Goal: Task Accomplishment & Management: Use online tool/utility

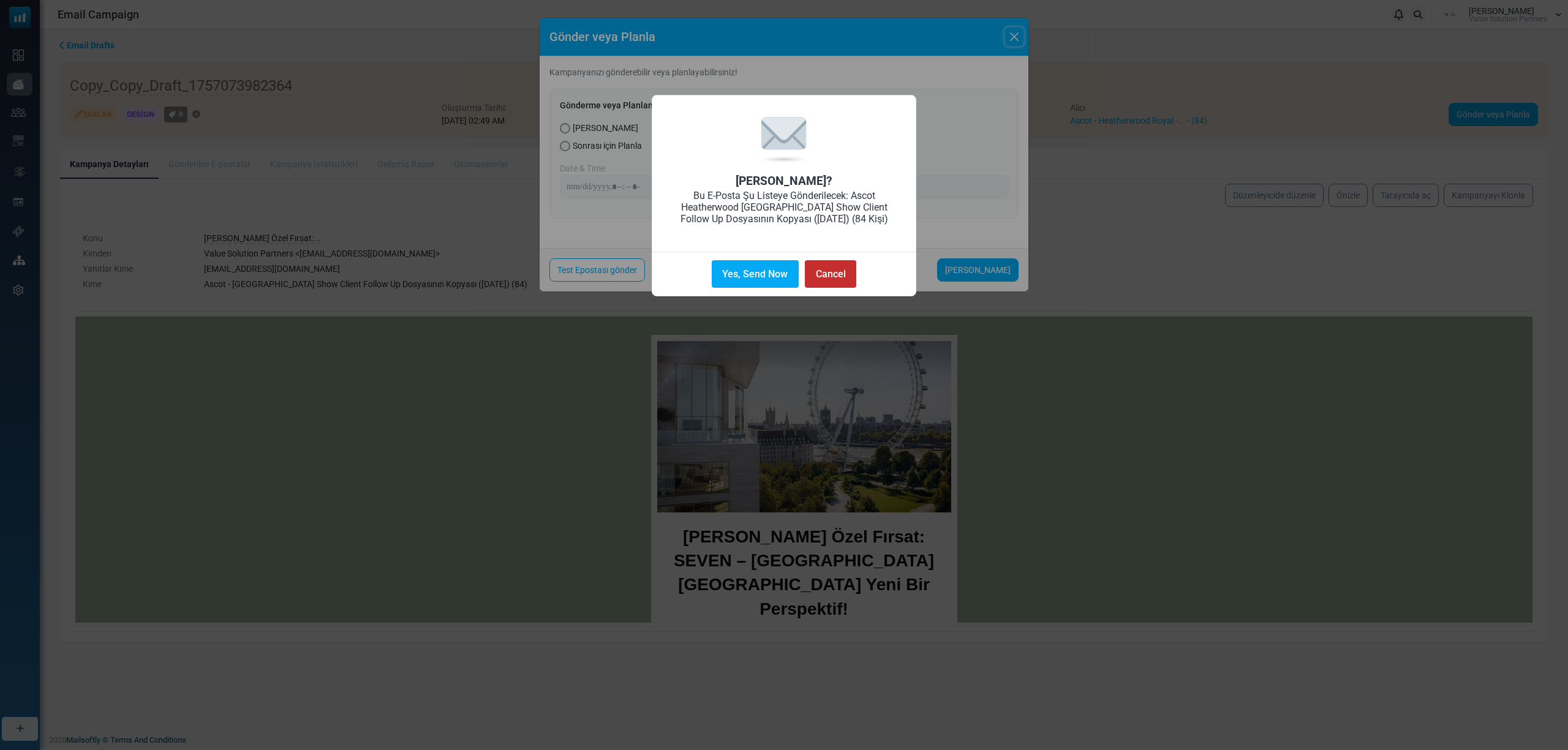
click at [833, 273] on button "Cancel" at bounding box center [831, 274] width 52 height 27
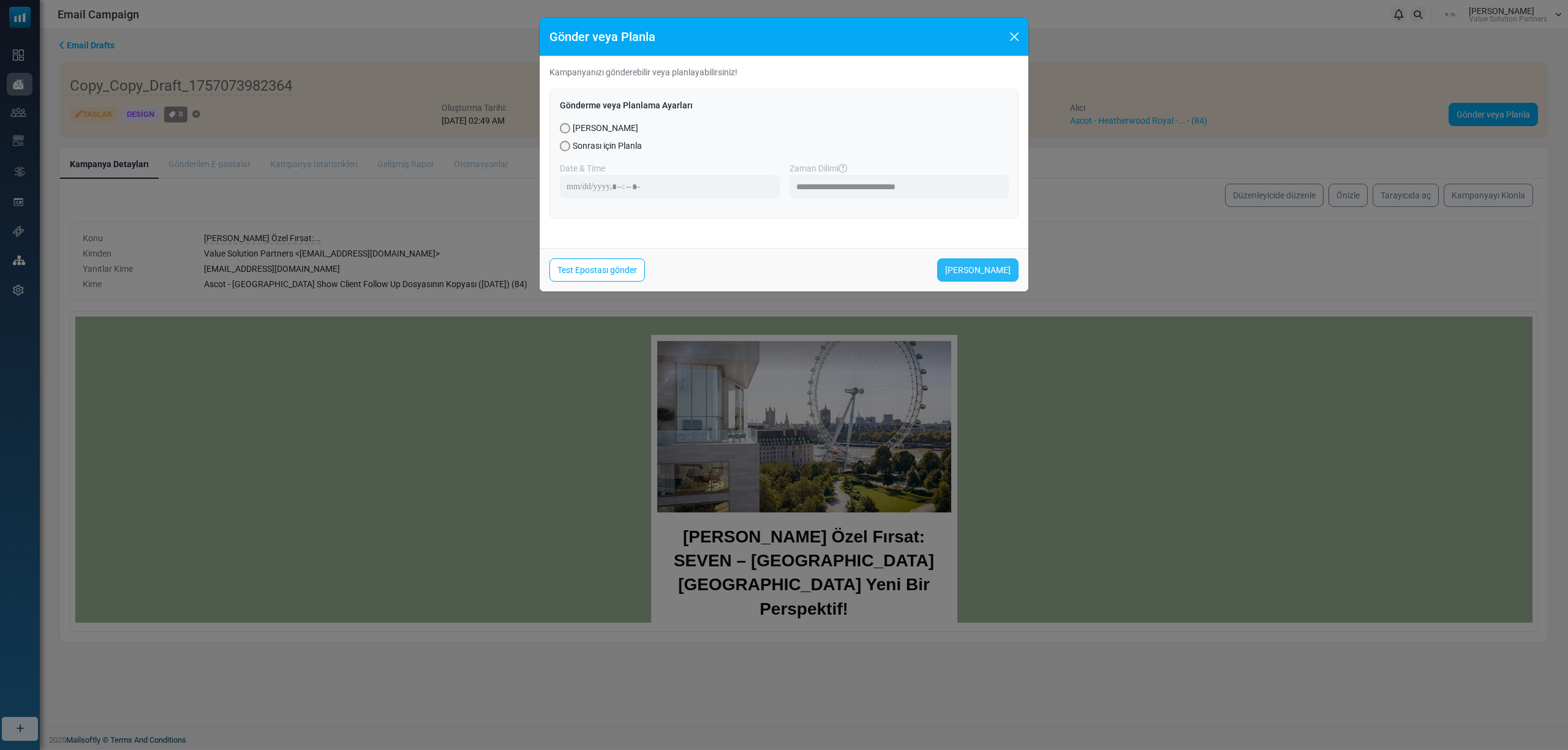
click at [989, 264] on link "[PERSON_NAME]" at bounding box center [977, 269] width 81 height 24
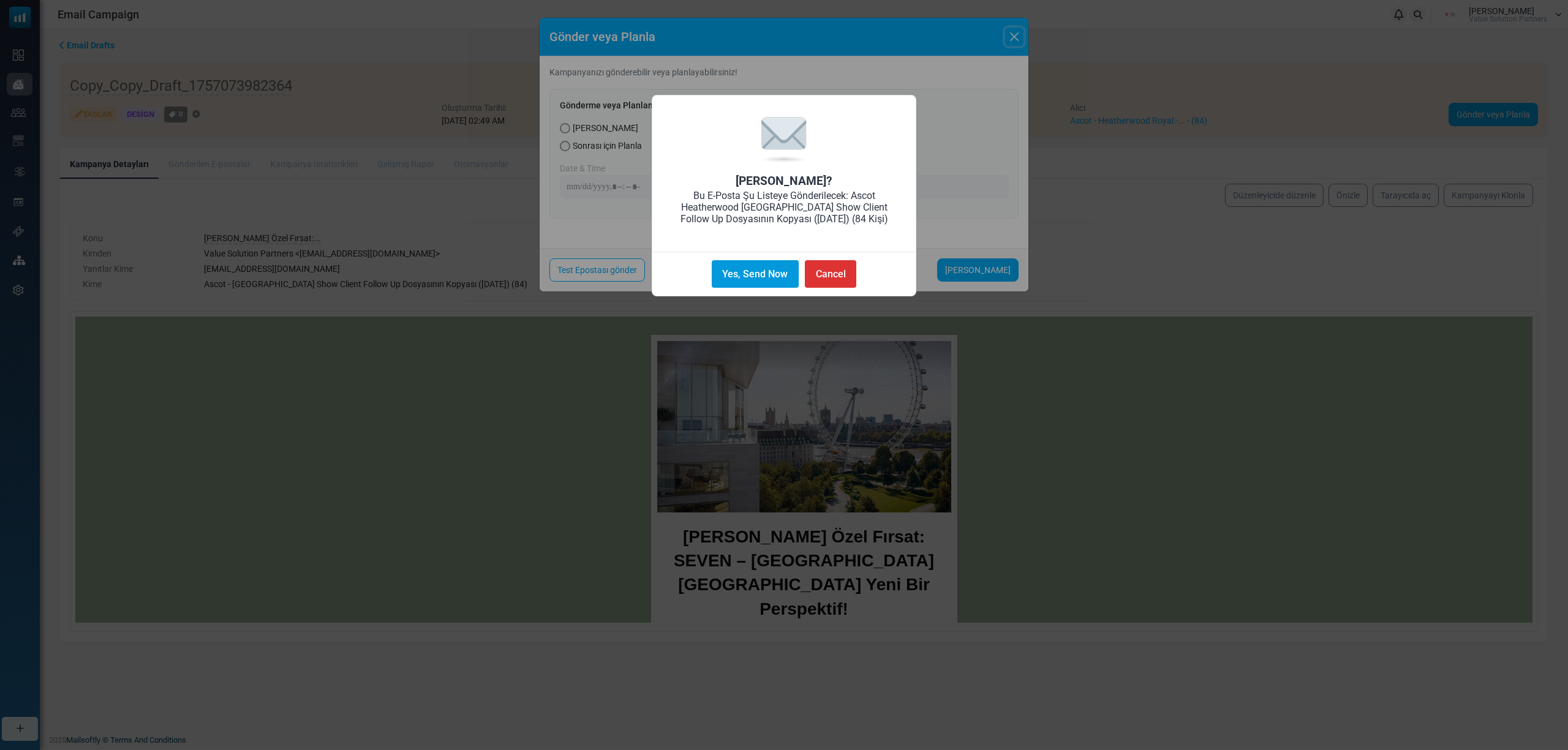
click at [739, 273] on button "Yes, Send Now" at bounding box center [755, 274] width 87 height 27
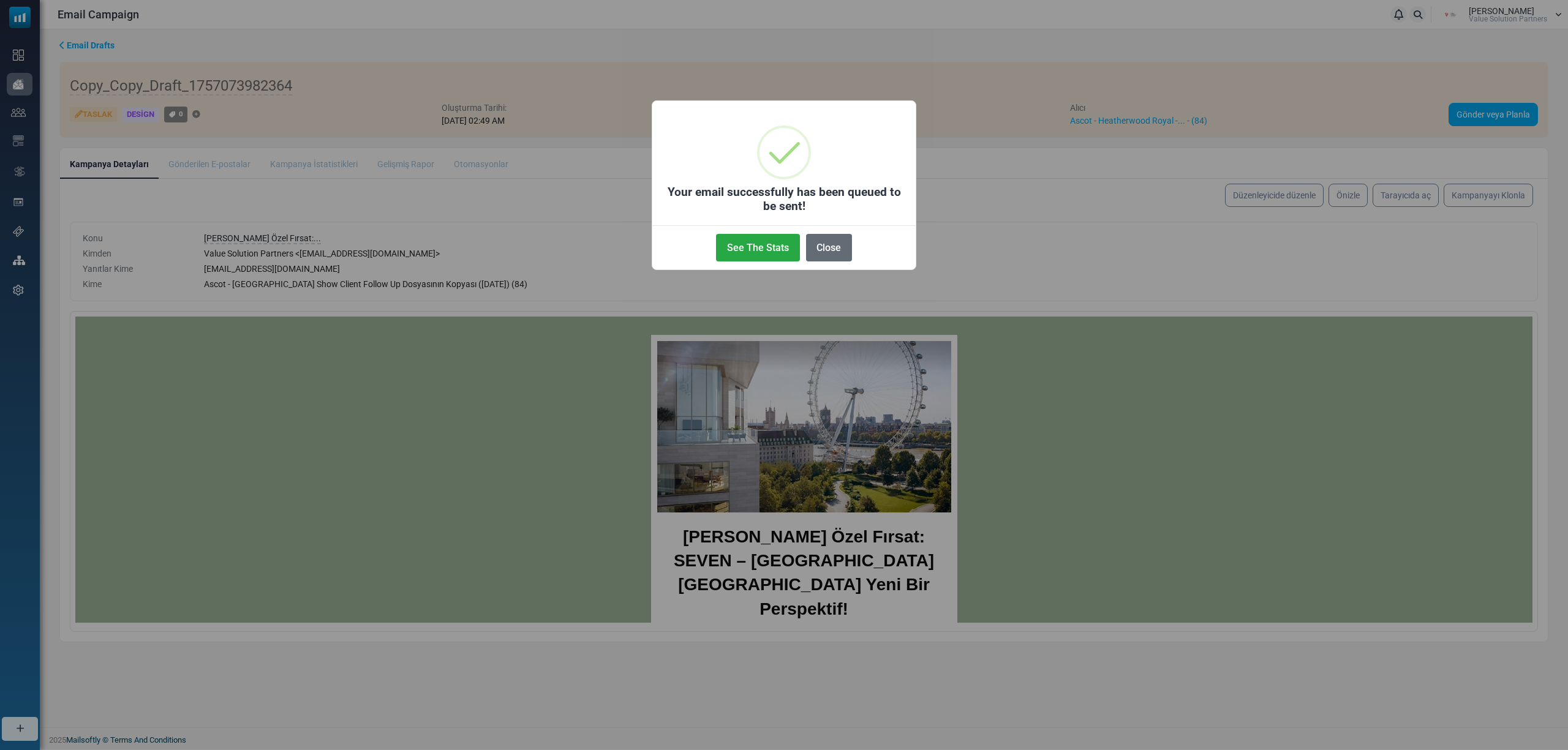
click at [824, 254] on button "Close" at bounding box center [828, 247] width 46 height 27
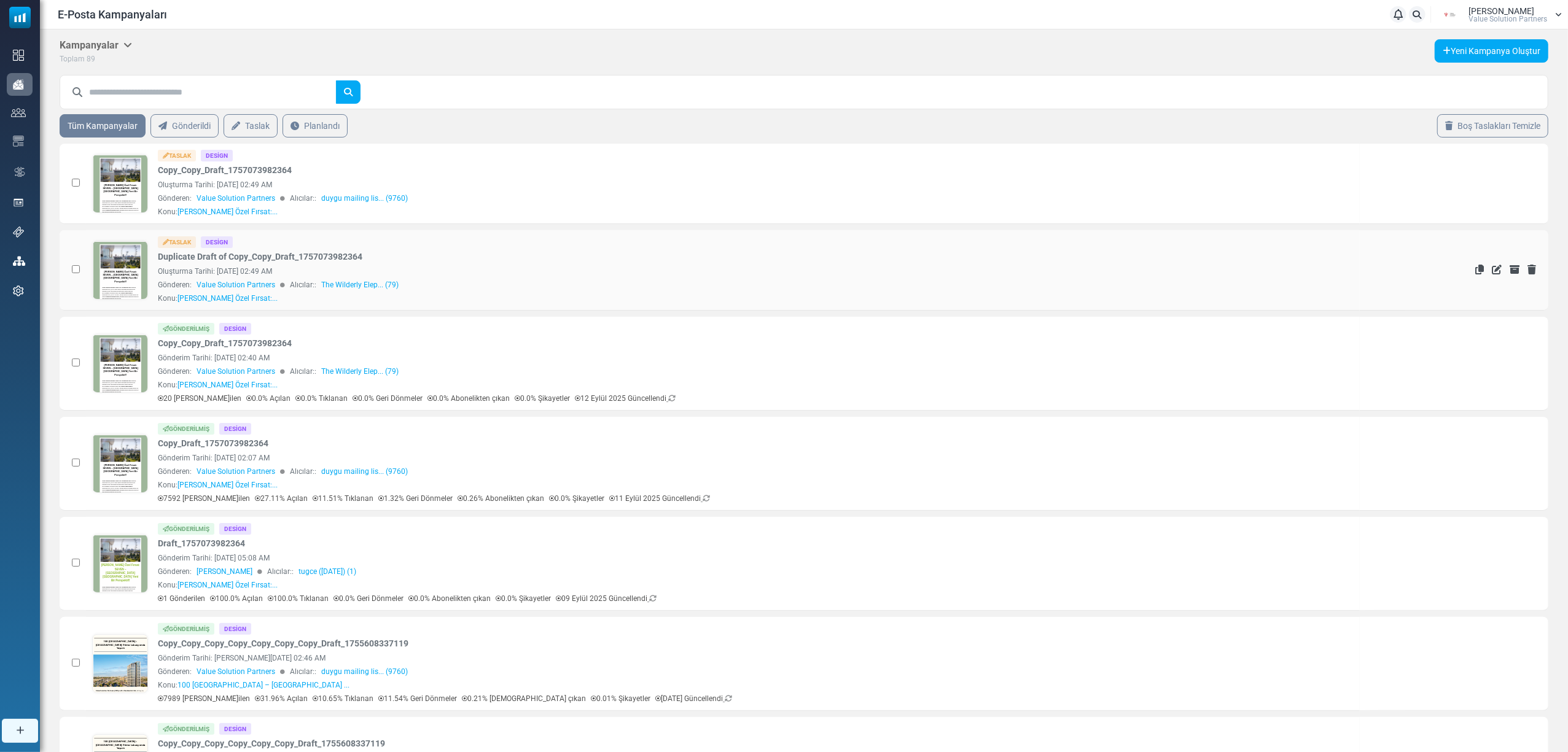
click at [116, 269] on link at bounding box center [120, 304] width 56 height 126
click at [121, 269] on link at bounding box center [120, 304] width 56 height 126
click at [126, 280] on link at bounding box center [120, 304] width 56 height 126
click at [1528, 182] on icon "Sil" at bounding box center [1531, 183] width 8 height 10
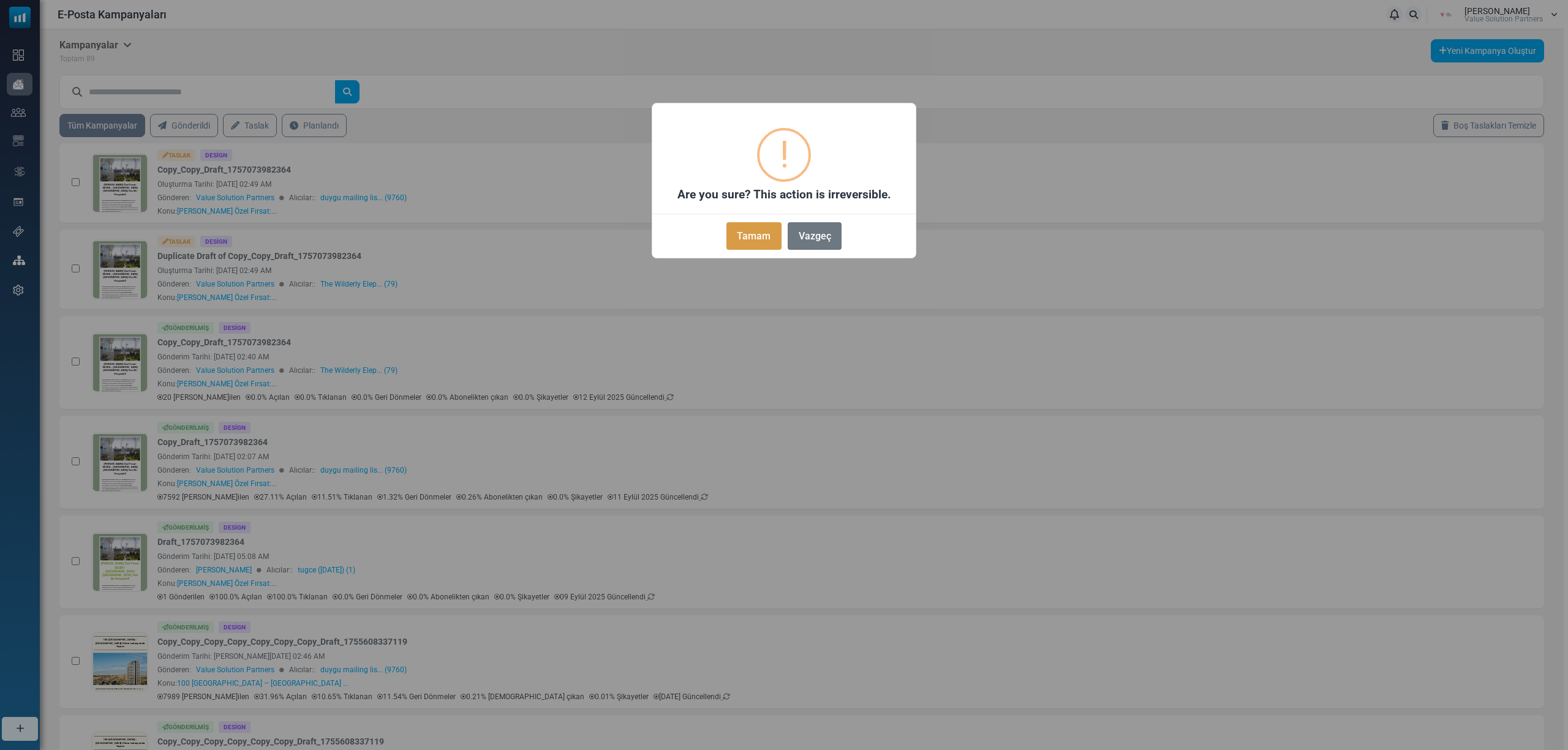
click at [736, 236] on button "Tamam" at bounding box center [753, 236] width 55 height 27
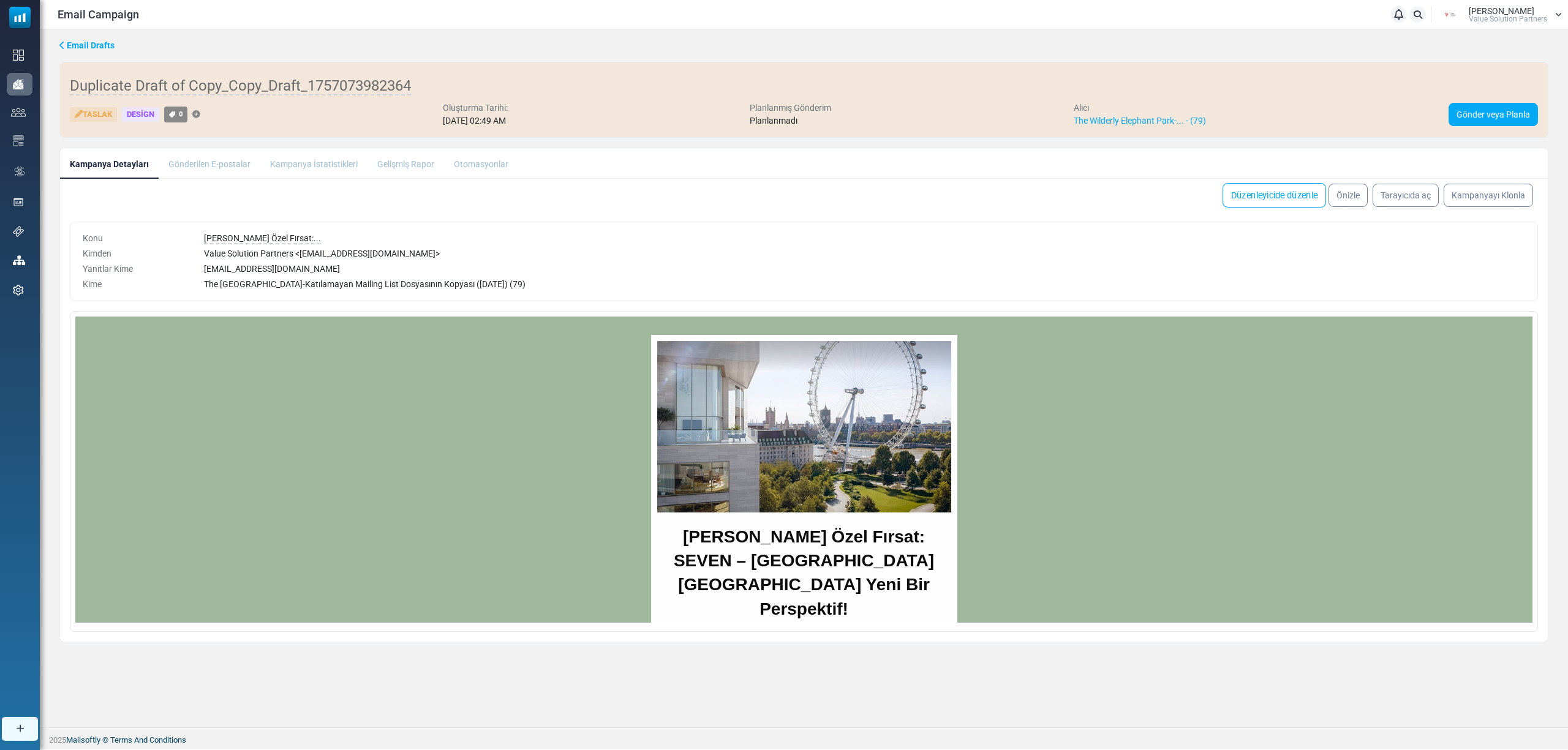
click at [1248, 199] on link "Düzenleyicide düzenle" at bounding box center [1274, 195] width 103 height 24
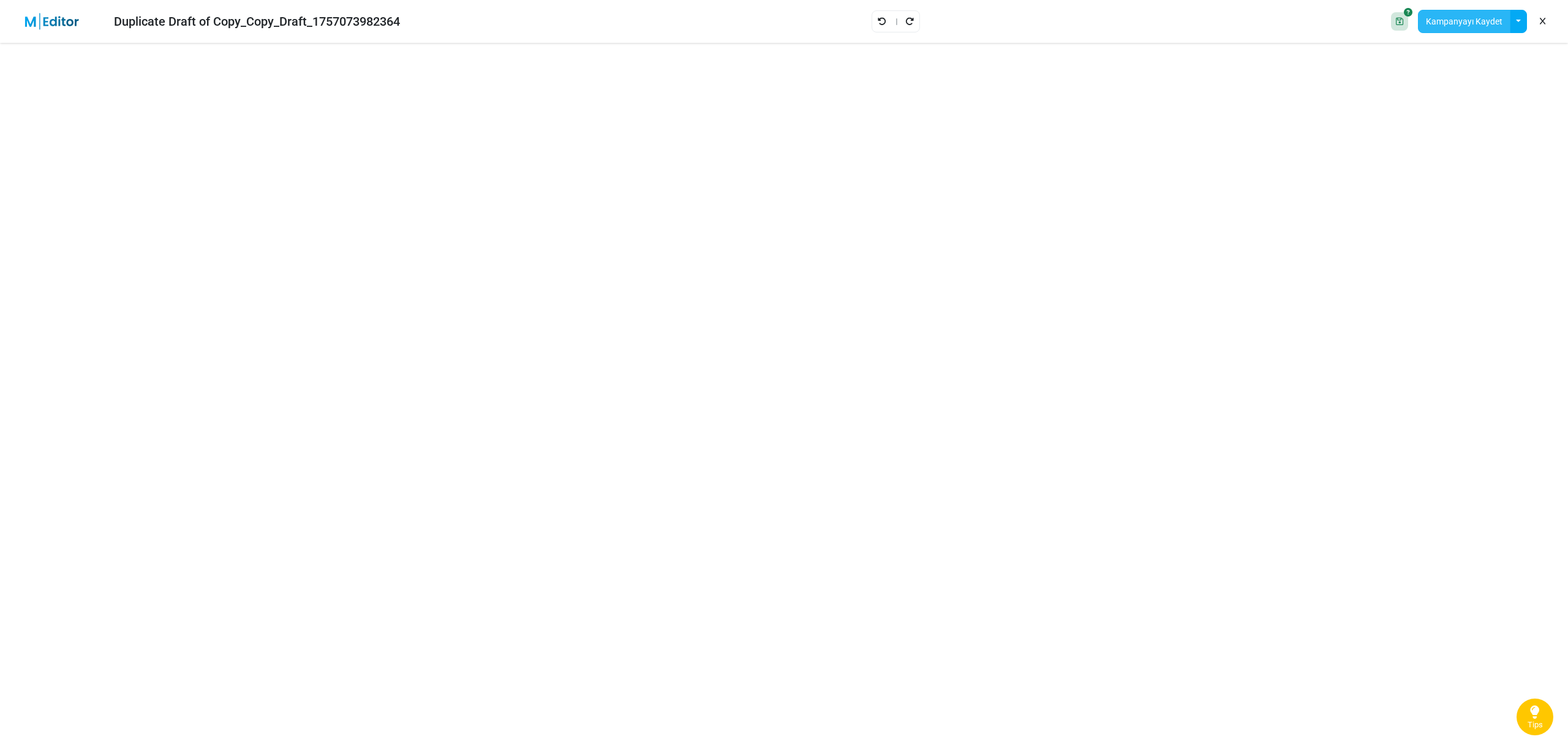
click at [1462, 20] on button "Kampanyayı Kaydet" at bounding box center [1464, 21] width 93 height 24
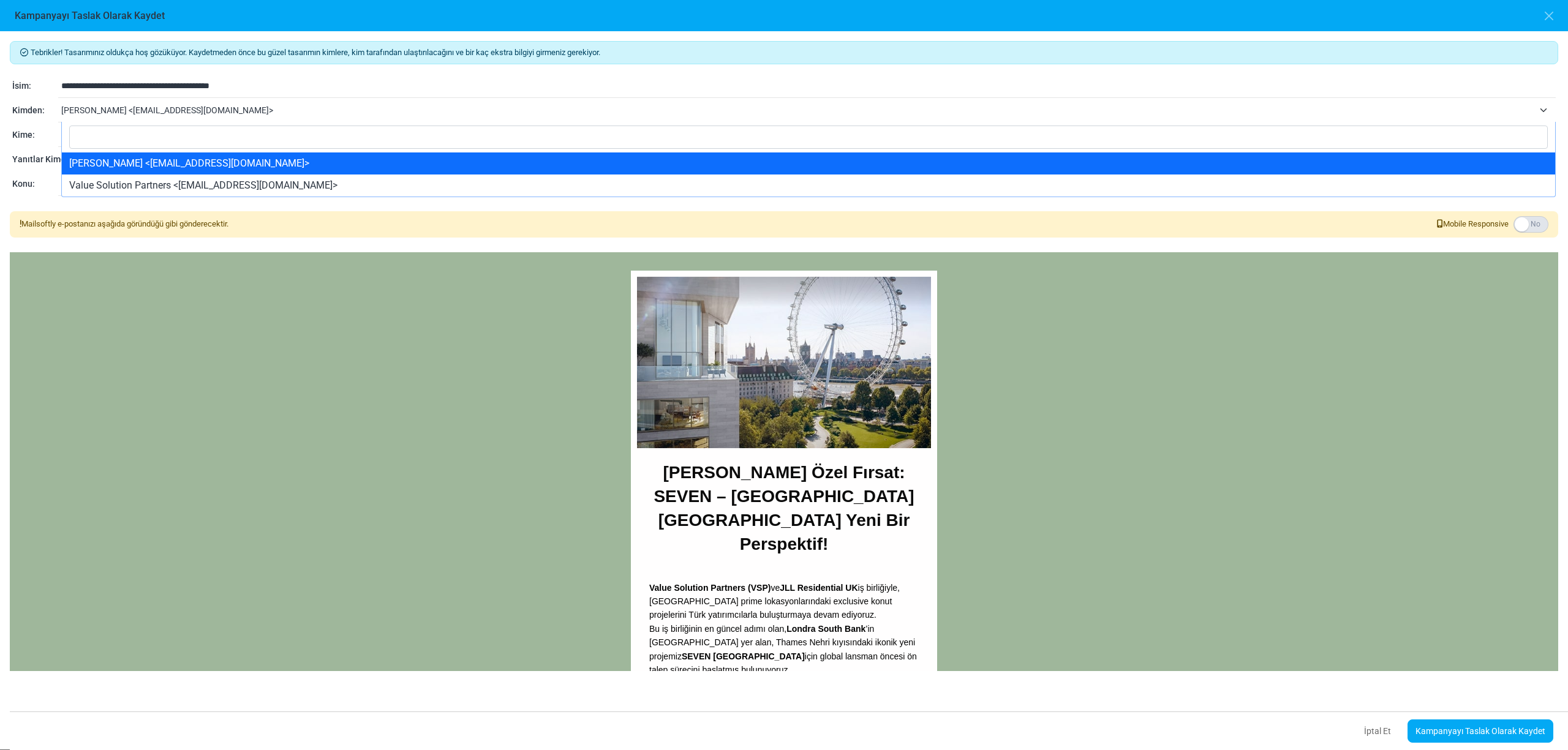
click at [122, 115] on span "tuğçe özdoğan <tugce.ozdogan@vspartners.com.tr>" at bounding box center [797, 109] width 1472 height 14
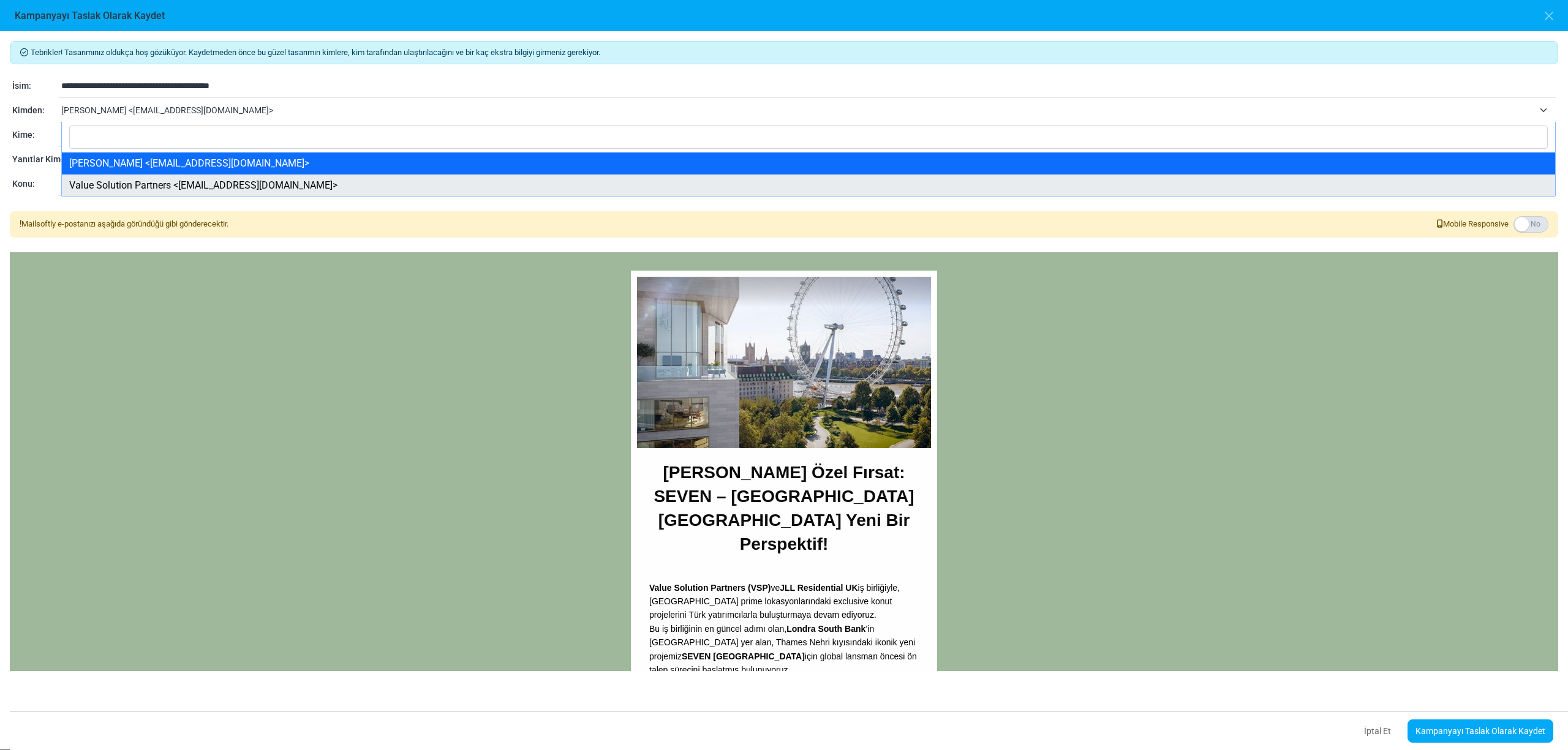
select select "****"
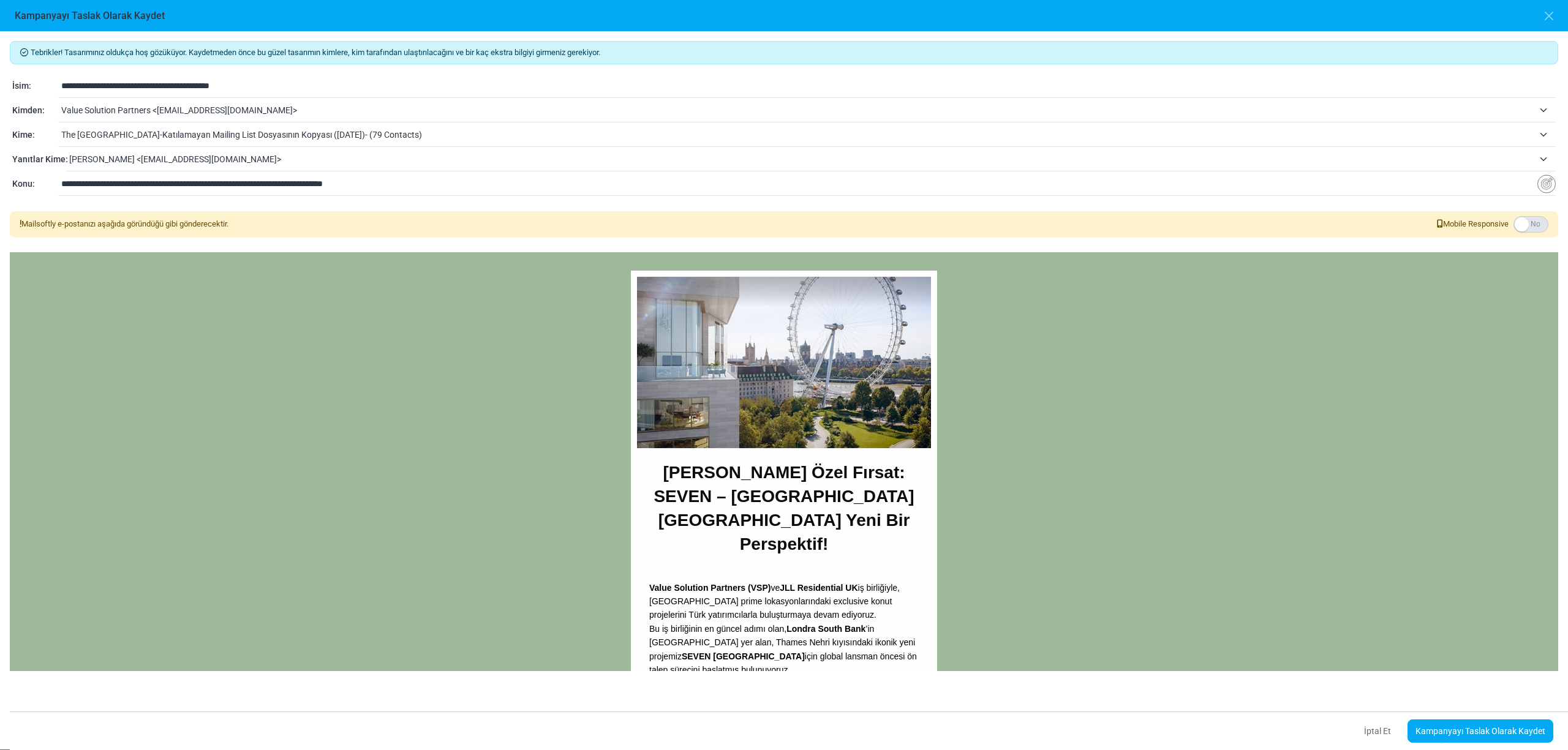
click at [128, 134] on span "The [GEOGRAPHIC_DATA]-Katılamayan Mailing List Dosyasının Kopyası ([DATE])- (79…" at bounding box center [797, 134] width 1472 height 14
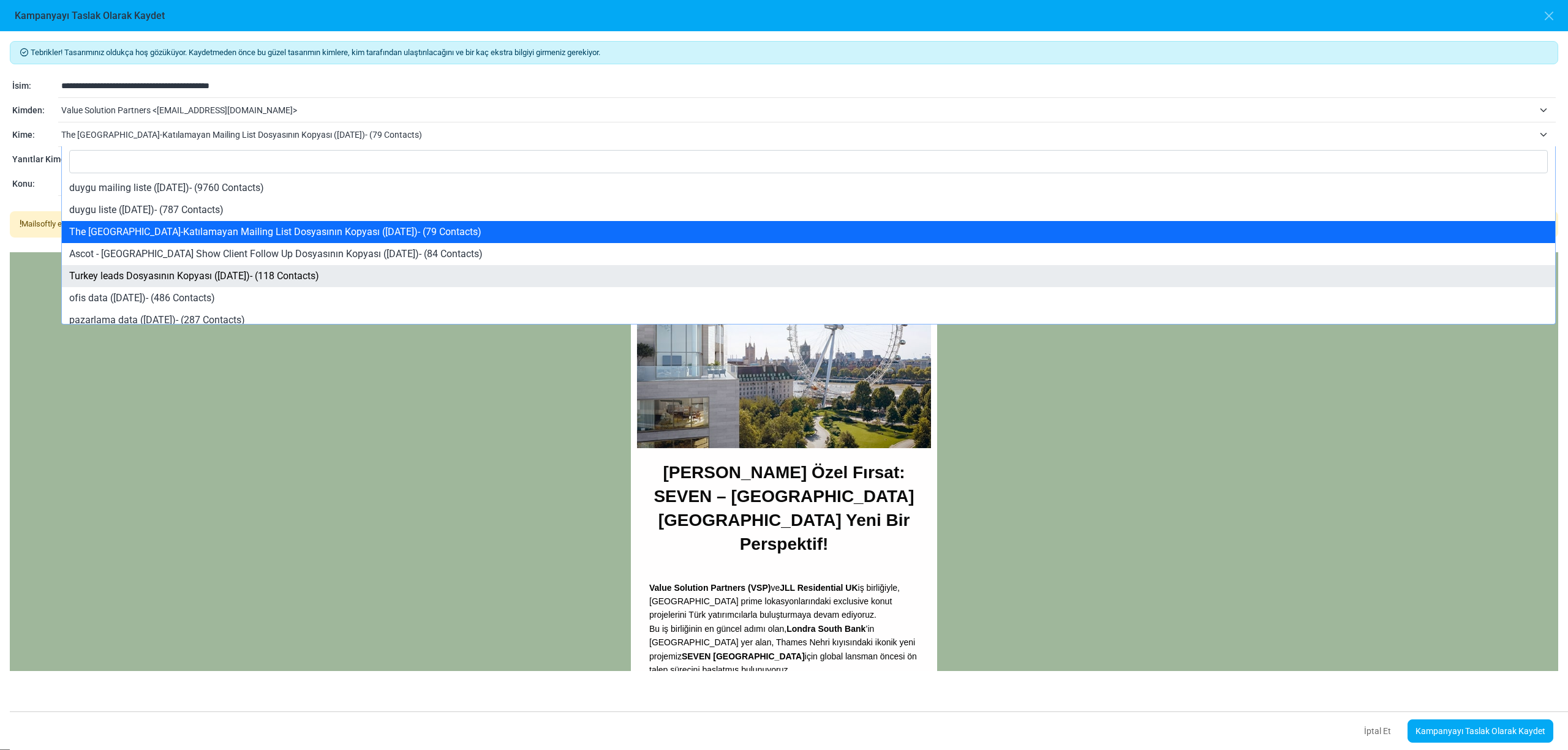
select select "****"
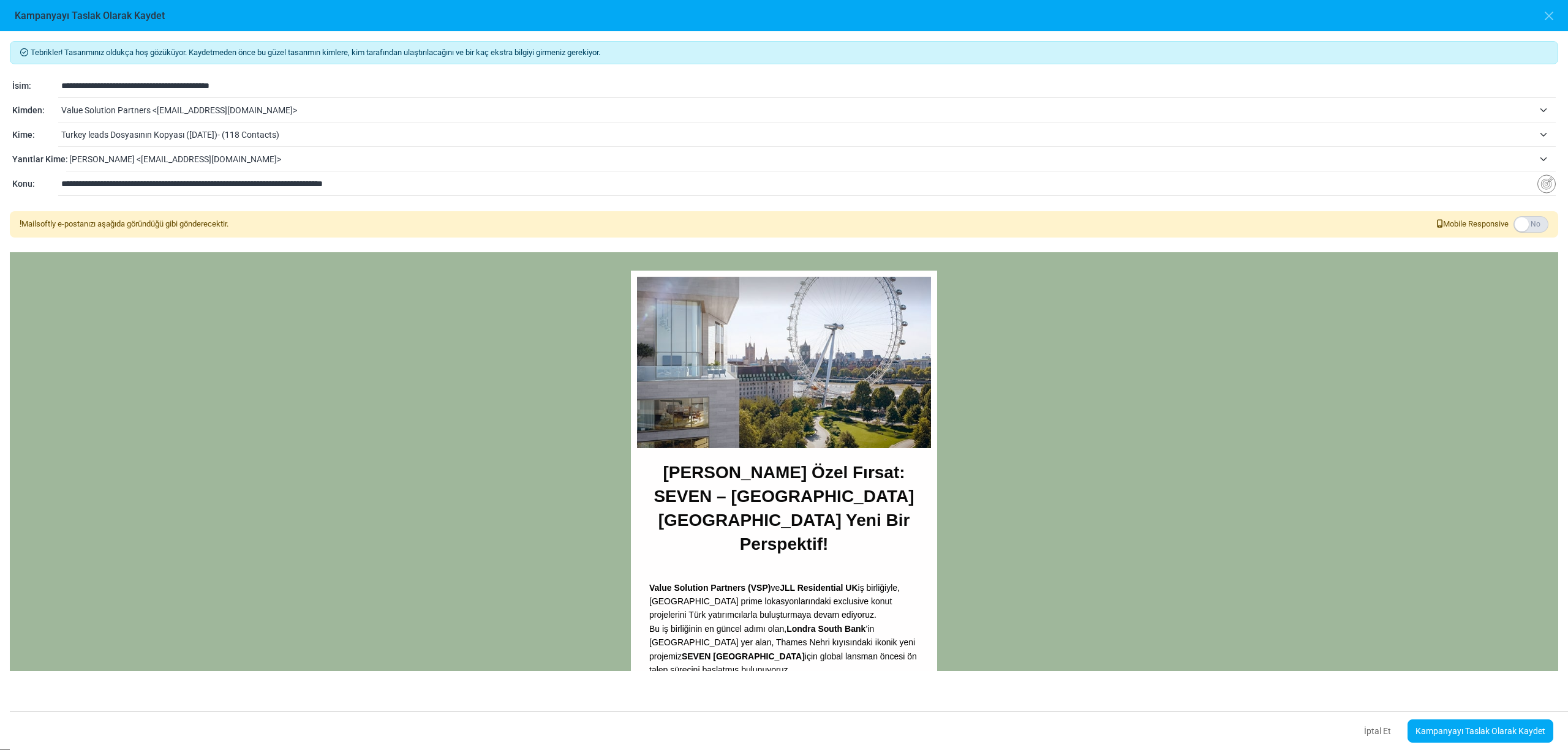
click at [1449, 733] on link "Kampanyayı Taslak Olarak Kaydet" at bounding box center [1480, 731] width 146 height 24
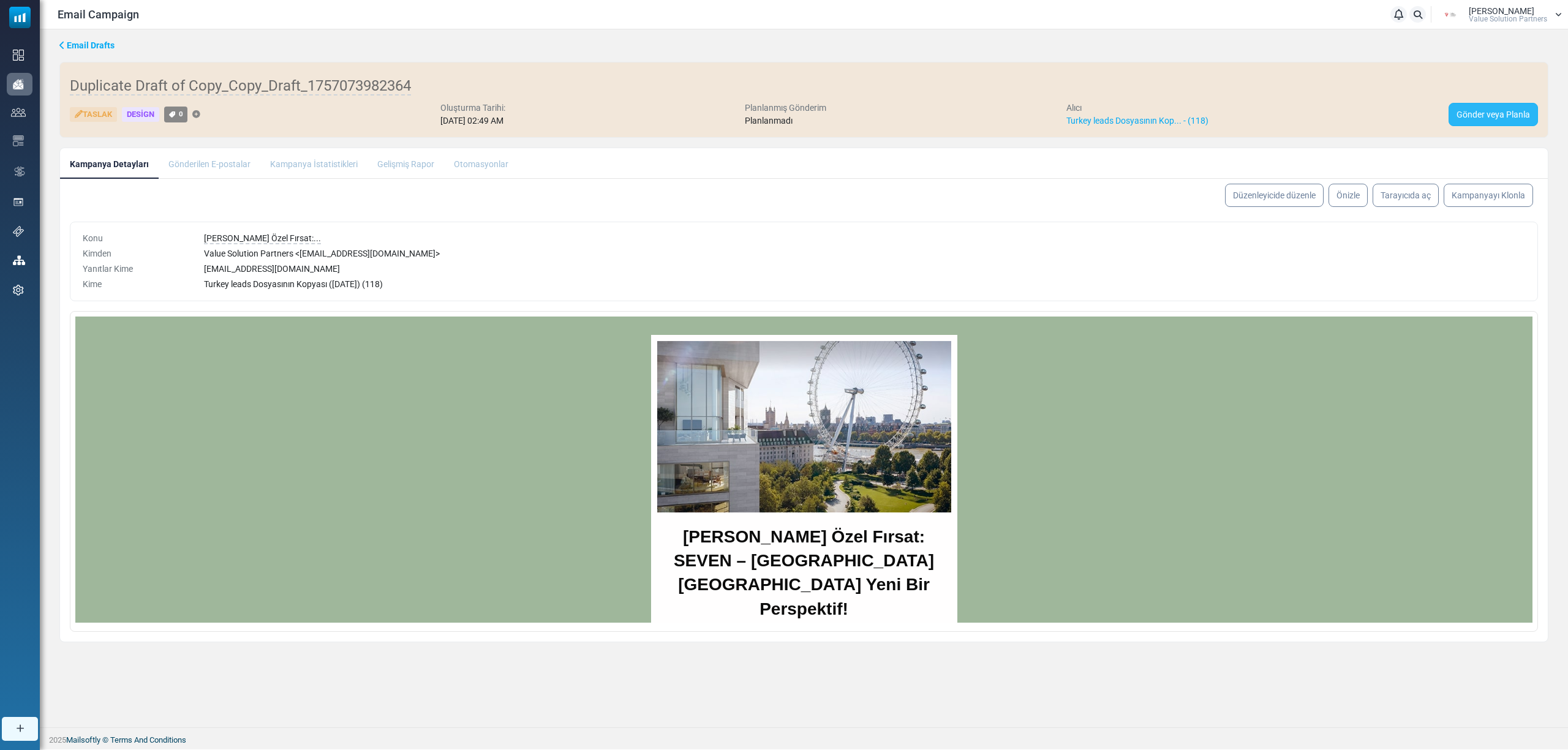
click at [1491, 108] on link "Gönder veya Planla" at bounding box center [1493, 114] width 90 height 24
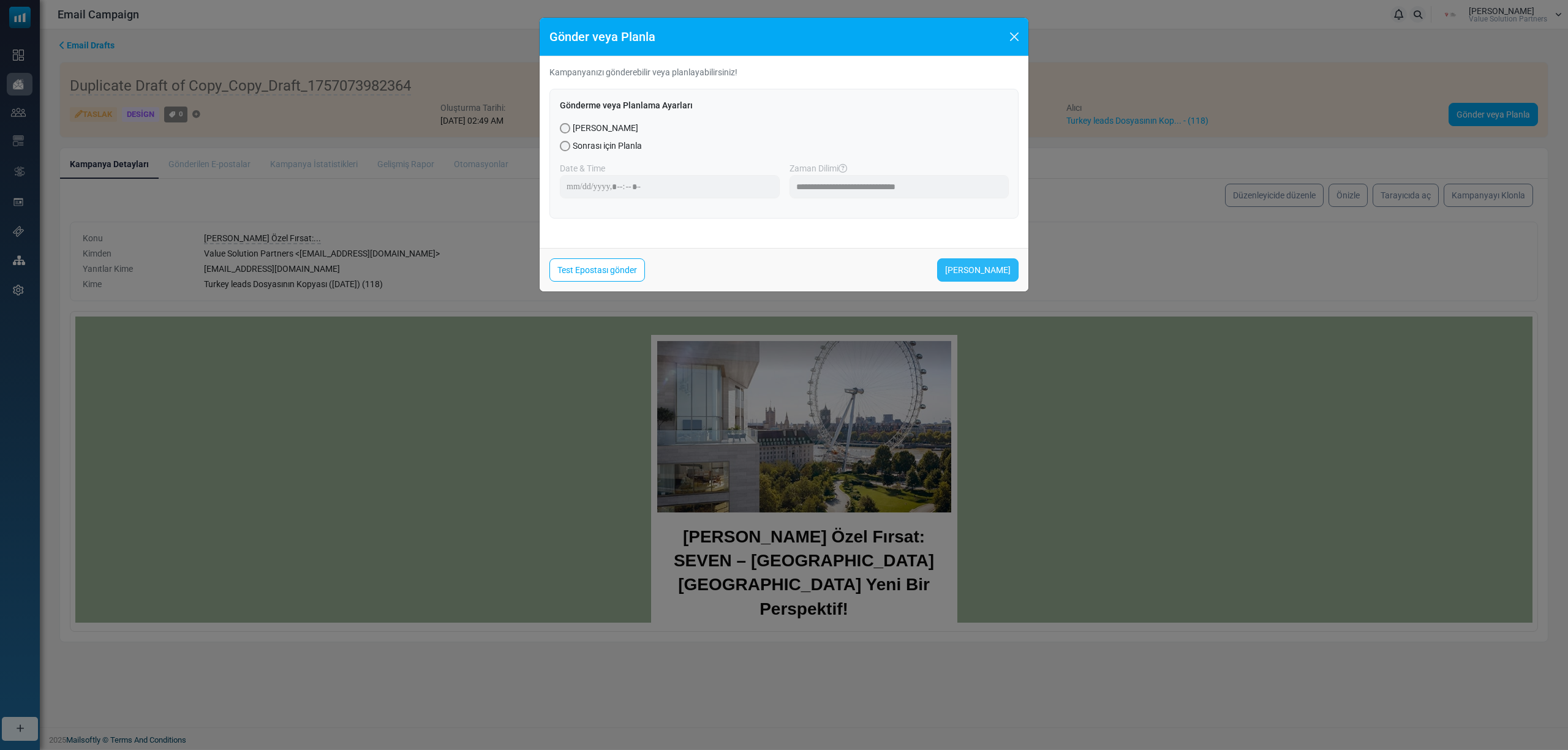
click at [970, 265] on link "[PERSON_NAME]" at bounding box center [977, 269] width 81 height 24
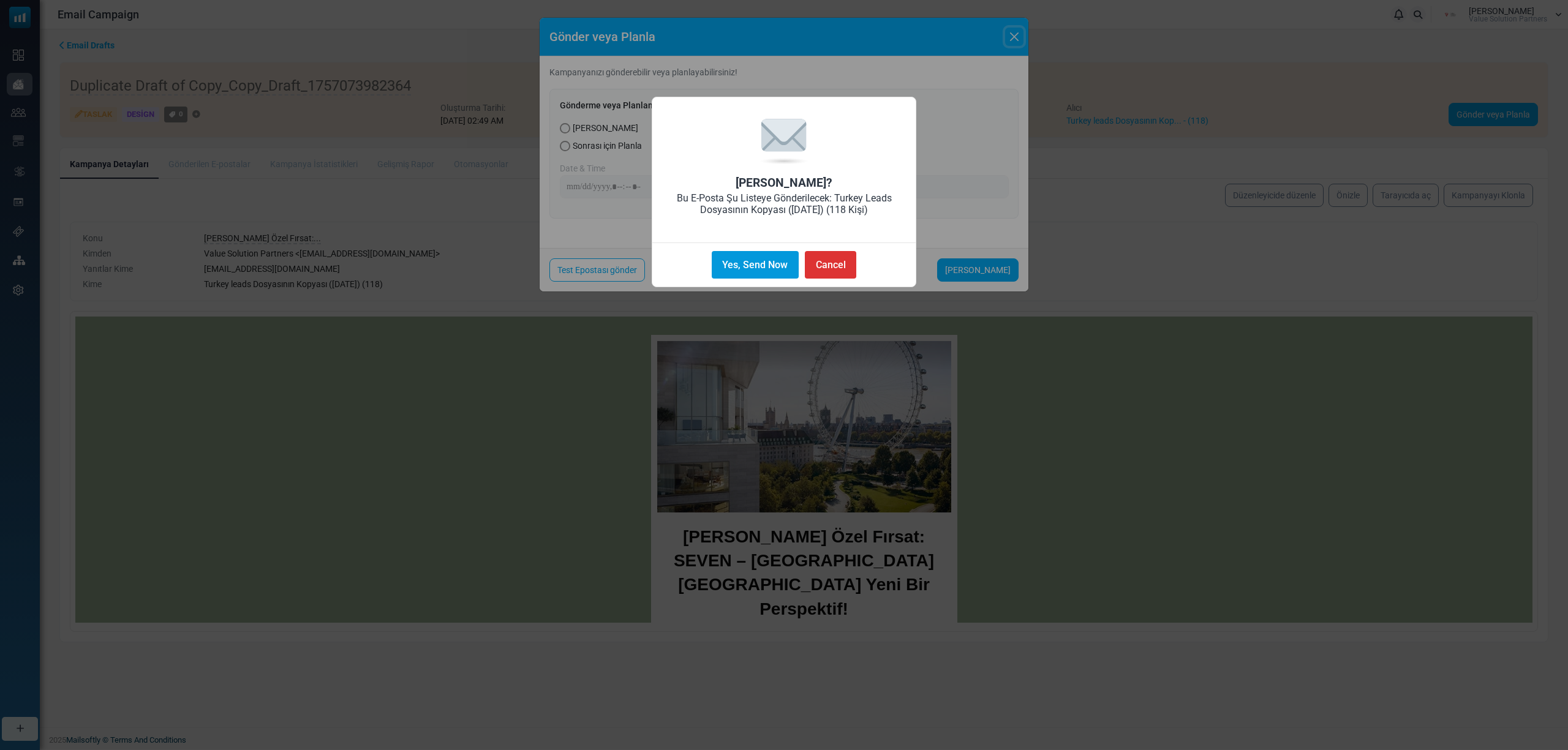
click at [715, 270] on button "Yes, Send Now" at bounding box center [755, 265] width 87 height 27
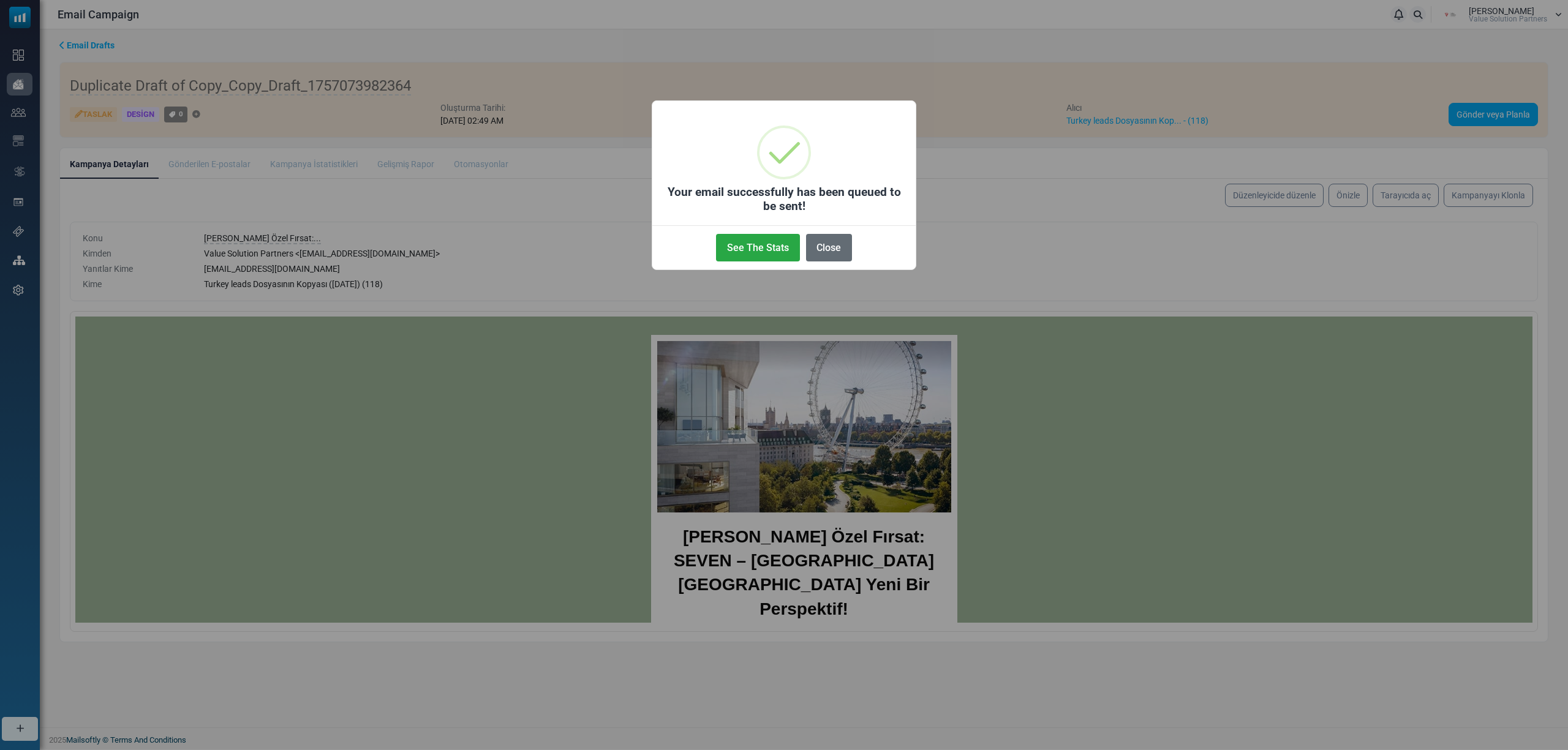
click at [822, 246] on button "Close" at bounding box center [828, 247] width 46 height 27
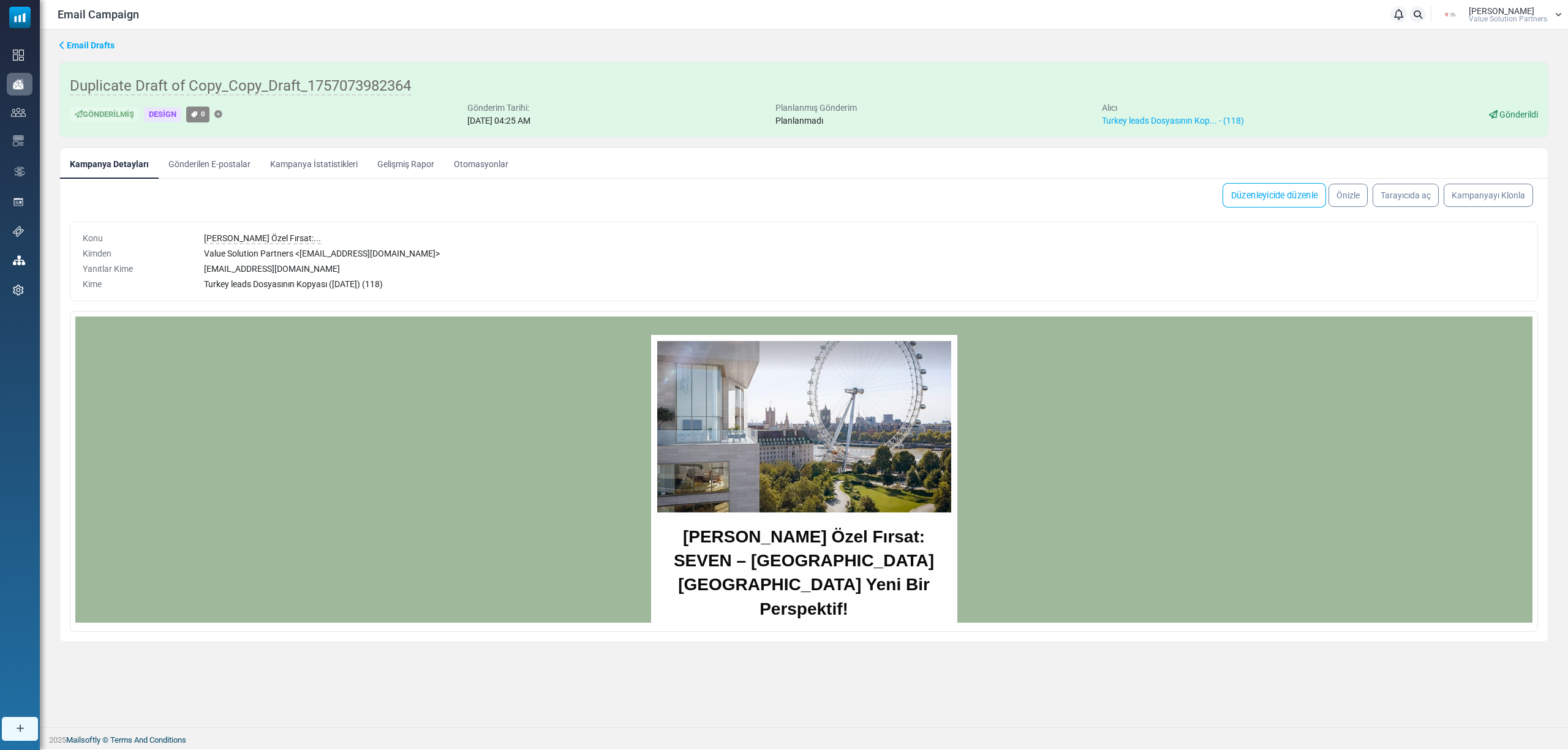
click at [1257, 191] on link "Düzenleyicide düzenle" at bounding box center [1274, 195] width 103 height 24
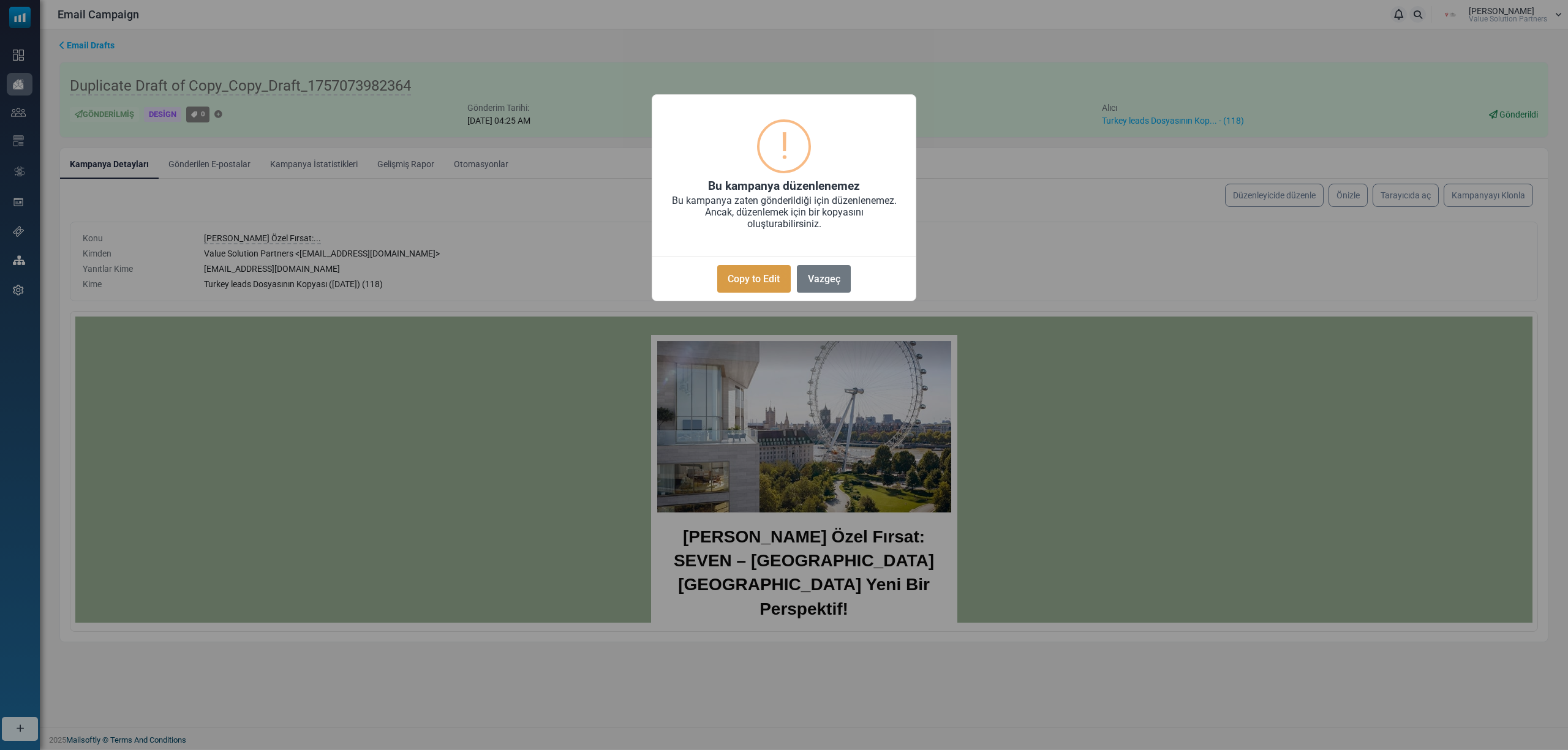
click at [758, 286] on button "Copy to Edit" at bounding box center [753, 279] width 74 height 27
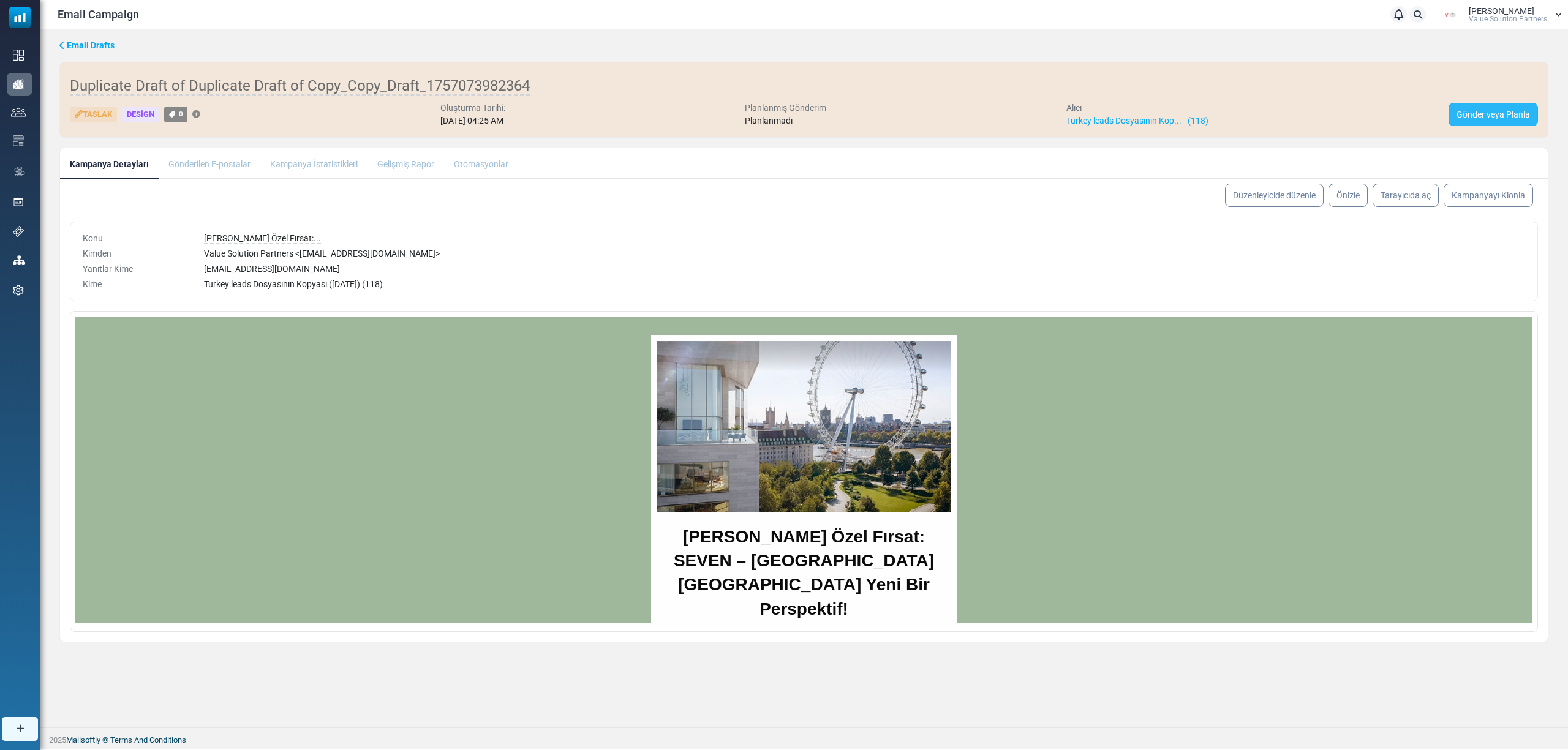
click at [1466, 111] on link "Gönder veya Planla" at bounding box center [1493, 114] width 90 height 24
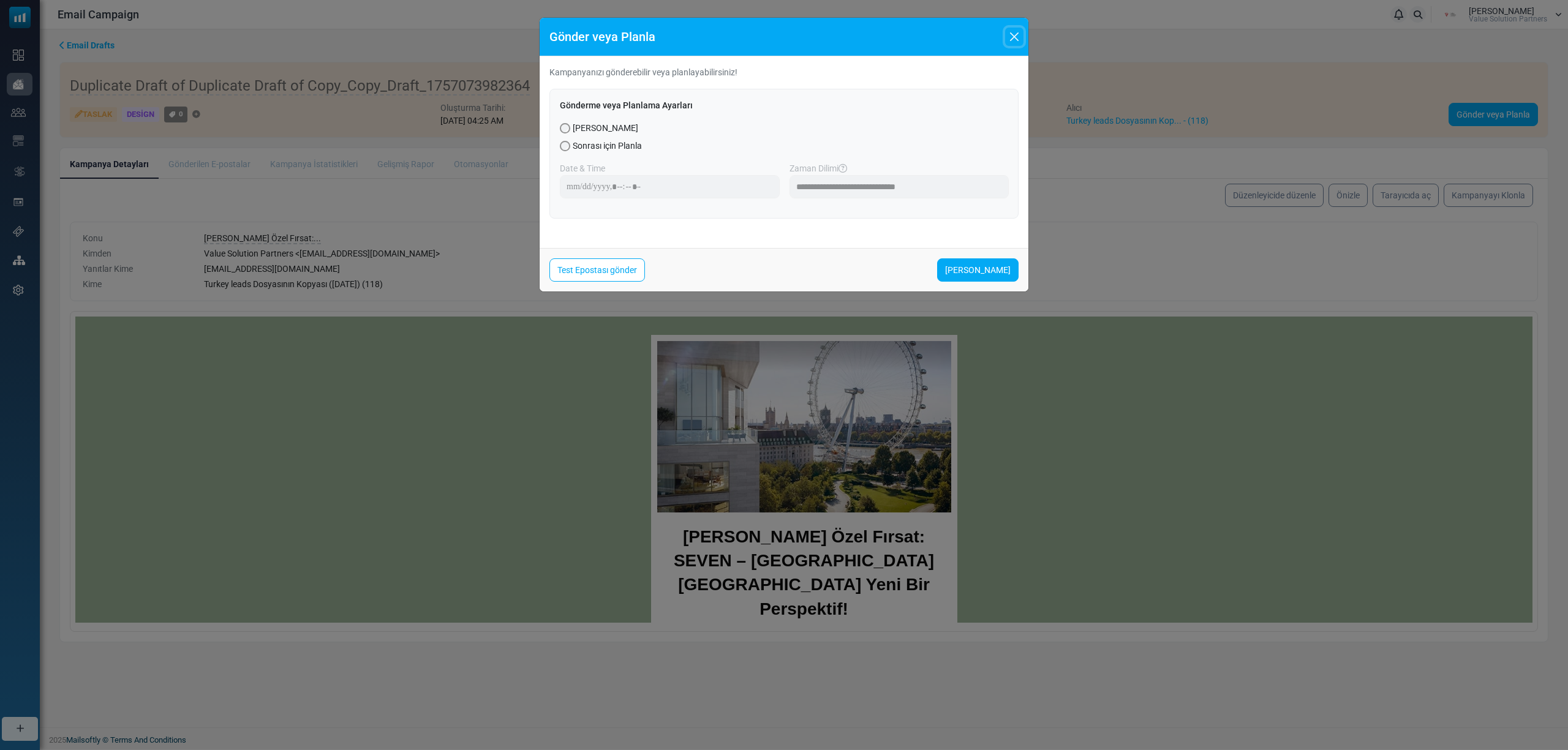
click at [1014, 34] on button "Close" at bounding box center [1014, 36] width 18 height 18
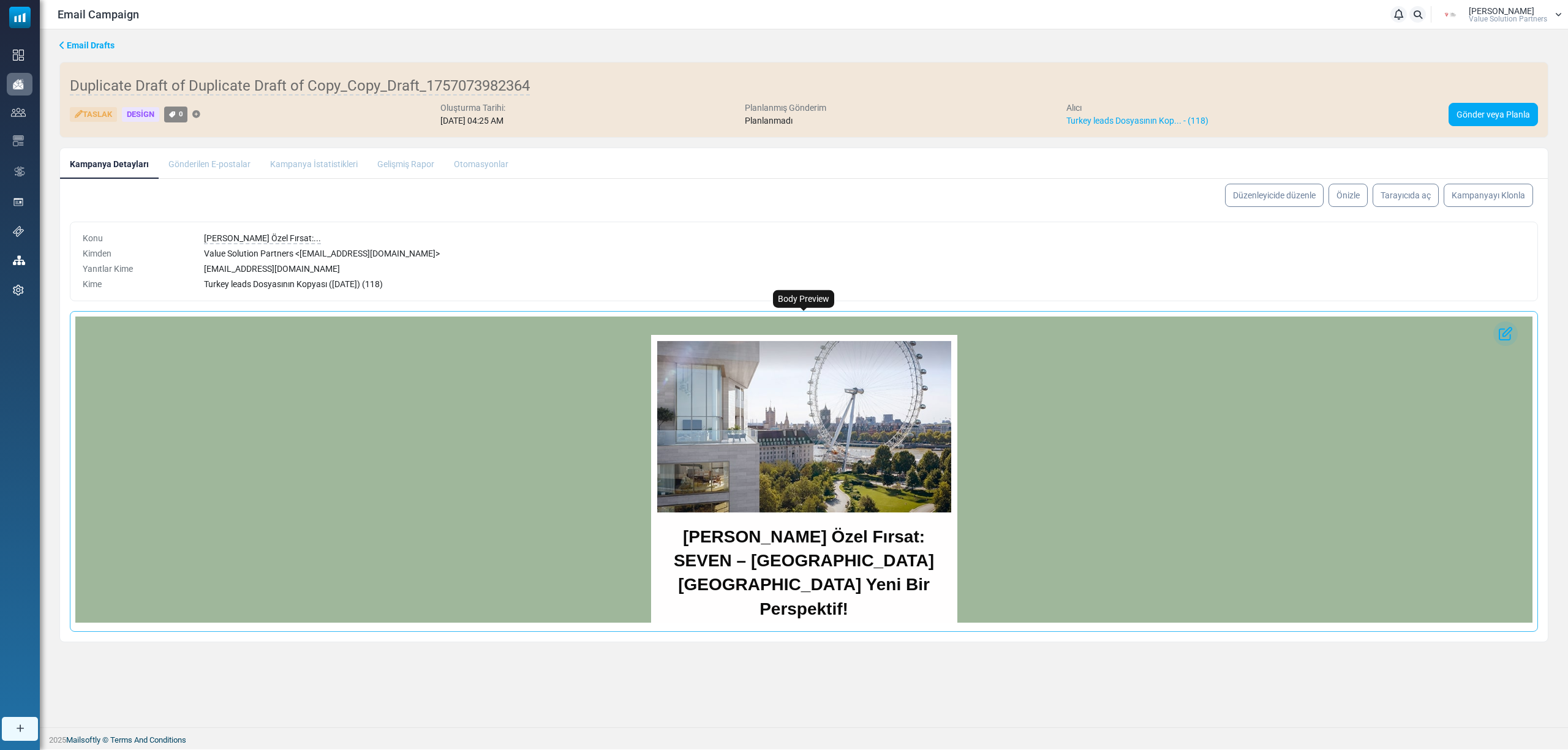
click at [803, 430] on img at bounding box center [803, 427] width 294 height 172
click at [749, 487] on img at bounding box center [803, 427] width 294 height 172
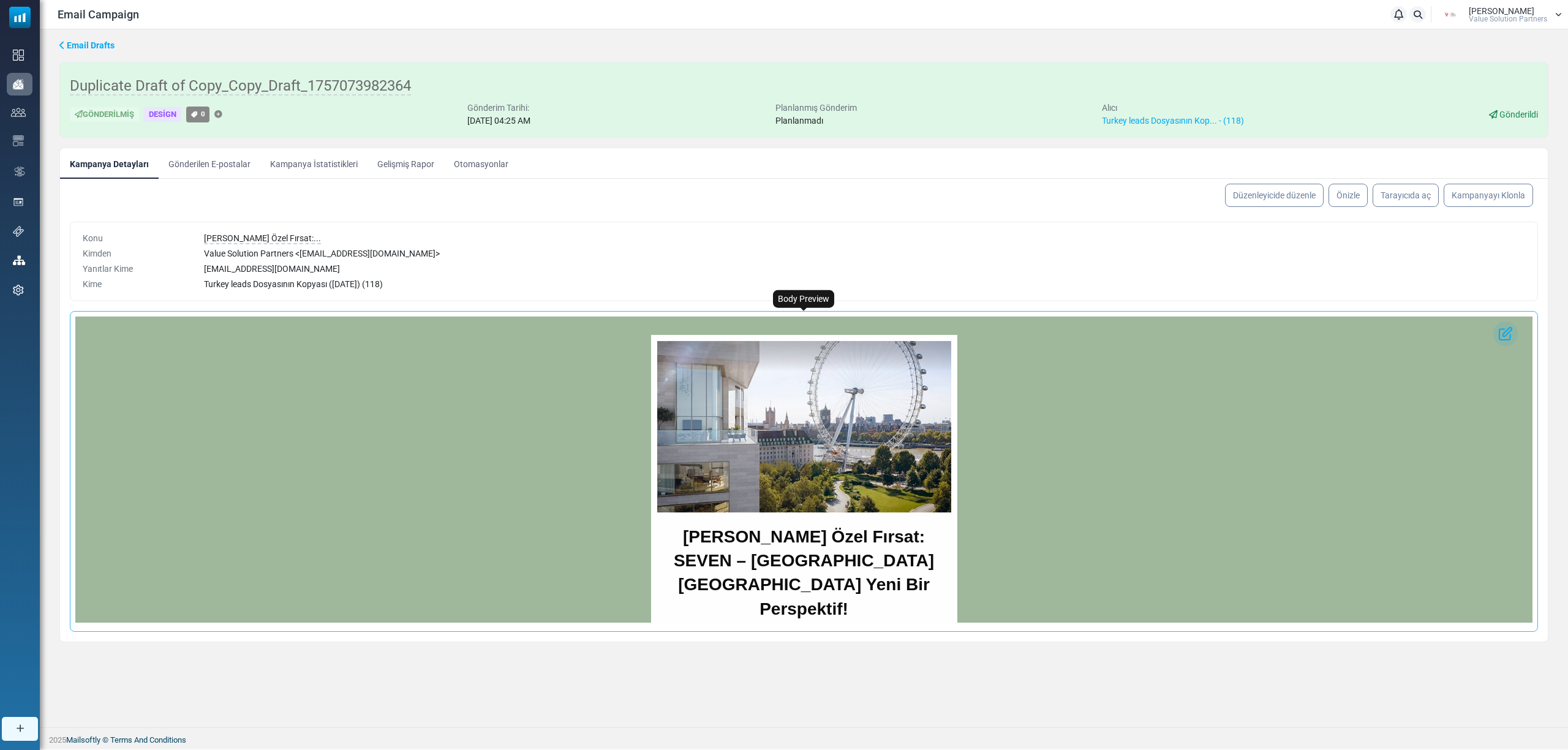
click at [766, 460] on img at bounding box center [803, 427] width 294 height 172
click at [1249, 176] on ul "Kampanya Detayları Gönderilen E-postalar Kampanya İstatistikleri Gelişmiş Rapor…" at bounding box center [803, 163] width 1488 height 30
click at [1249, 188] on link "Düzenleyicide düzenle" at bounding box center [1274, 195] width 103 height 24
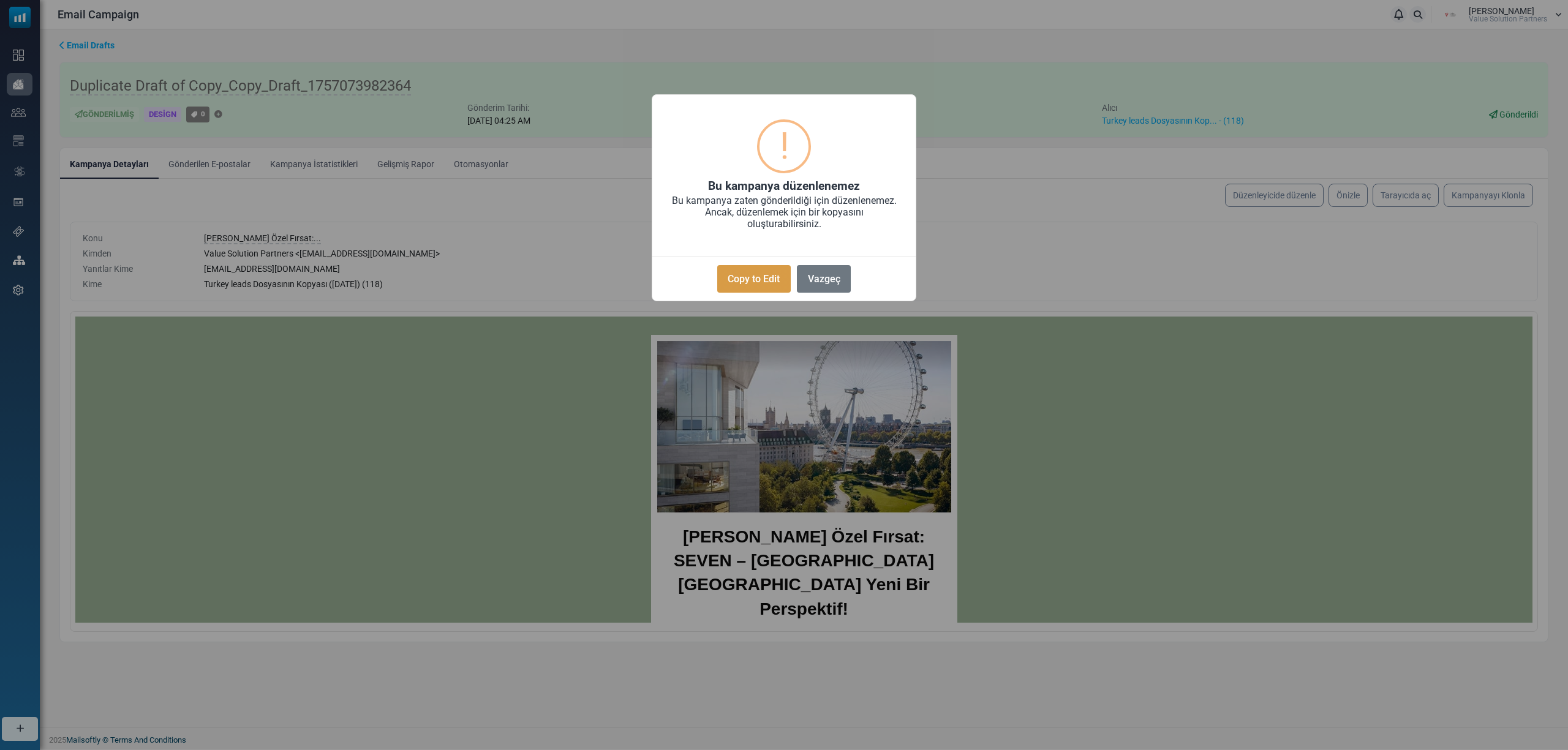
click at [747, 276] on button "Copy to Edit" at bounding box center [753, 279] width 74 height 27
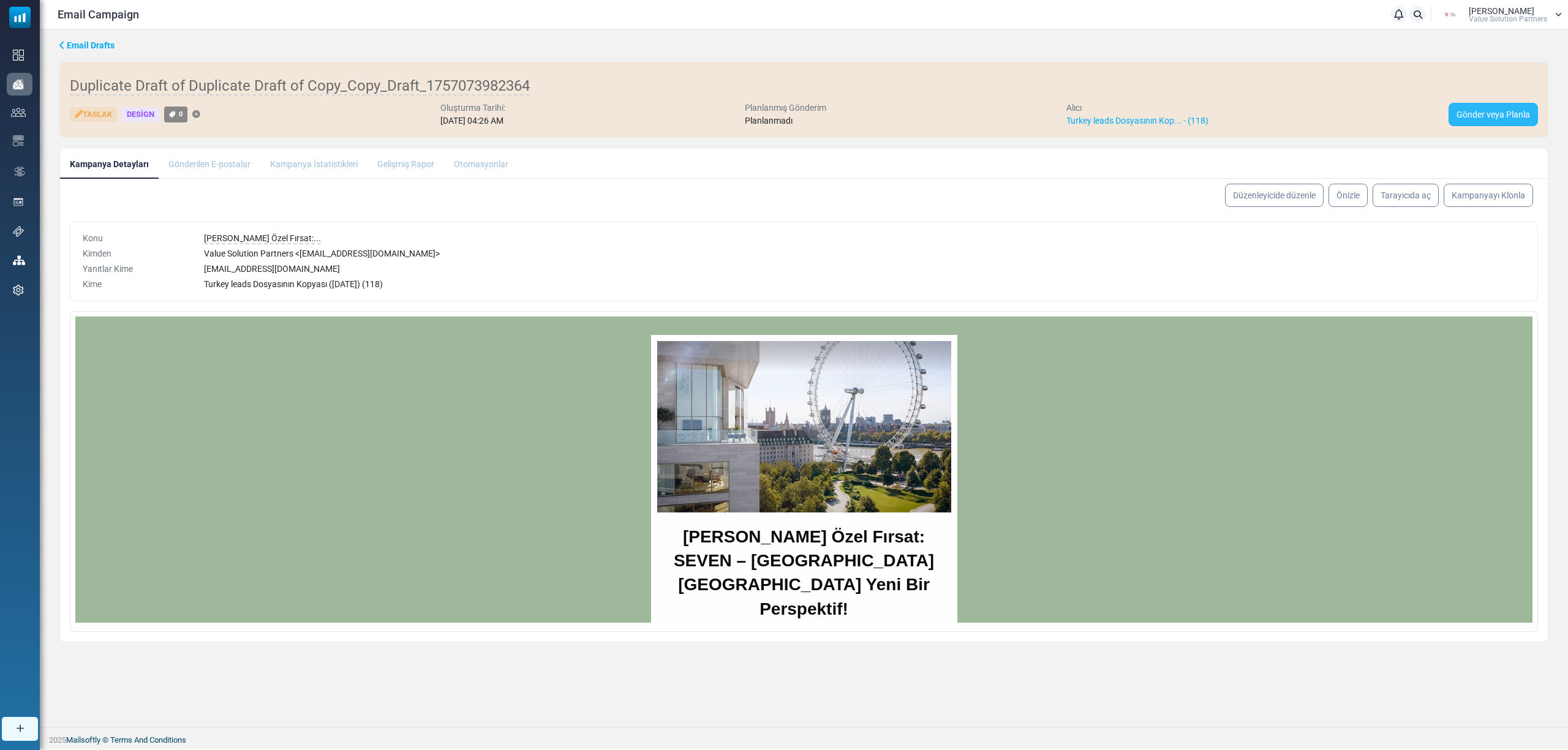
click at [1465, 114] on link "Gönder veya Planla" at bounding box center [1493, 114] width 90 height 24
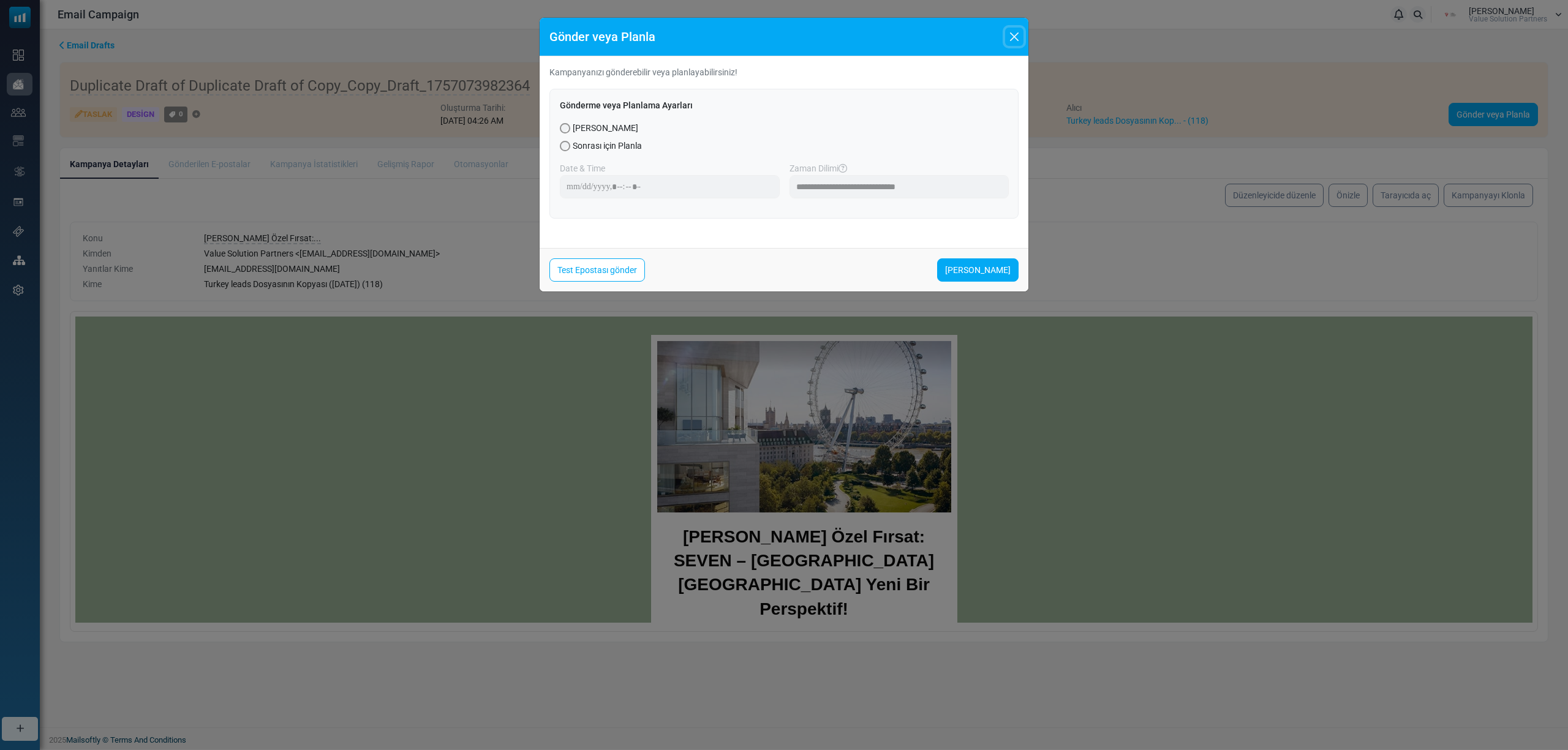
click at [1009, 44] on button "Close" at bounding box center [1014, 36] width 18 height 18
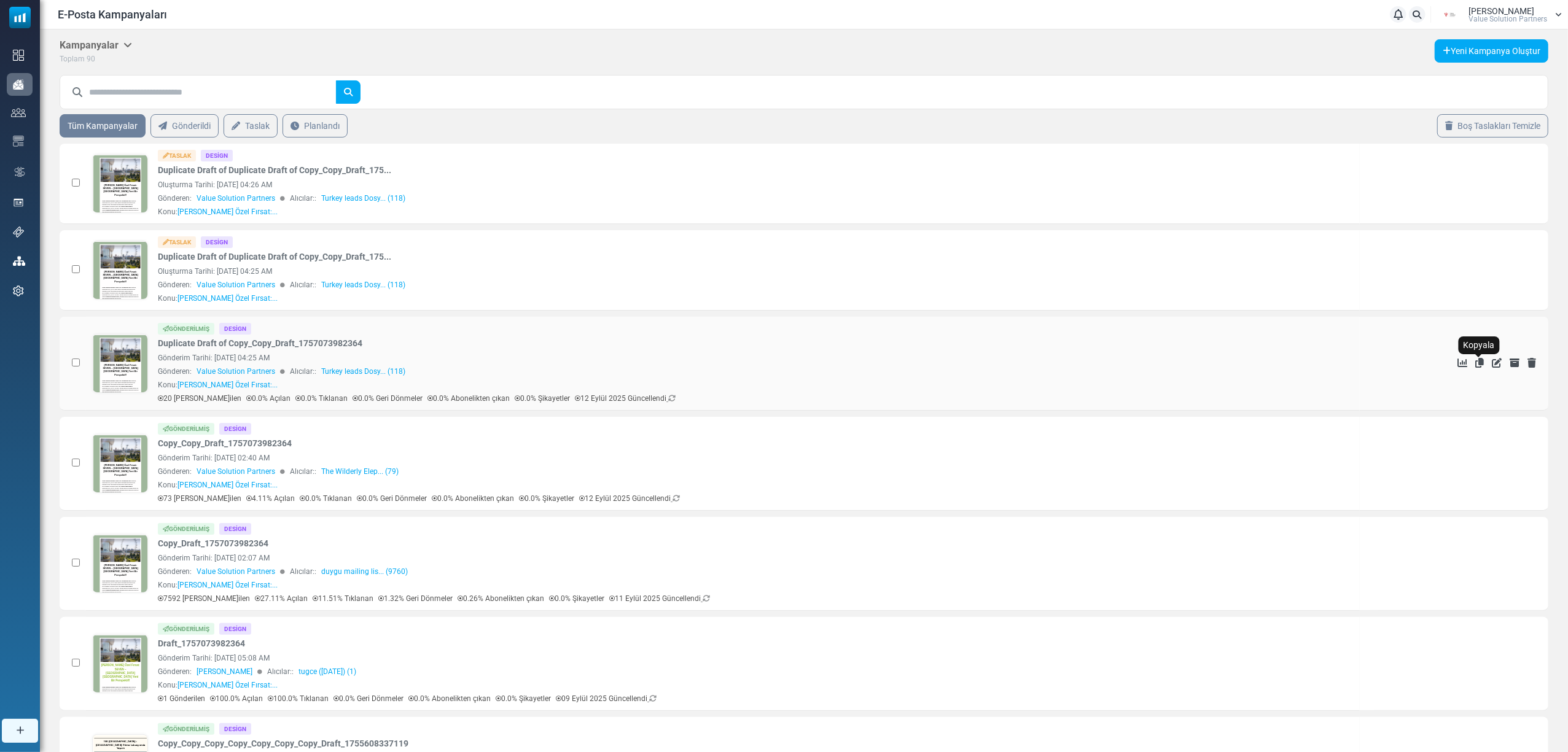
click at [1477, 365] on icon "Kopyala" at bounding box center [1479, 362] width 8 height 10
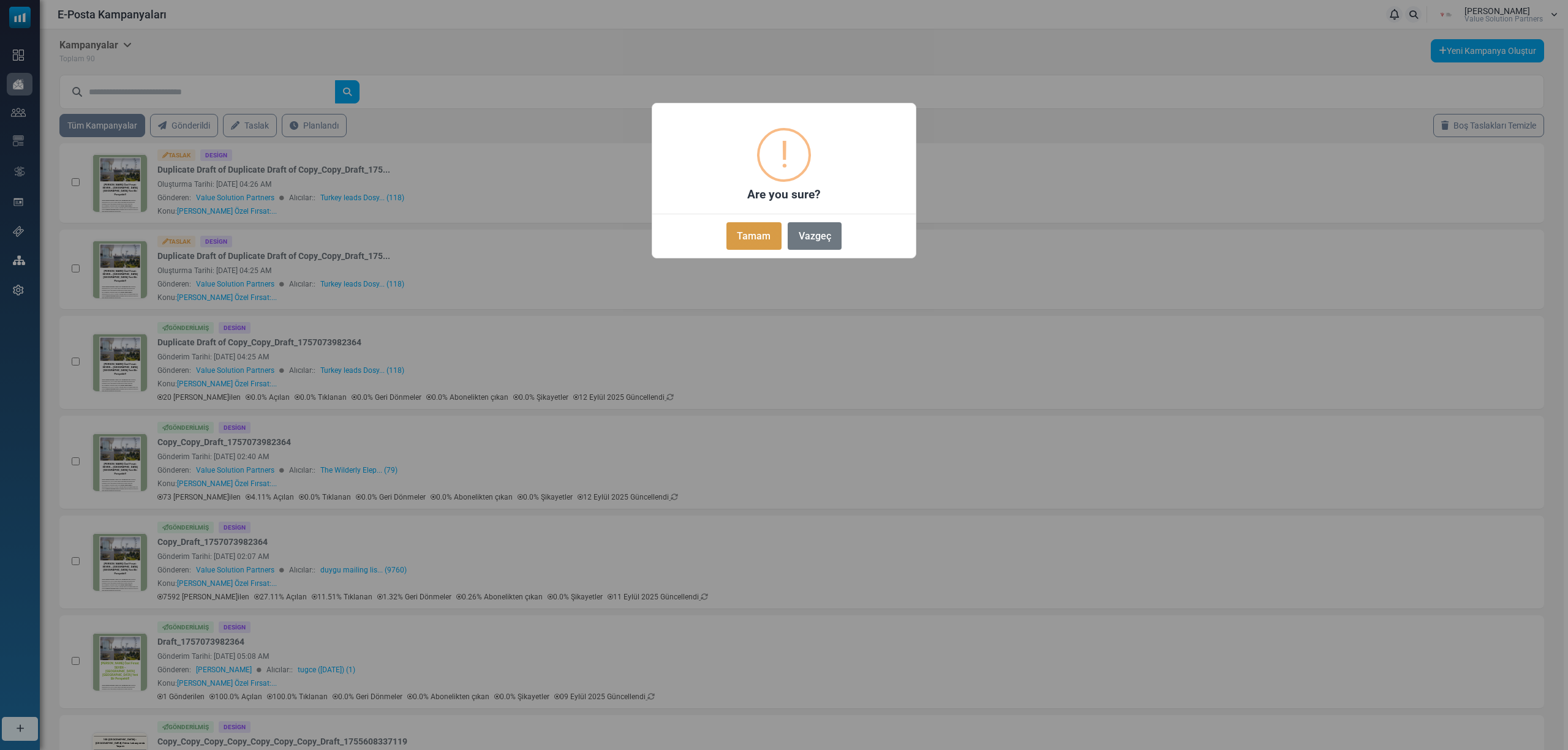
click at [751, 240] on button "Tamam" at bounding box center [753, 236] width 55 height 27
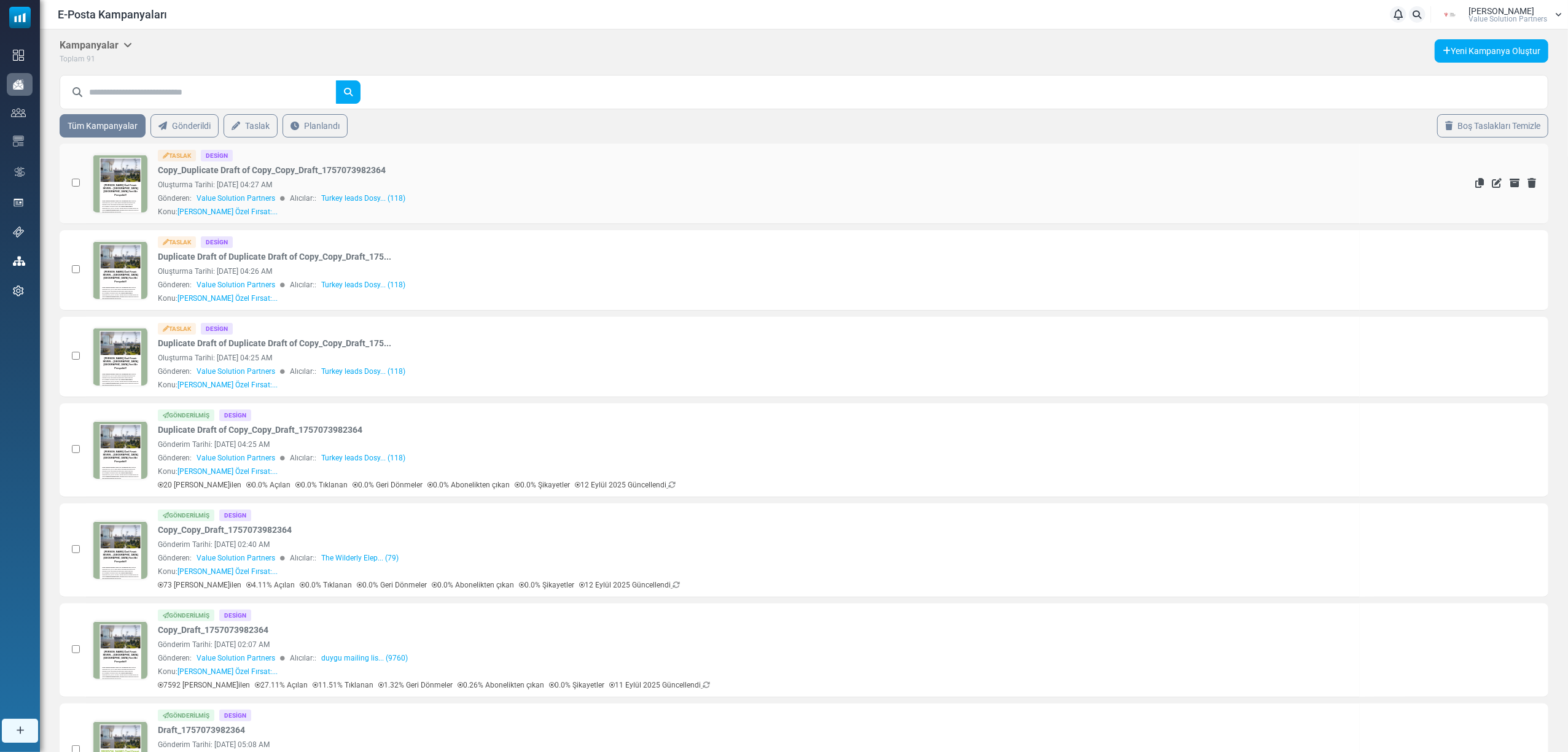
click at [116, 187] on link at bounding box center [120, 218] width 56 height 126
click at [1479, 452] on icon "Kopyala" at bounding box center [1479, 449] width 8 height 10
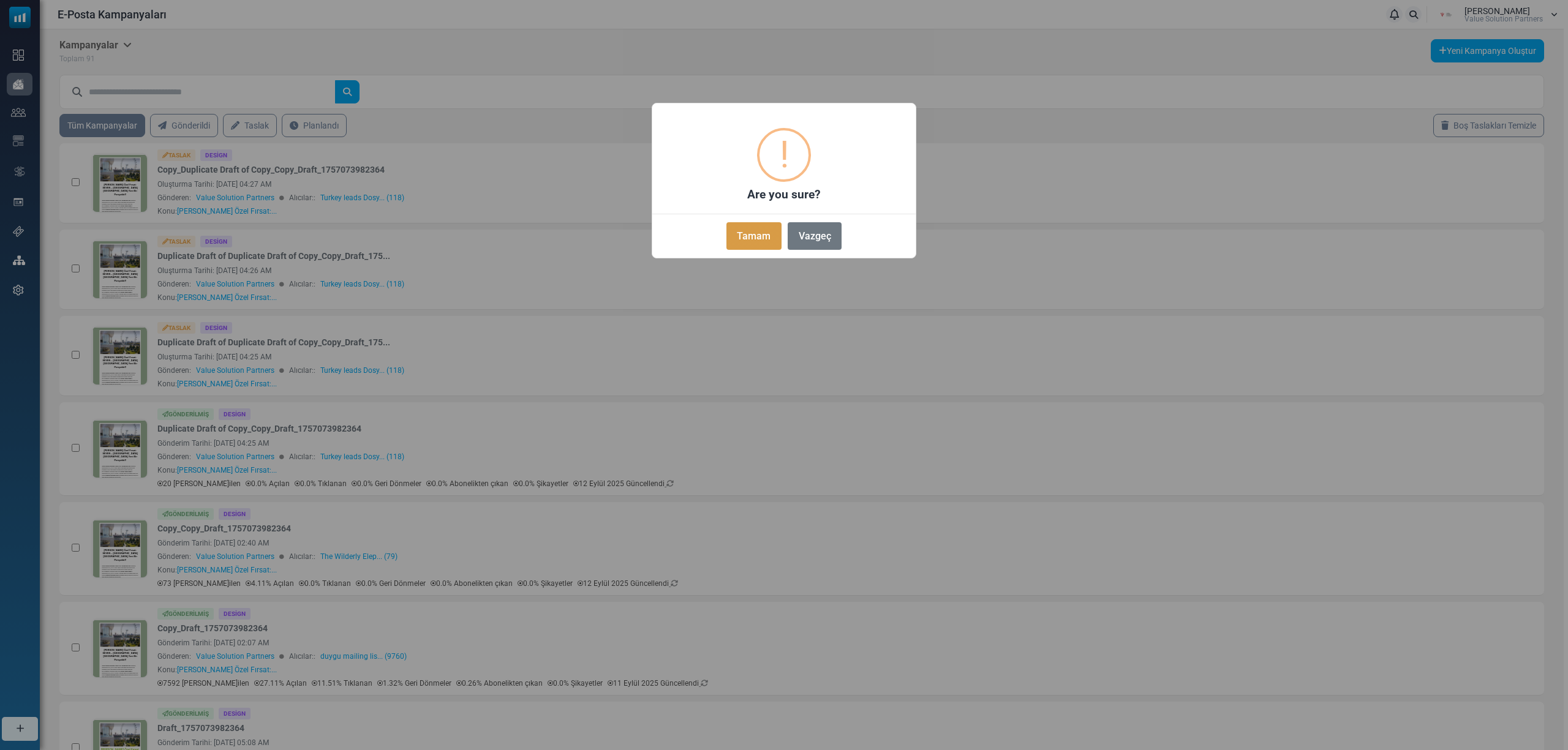
click at [739, 241] on button "Tamam" at bounding box center [753, 236] width 55 height 27
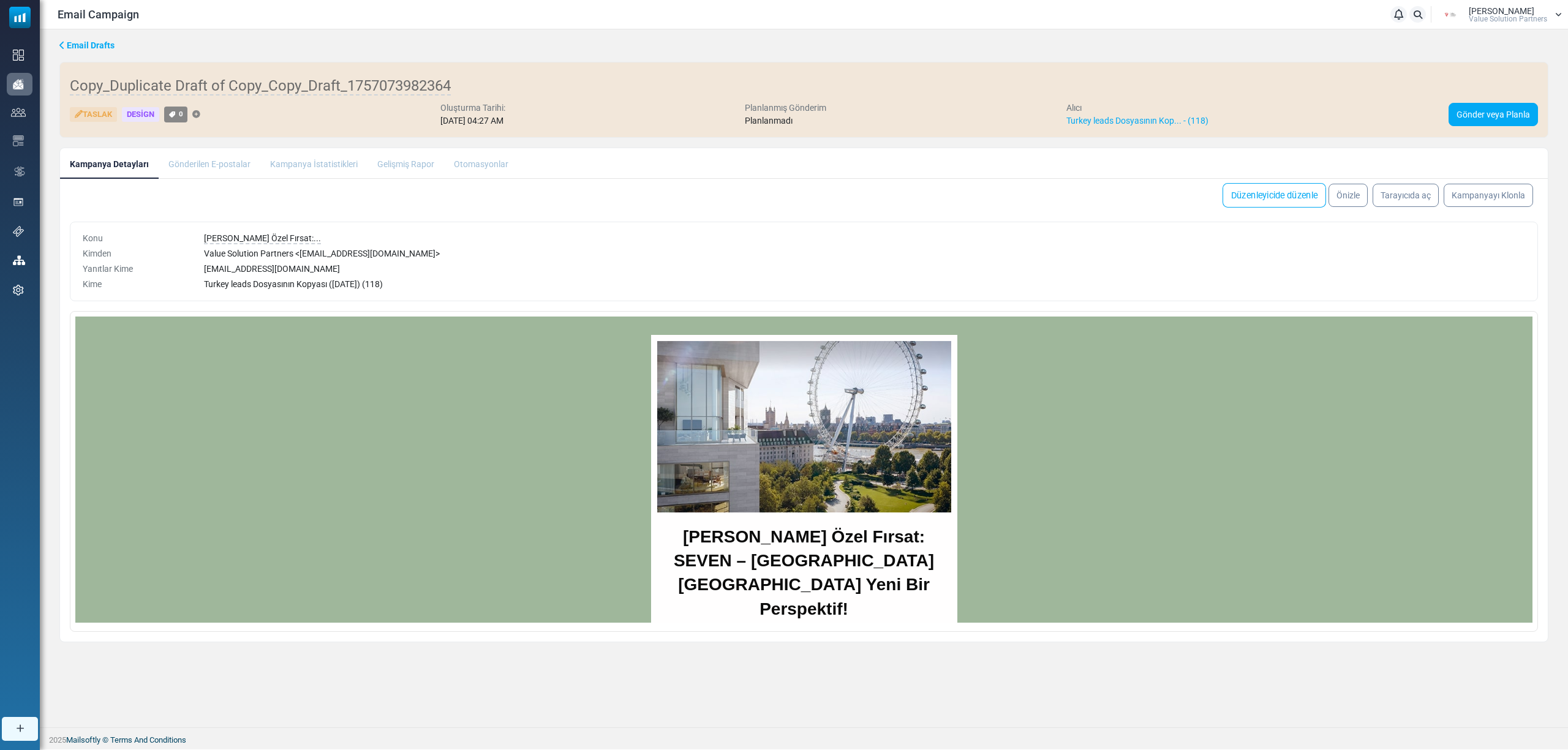
click at [1292, 191] on link "Düzenleyicide düzenle" at bounding box center [1274, 195] width 103 height 24
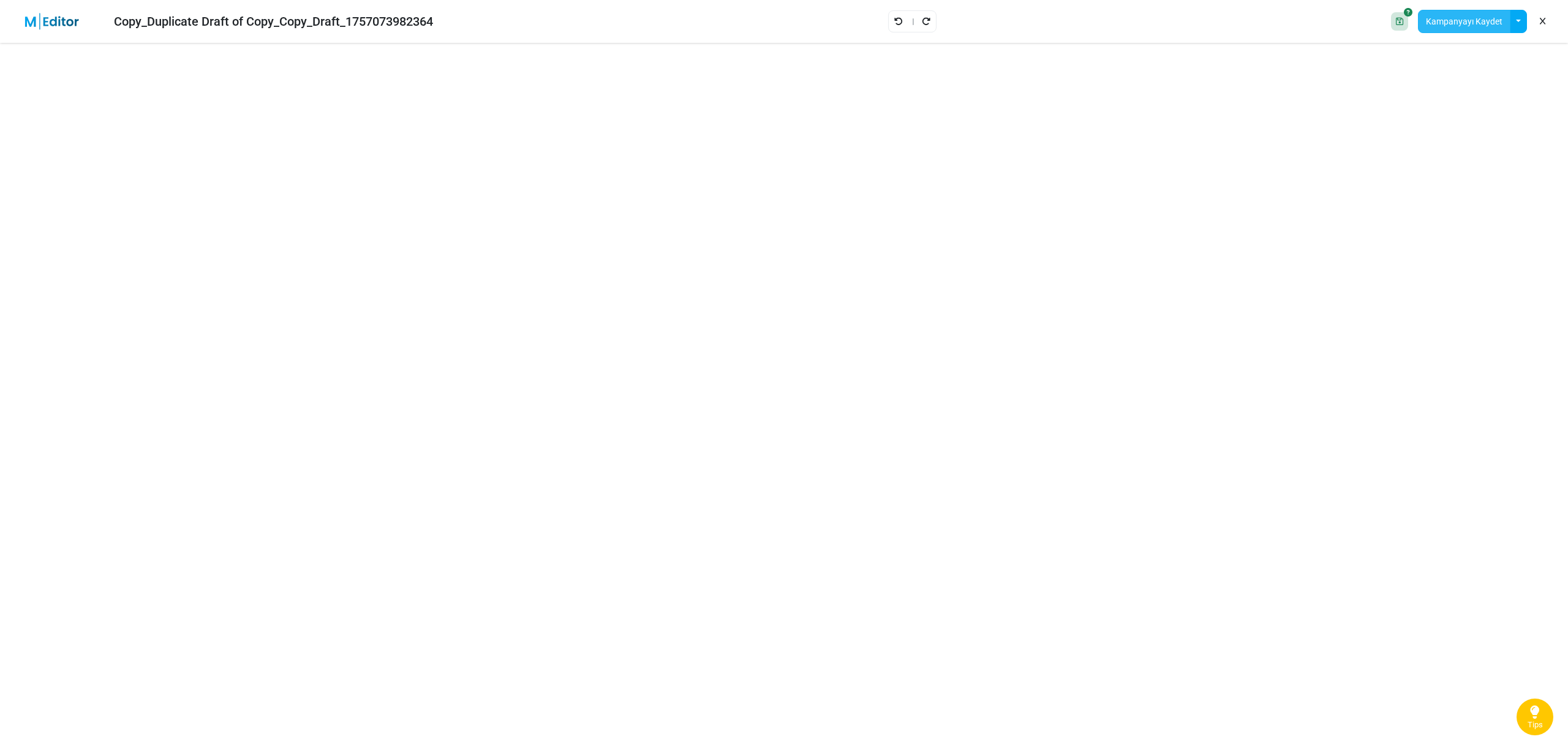
click at [1440, 24] on button "Kampanyayı Kaydet" at bounding box center [1464, 21] width 93 height 24
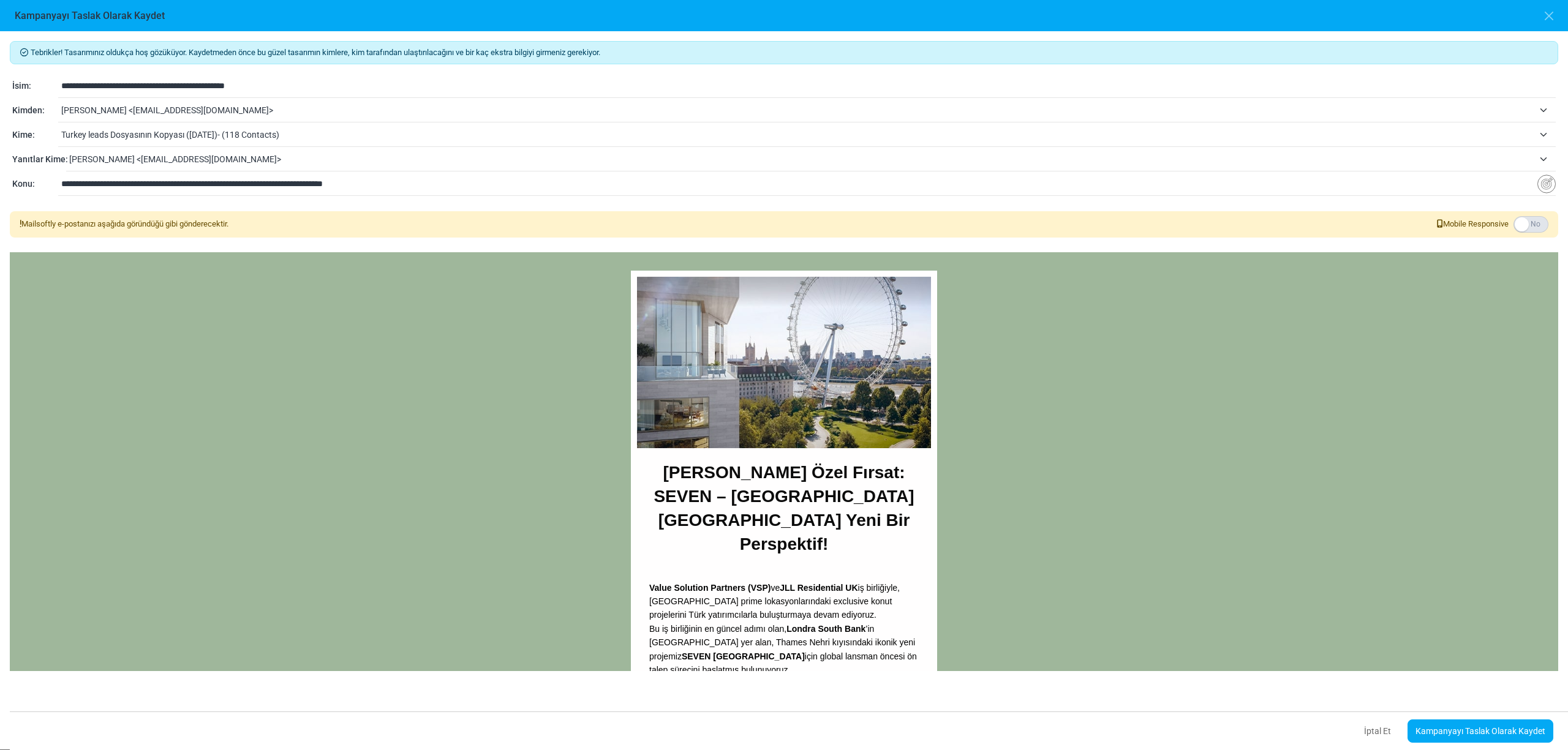
click at [155, 114] on span "[PERSON_NAME] <[EMAIL_ADDRESS][DOMAIN_NAME]>" at bounding box center [797, 109] width 1472 height 14
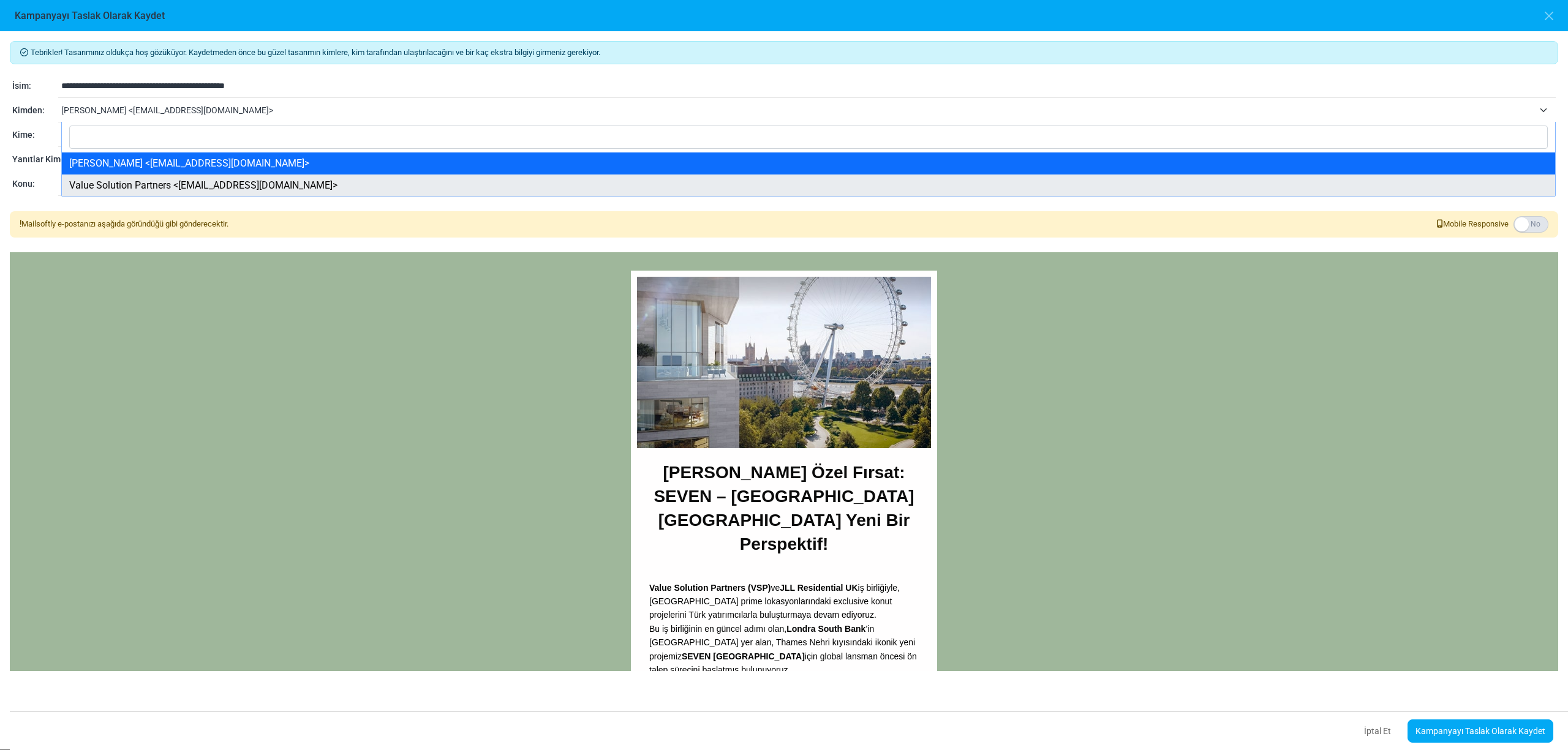
select select "****"
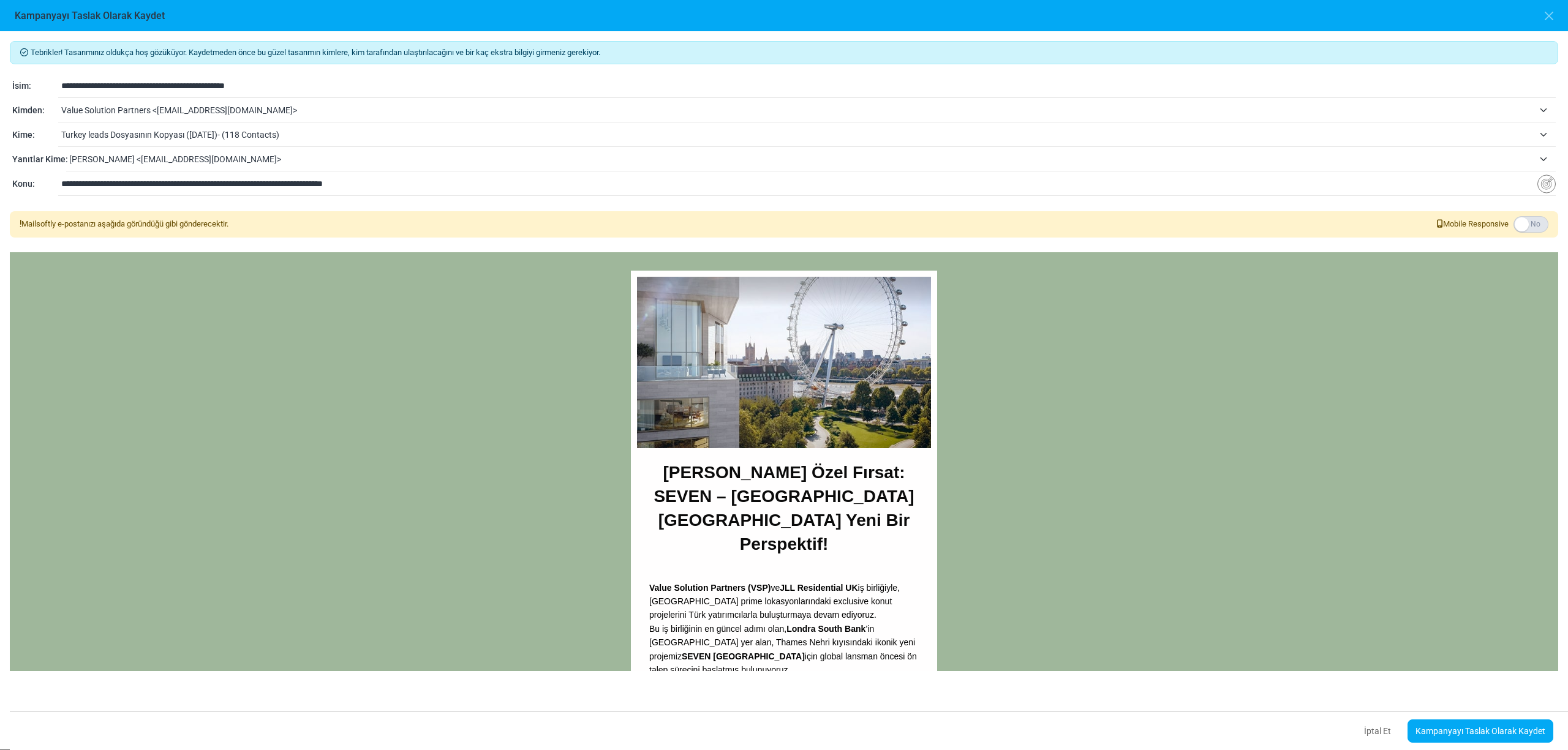
click at [133, 142] on span "Turkey leads Dosyasının Kopyası ([DATE])- (118 Contacts)" at bounding box center [797, 134] width 1472 height 14
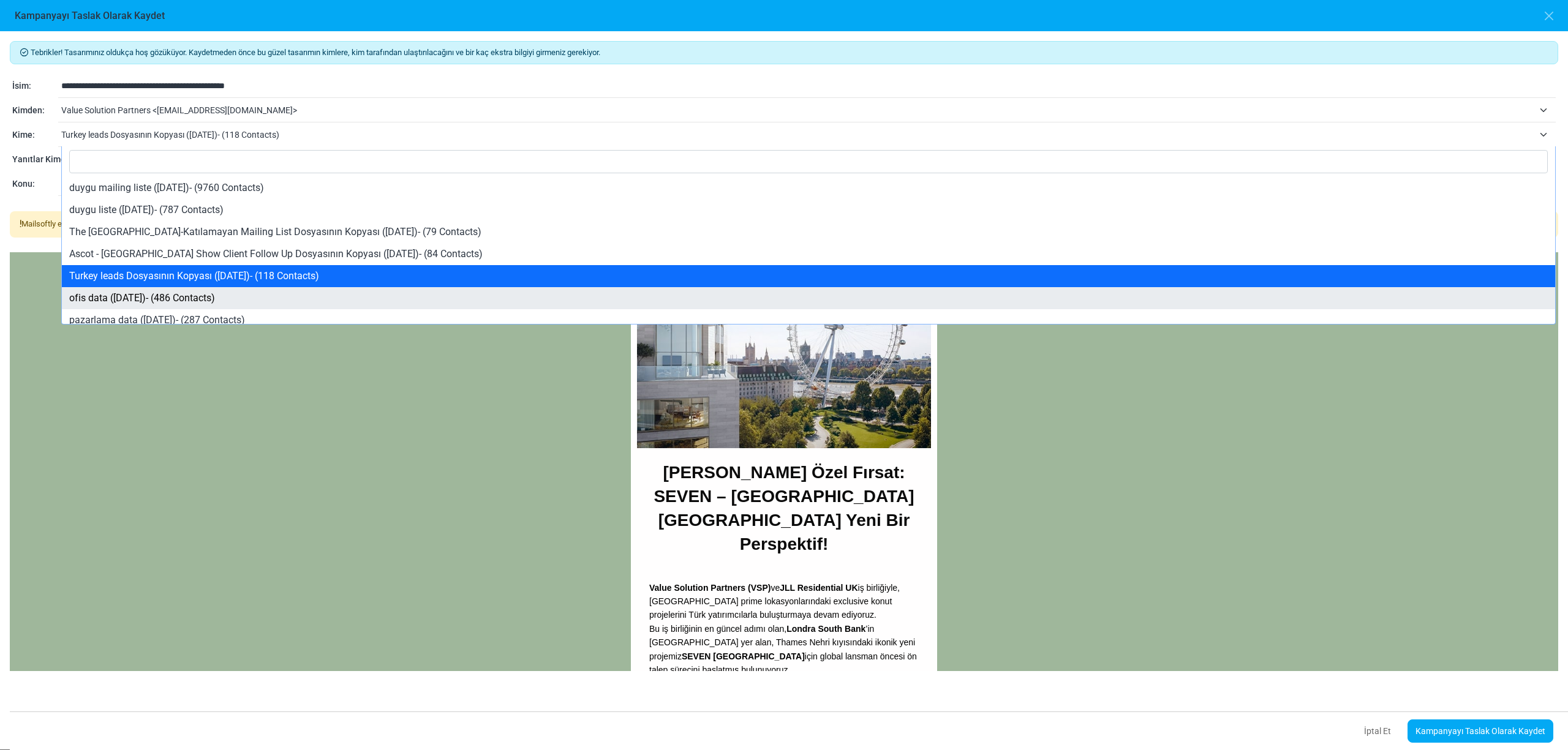
select select "****"
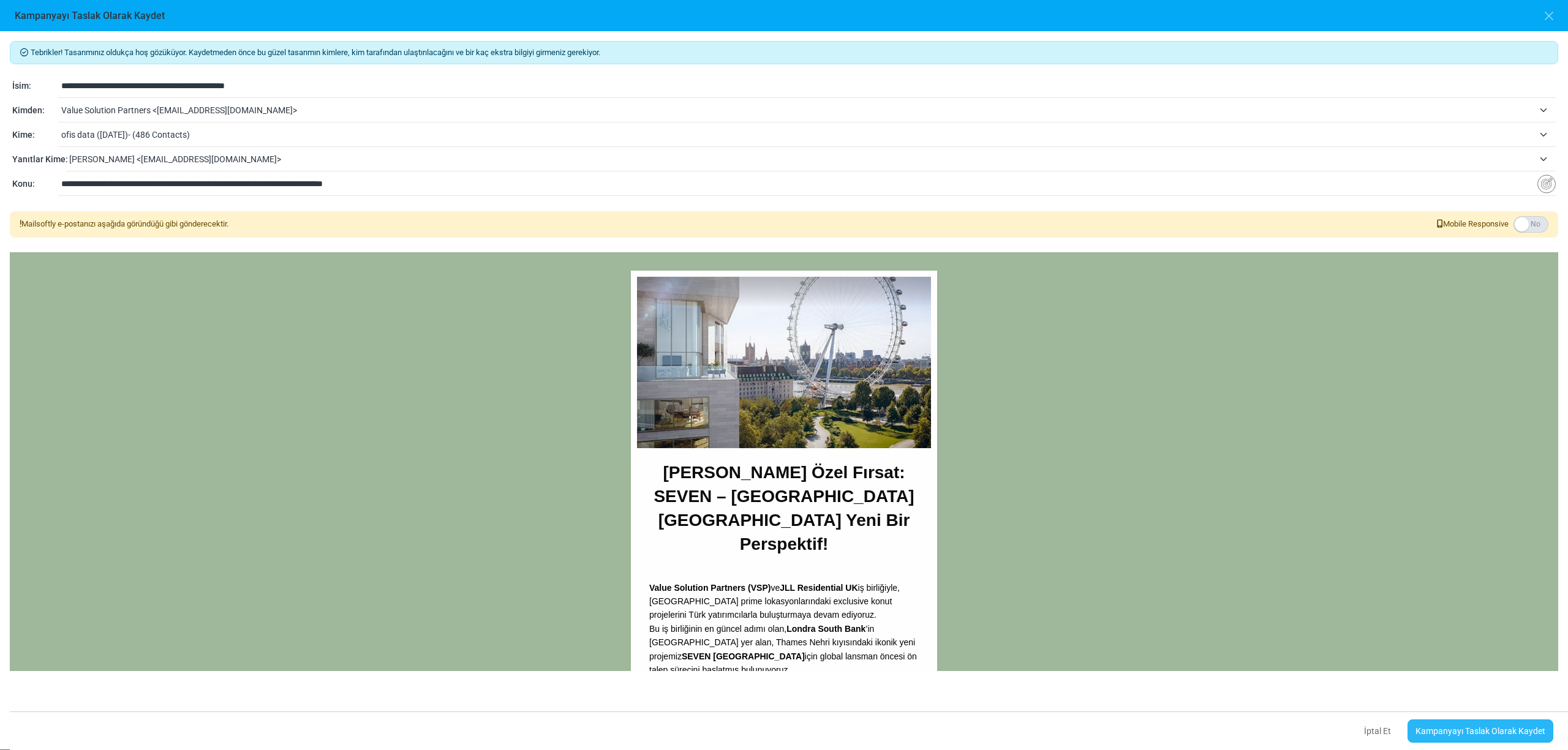
click at [1458, 736] on link "Kampanyayı Taslak Olarak Kaydet" at bounding box center [1480, 731] width 146 height 24
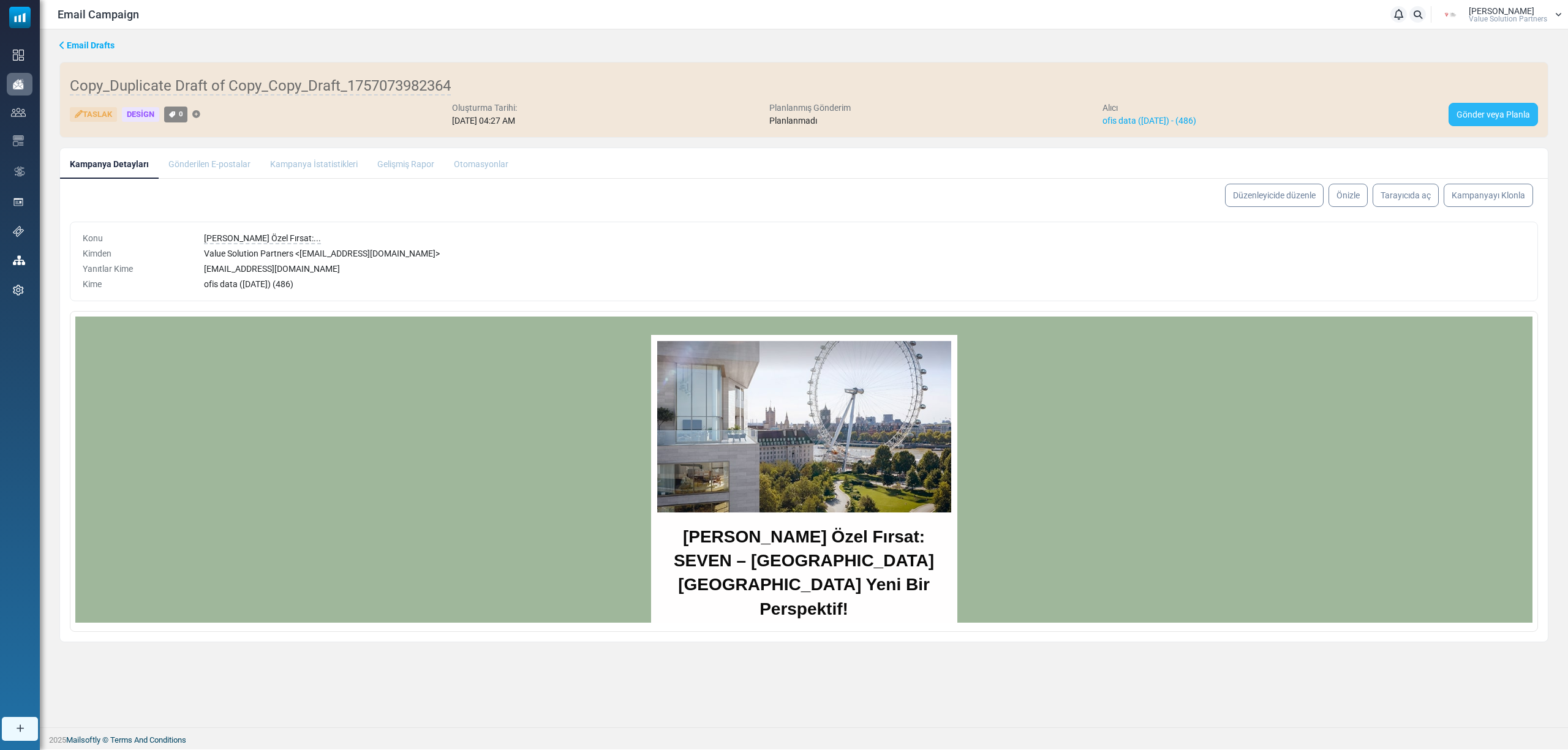
click at [1488, 111] on link "Gönder veya Planla" at bounding box center [1493, 114] width 90 height 24
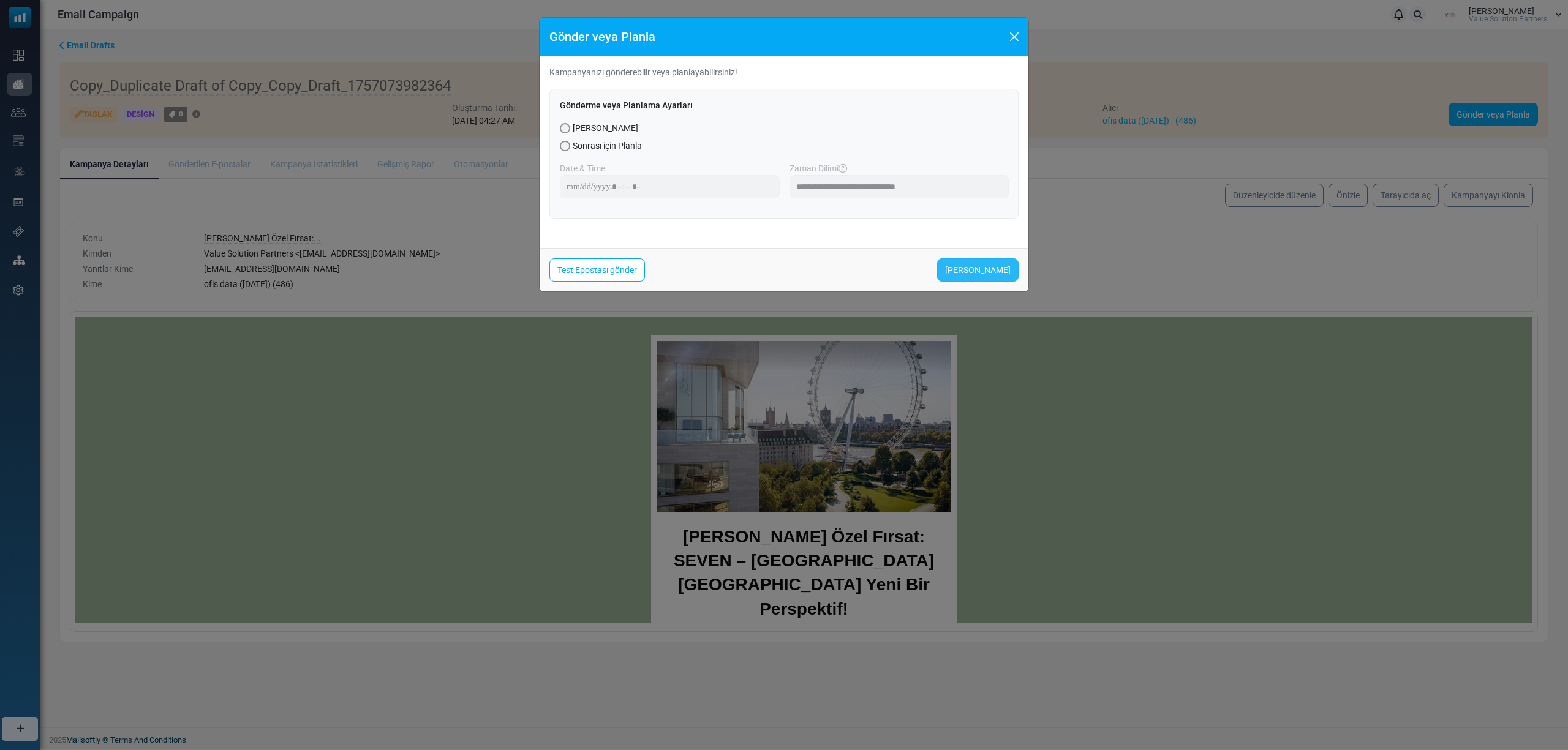
click at [1000, 268] on link "Şimdi Gönder" at bounding box center [977, 269] width 81 height 24
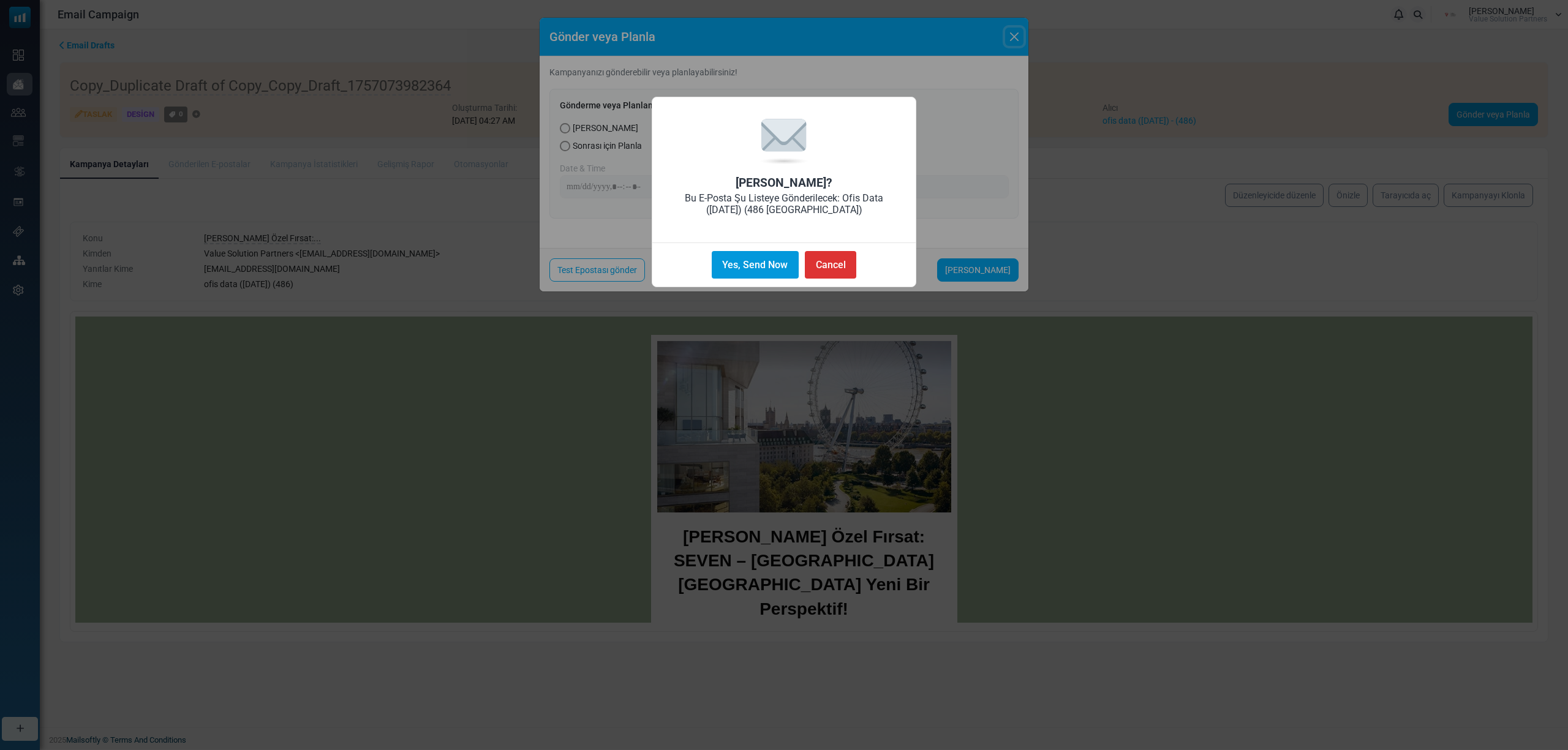
click at [739, 251] on button "Yes, Send Now" at bounding box center [755, 265] width 87 height 27
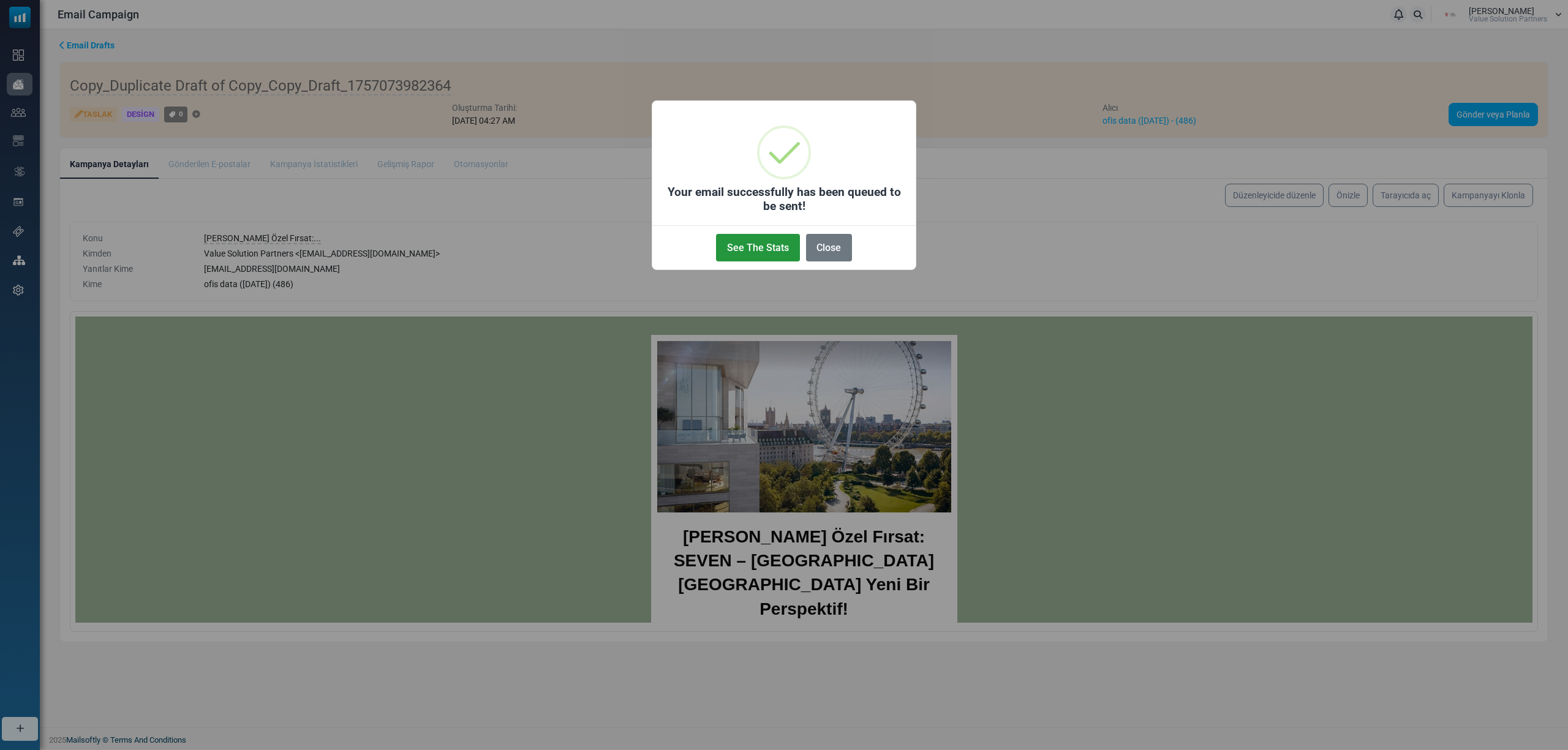
click at [785, 251] on button "See The Stats" at bounding box center [758, 247] width 84 height 27
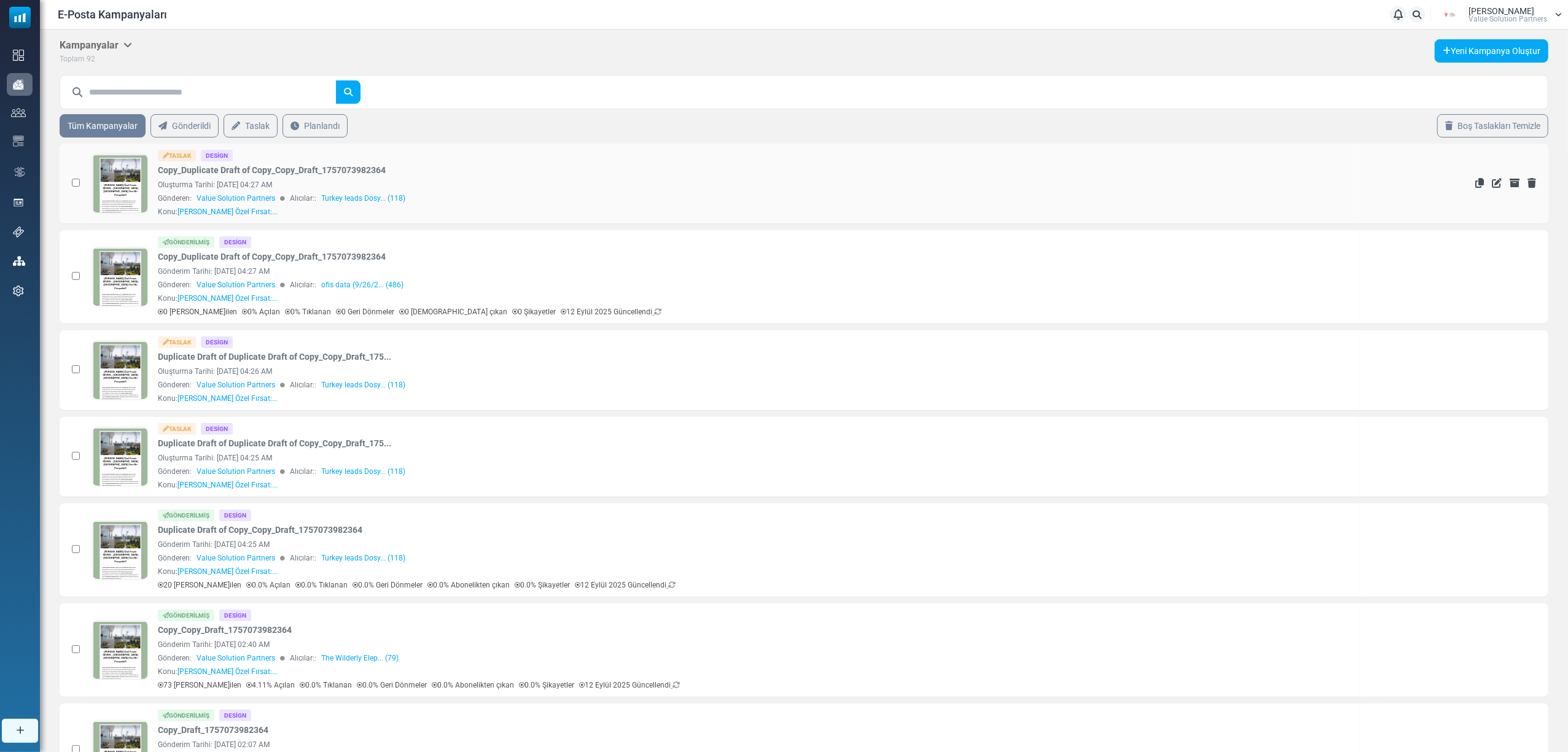
click at [118, 180] on link at bounding box center [120, 218] width 56 height 126
click at [1479, 275] on icon "Kopyala" at bounding box center [1479, 276] width 8 height 10
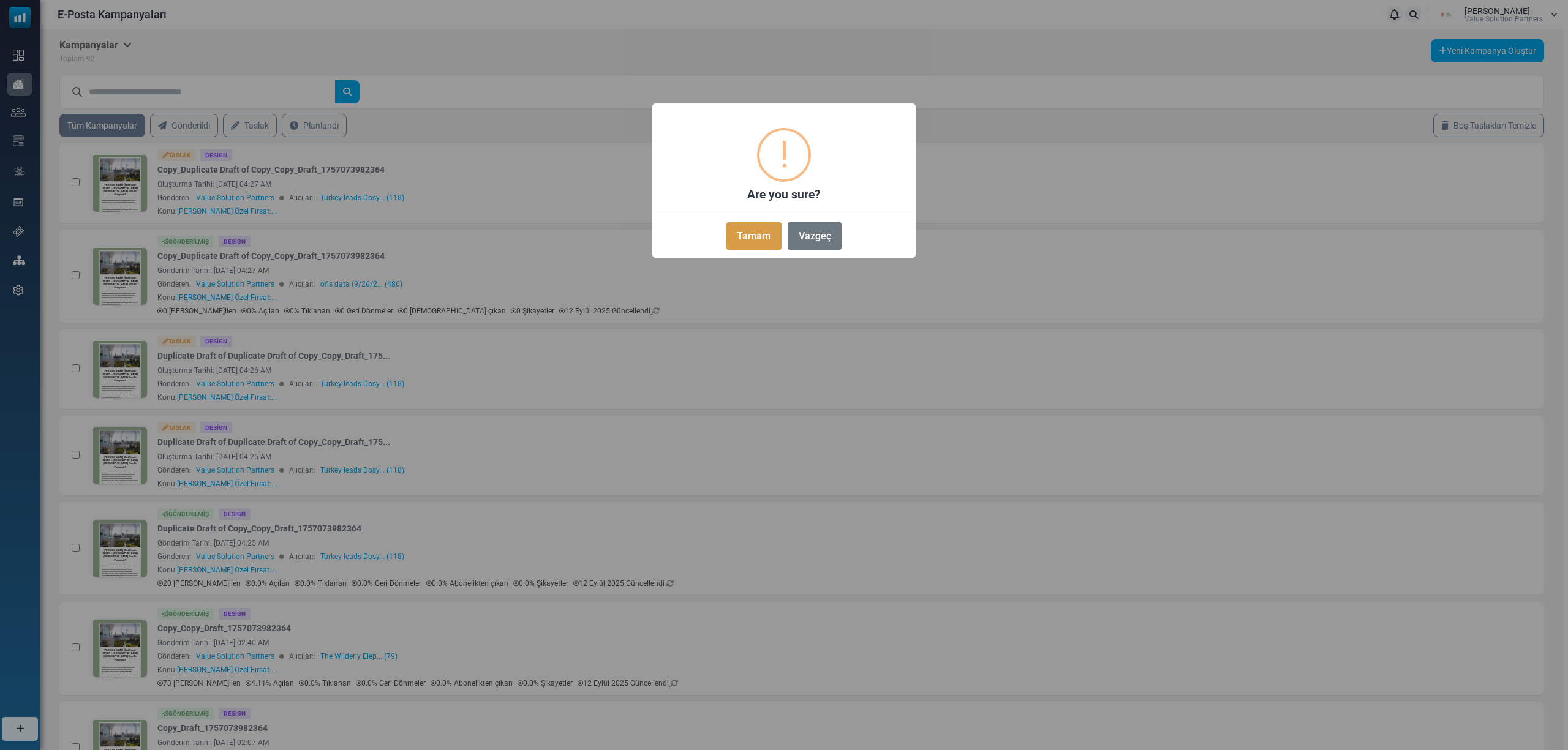
click at [748, 244] on button "Tamam" at bounding box center [753, 236] width 55 height 27
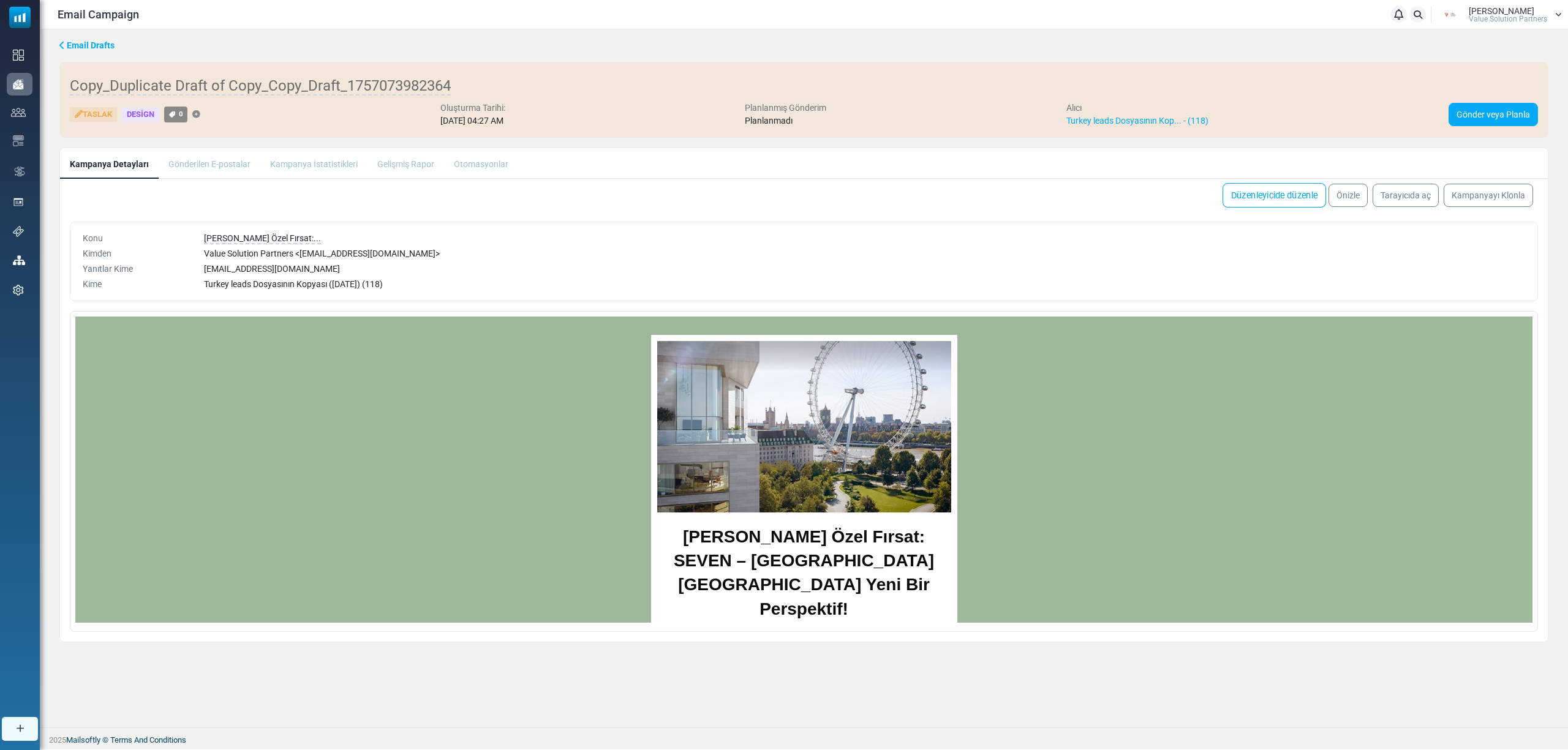
click at [1248, 204] on link "Düzenleyicide düzenle" at bounding box center [1274, 195] width 103 height 24
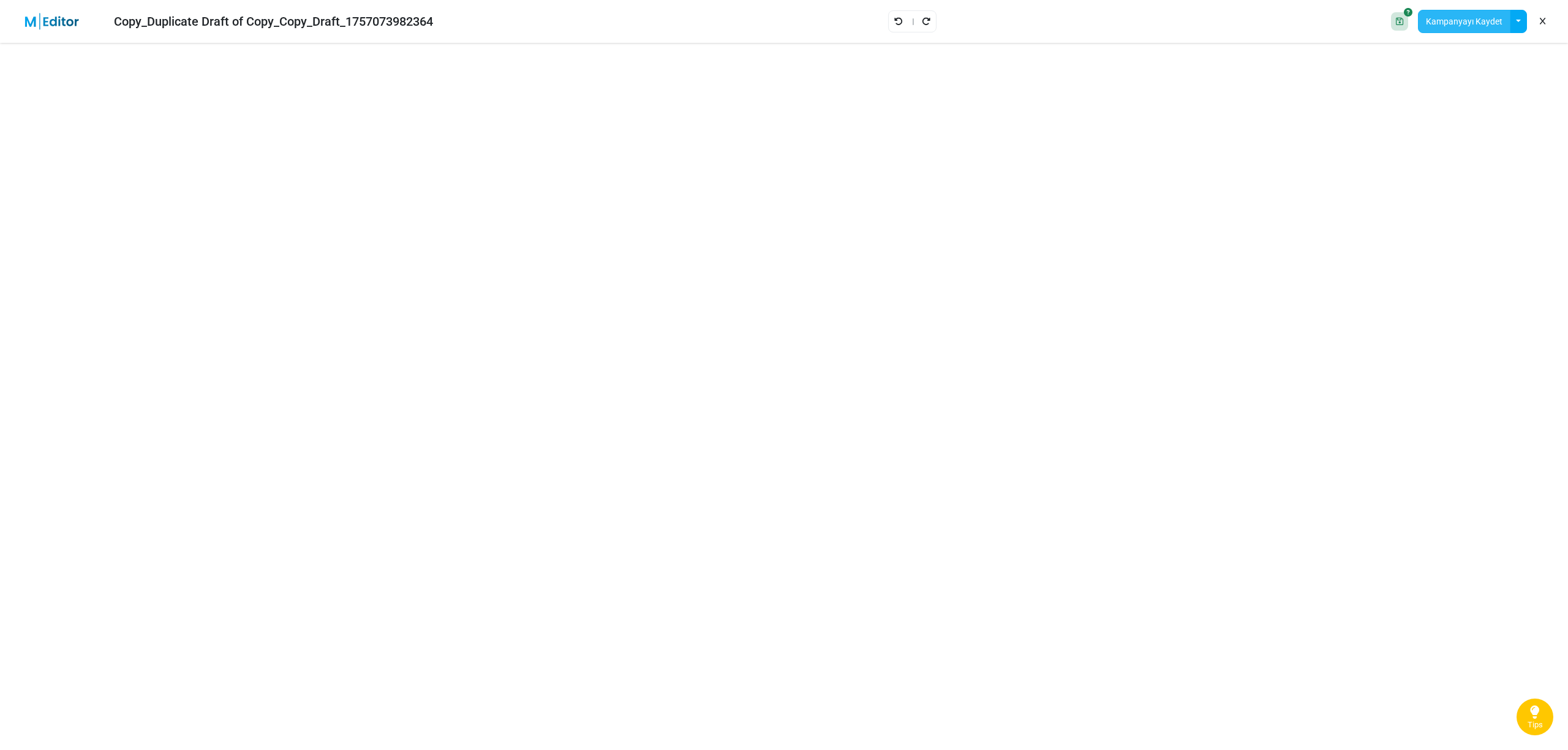
click at [1451, 24] on button "Kampanyayı Kaydet" at bounding box center [1464, 21] width 93 height 24
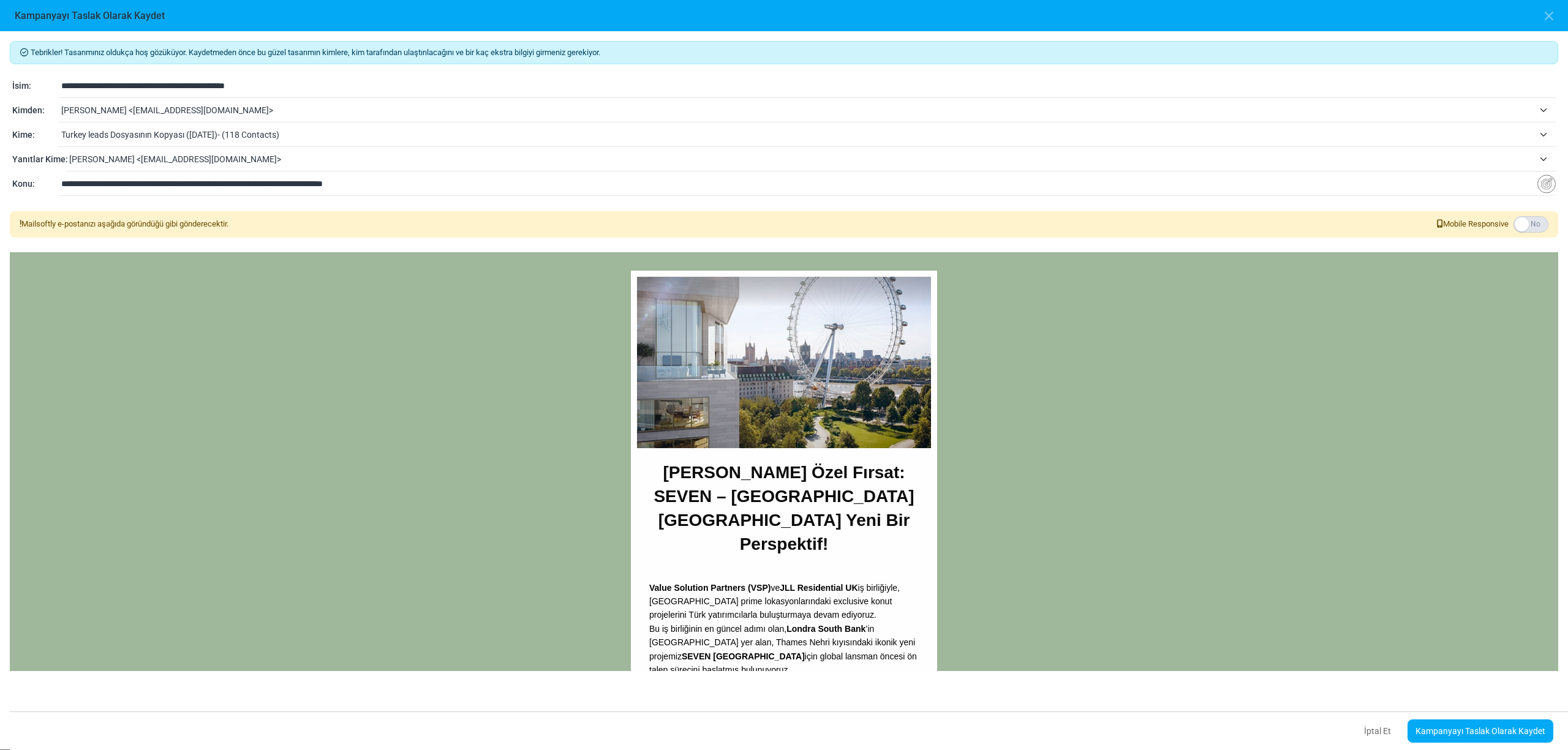
click at [143, 103] on span "tuğçe özdoğan <tugce.ozdogan@vspartners.com.tr>" at bounding box center [797, 109] width 1472 height 14
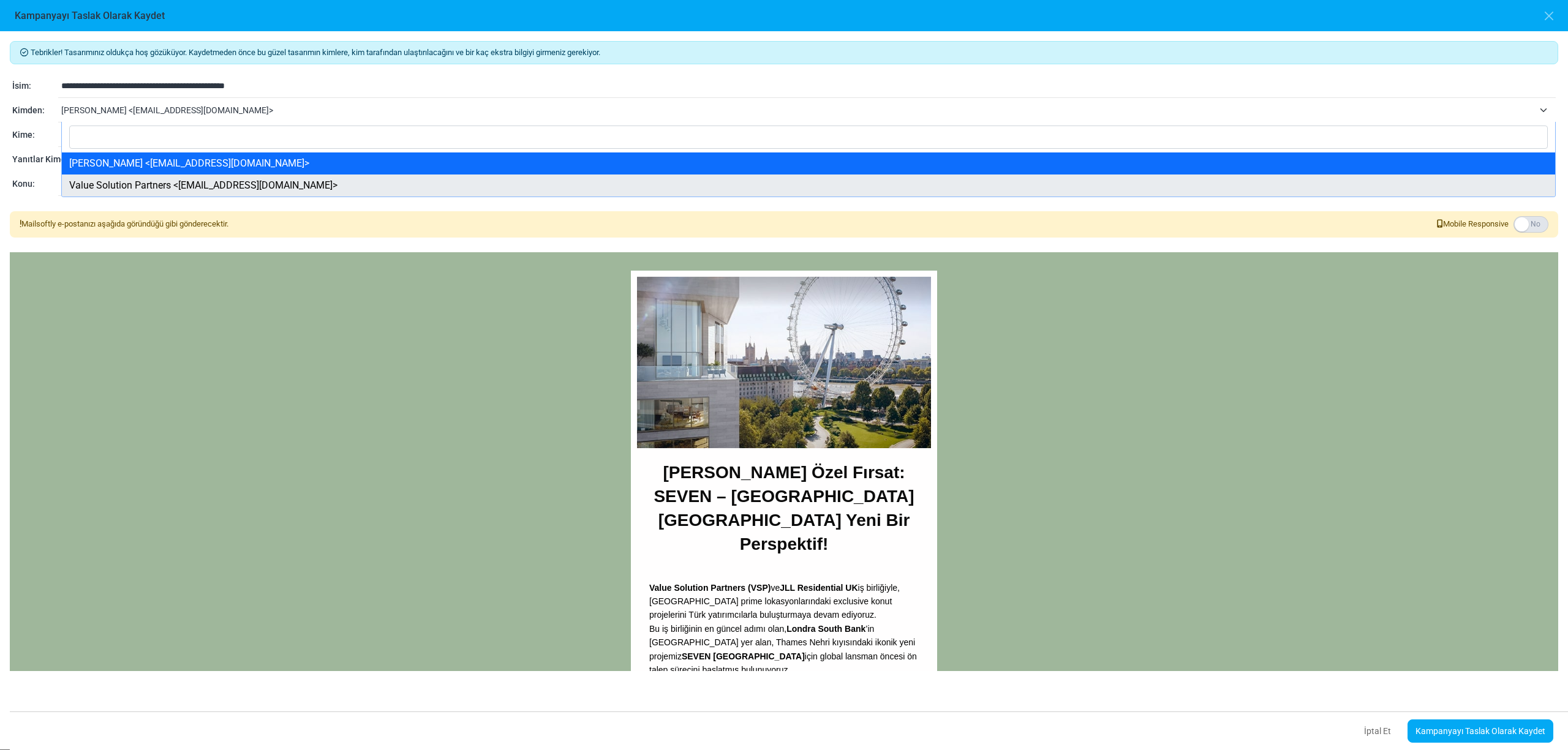
select select "****"
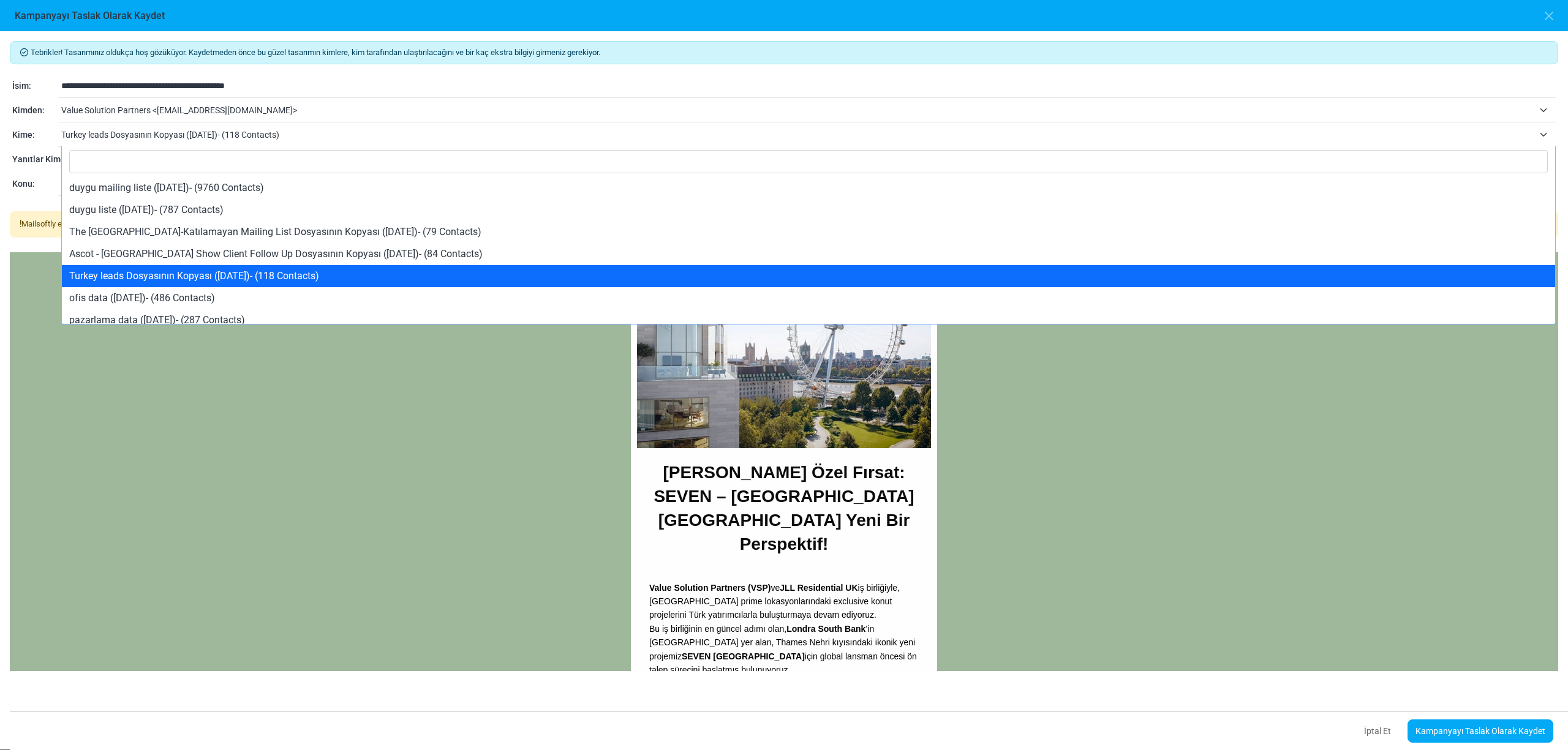
click at [136, 140] on span "Turkey leads Dosyasının Kopyası (10/2/2024)- (118 Contacts)" at bounding box center [797, 134] width 1472 height 14
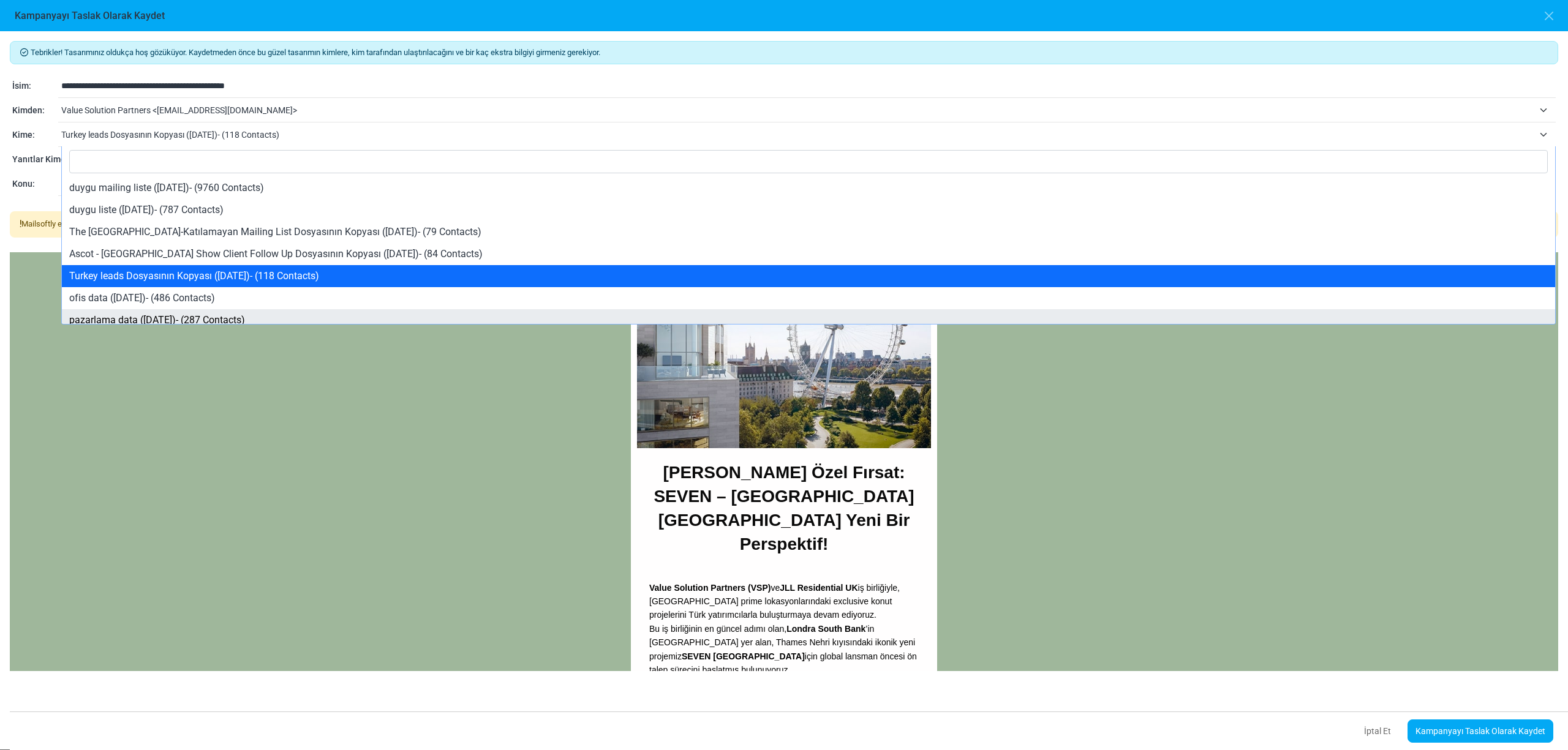
select select "****"
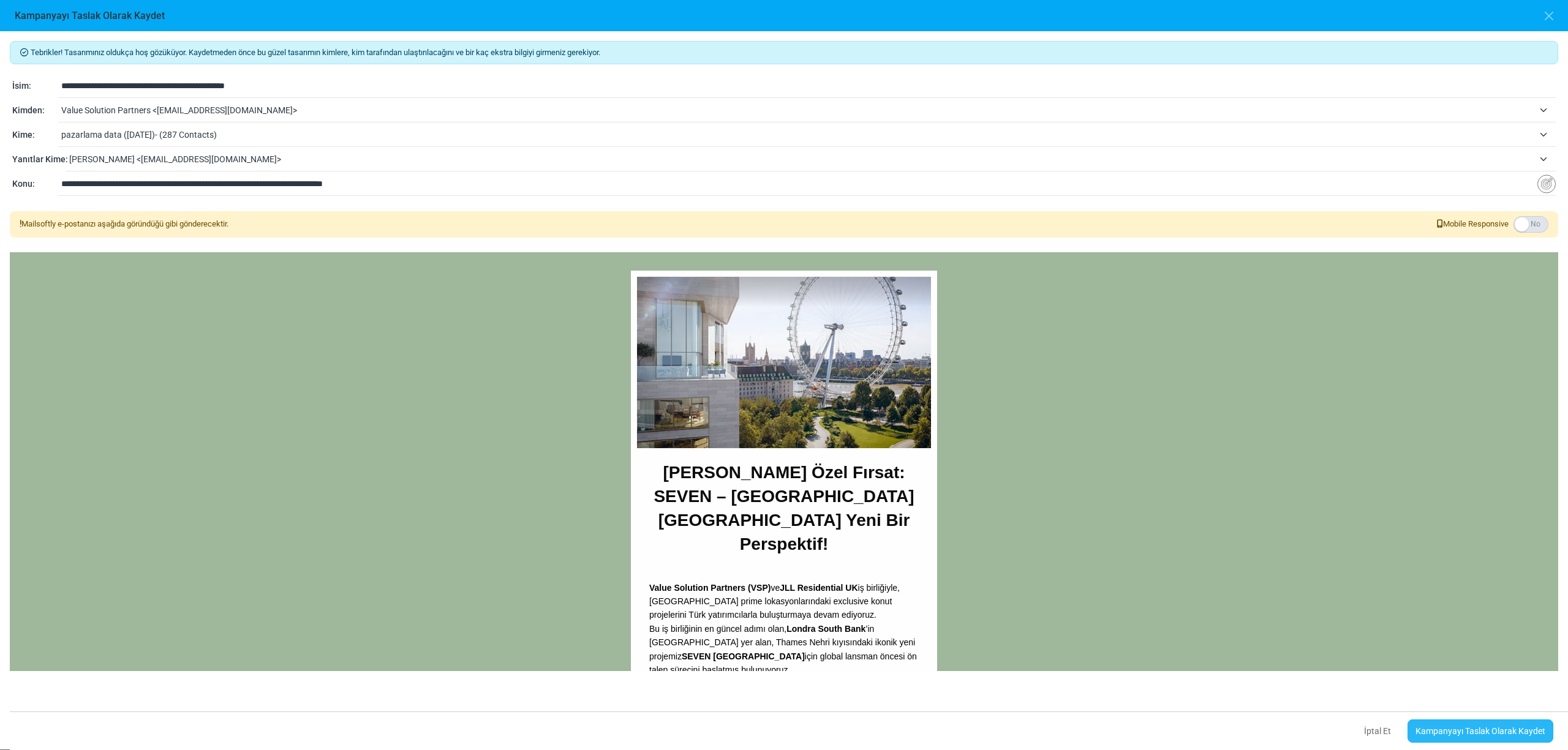
click at [1443, 730] on link "Kampanyayı Taslak Olarak Kaydet" at bounding box center [1480, 731] width 146 height 24
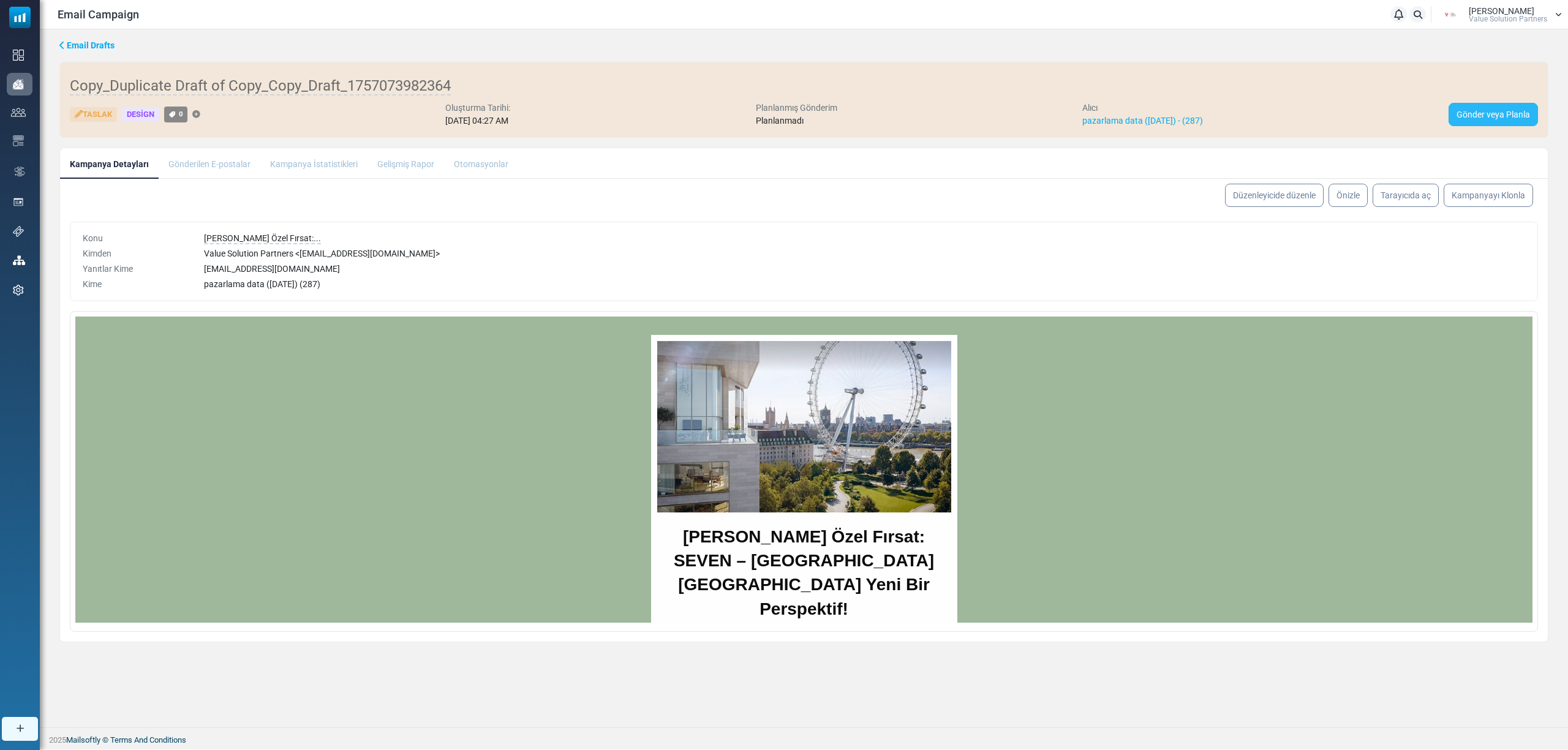
click at [1473, 115] on link "Gönder veya Planla" at bounding box center [1493, 114] width 90 height 24
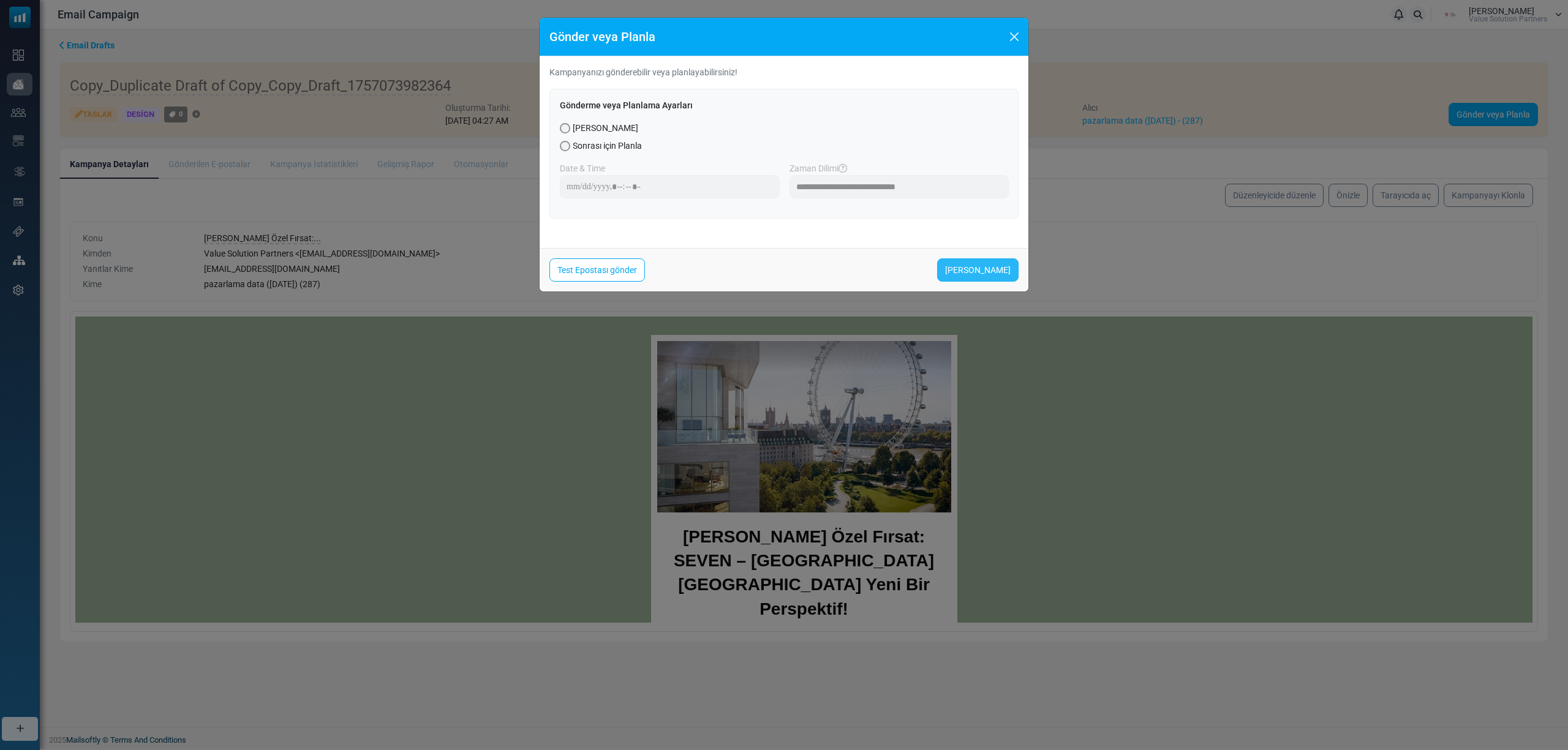
click at [978, 267] on link "[PERSON_NAME]" at bounding box center [977, 269] width 81 height 24
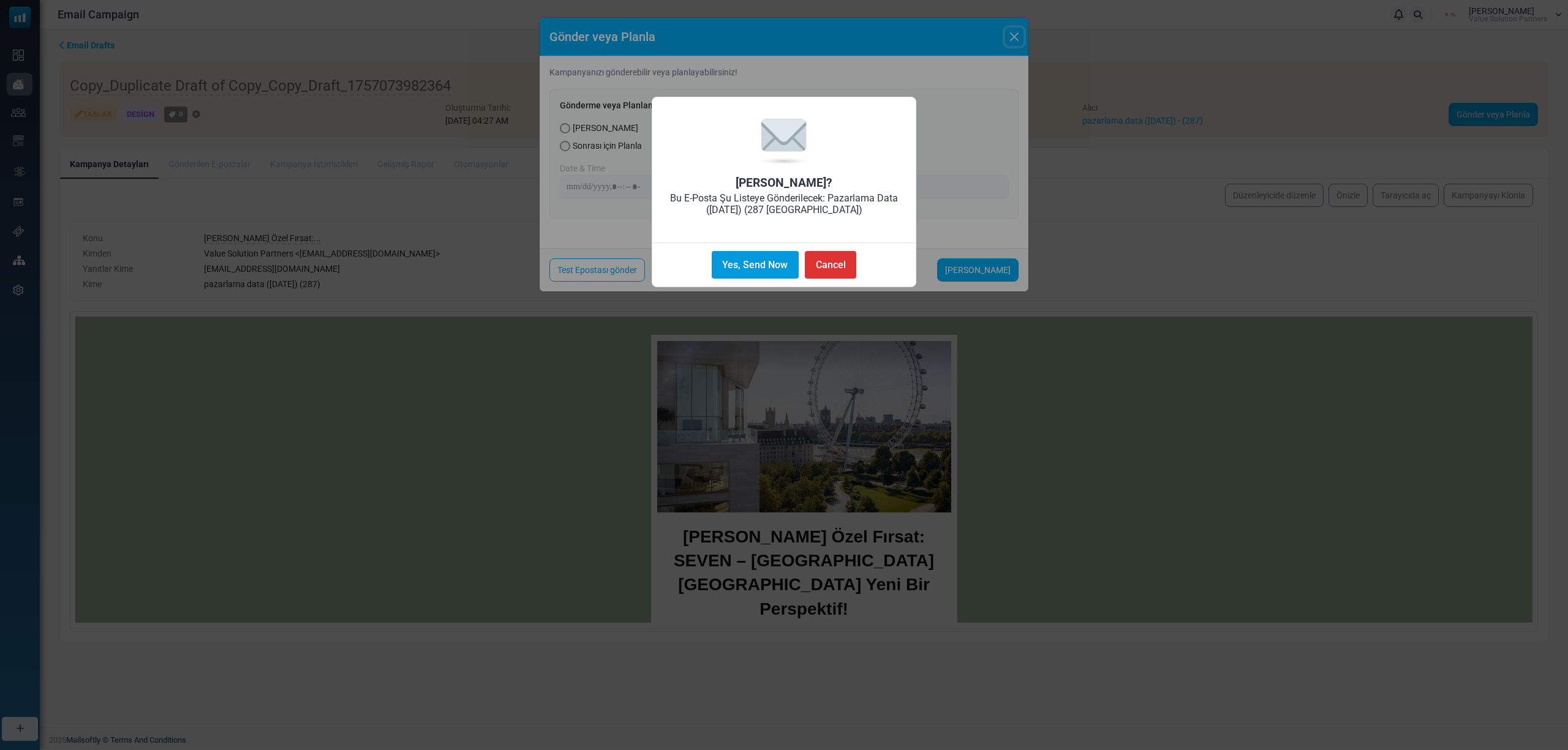
click at [726, 264] on button "Yes, Send Now" at bounding box center [755, 265] width 87 height 27
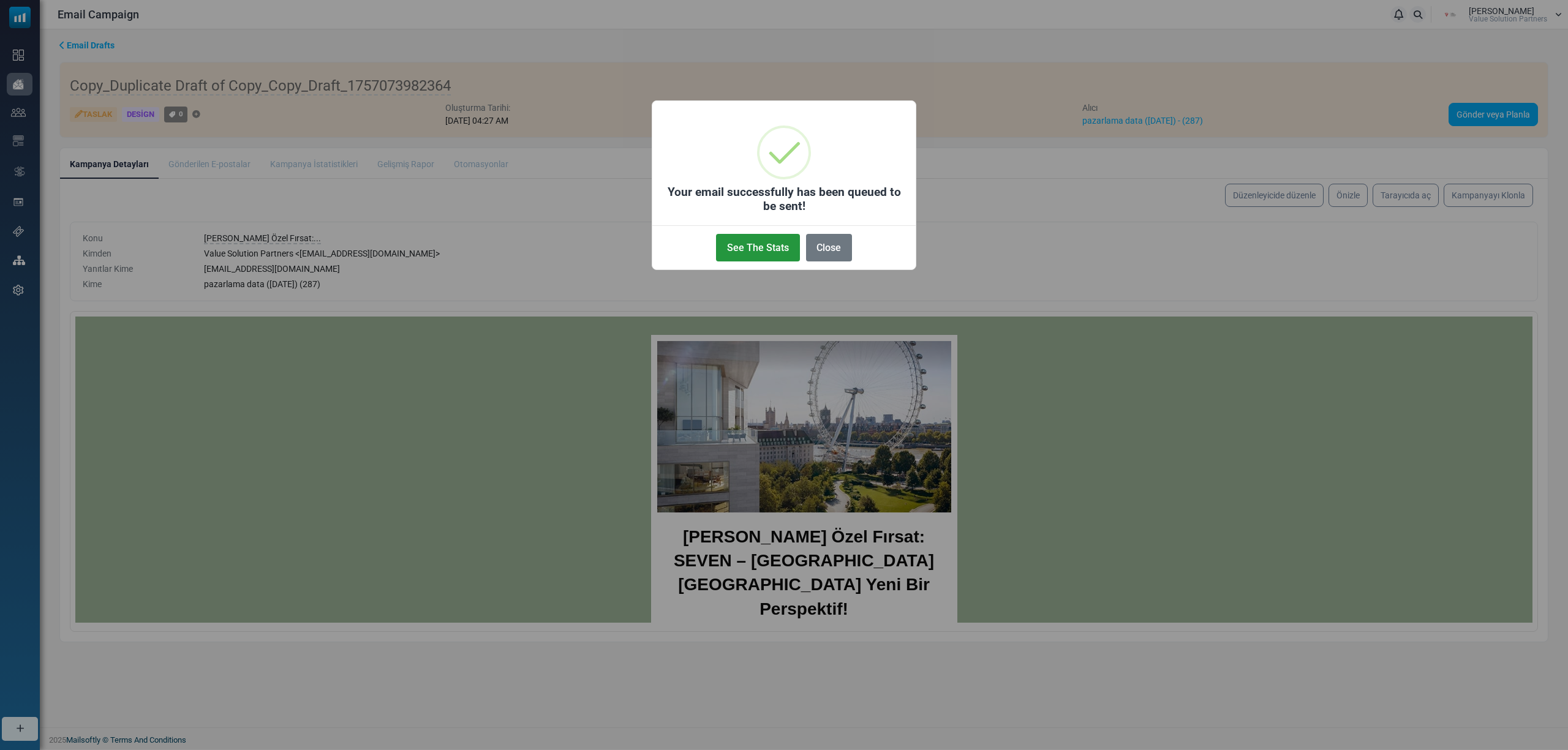
click at [740, 252] on button "See The Stats" at bounding box center [758, 247] width 84 height 27
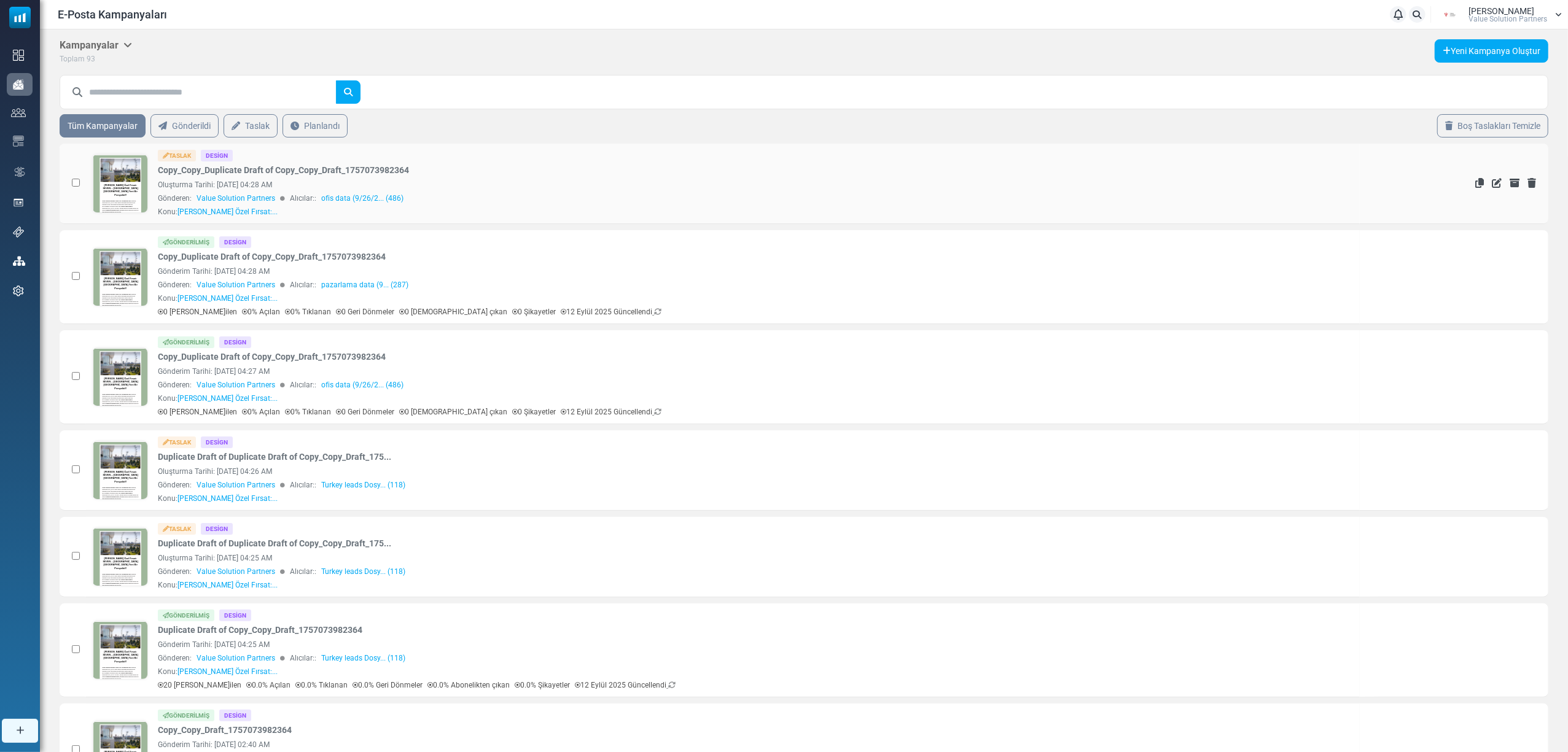
click at [94, 192] on link at bounding box center [120, 218] width 56 height 126
click at [1481, 272] on icon "Kopyala" at bounding box center [1479, 276] width 8 height 10
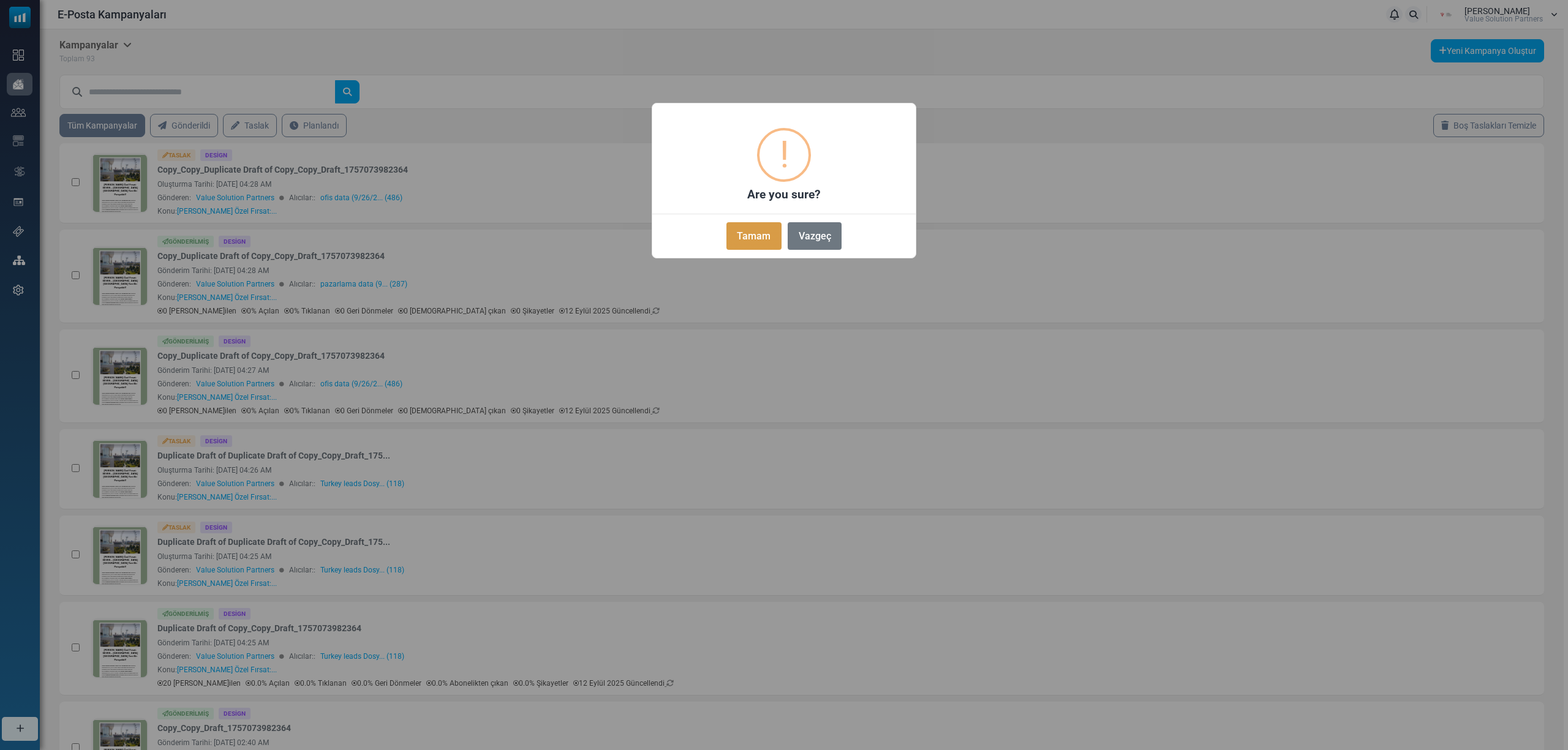
click at [736, 238] on button "Tamam" at bounding box center [753, 236] width 55 height 27
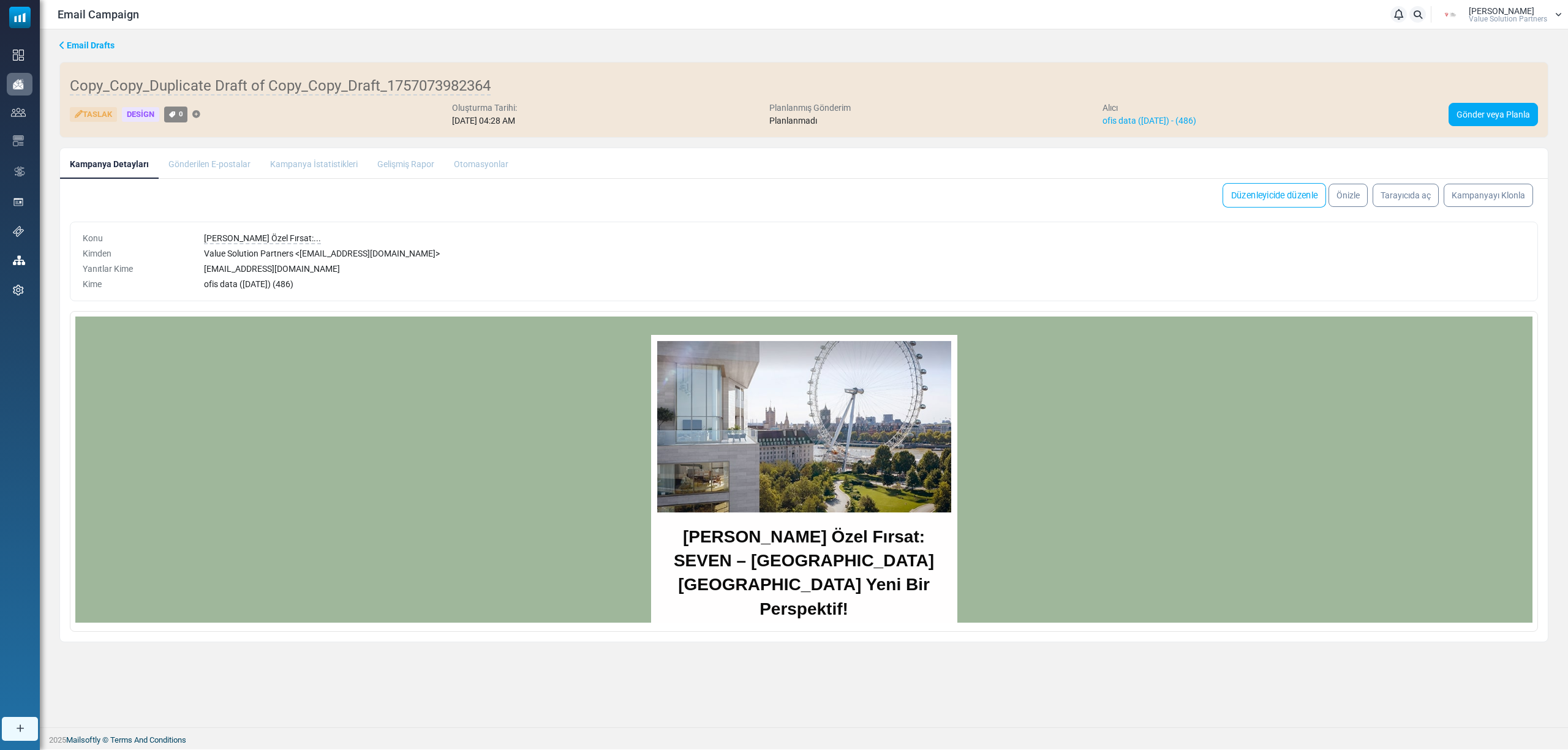
click at [1277, 200] on link "Düzenleyicide düzenle" at bounding box center [1274, 195] width 103 height 24
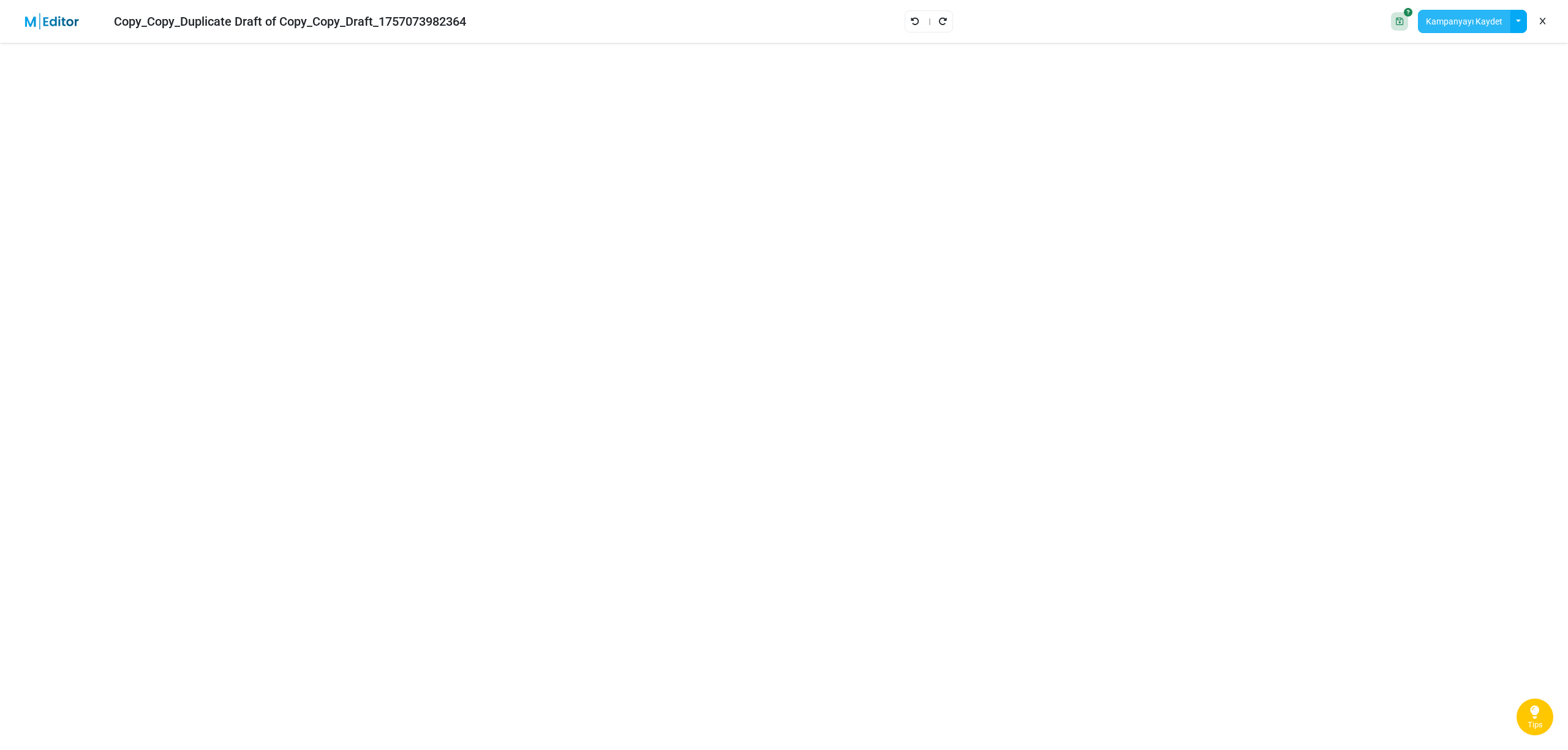
click at [1431, 25] on button "Kampanyayı Kaydet" at bounding box center [1464, 21] width 93 height 24
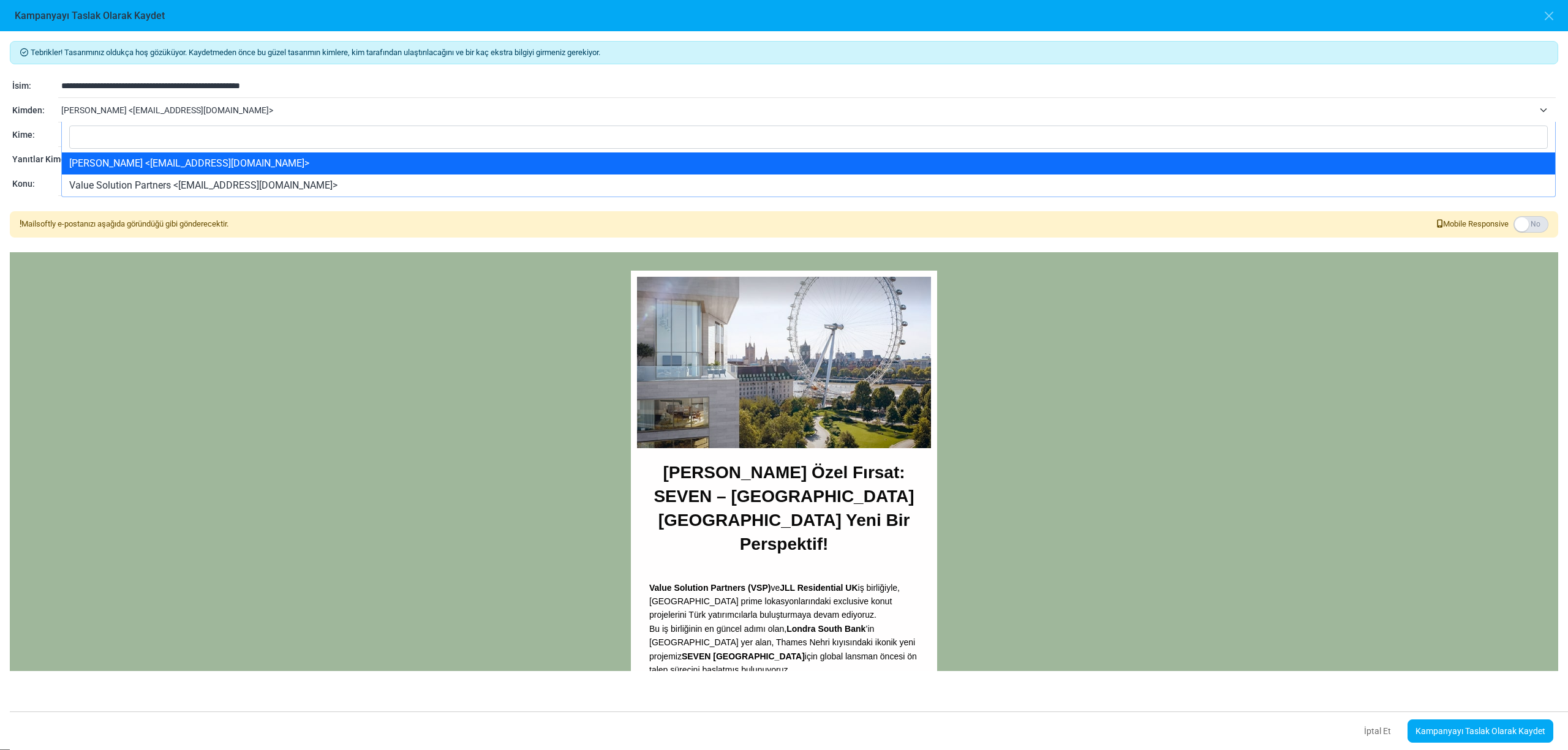
click at [118, 106] on span "tuğçe özdoğan <tugce.ozdogan@vspartners.com.tr>" at bounding box center [797, 109] width 1472 height 14
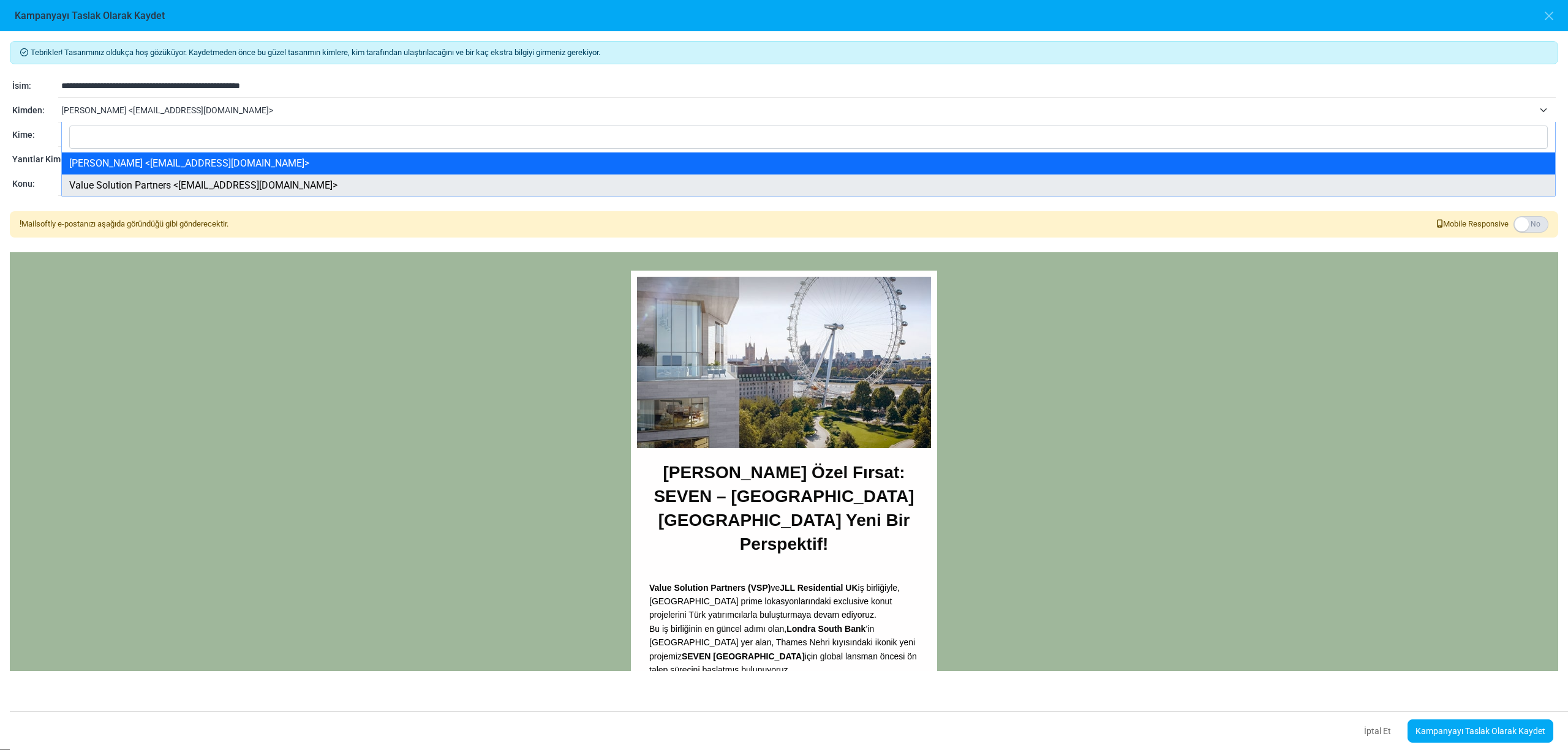
select select "****"
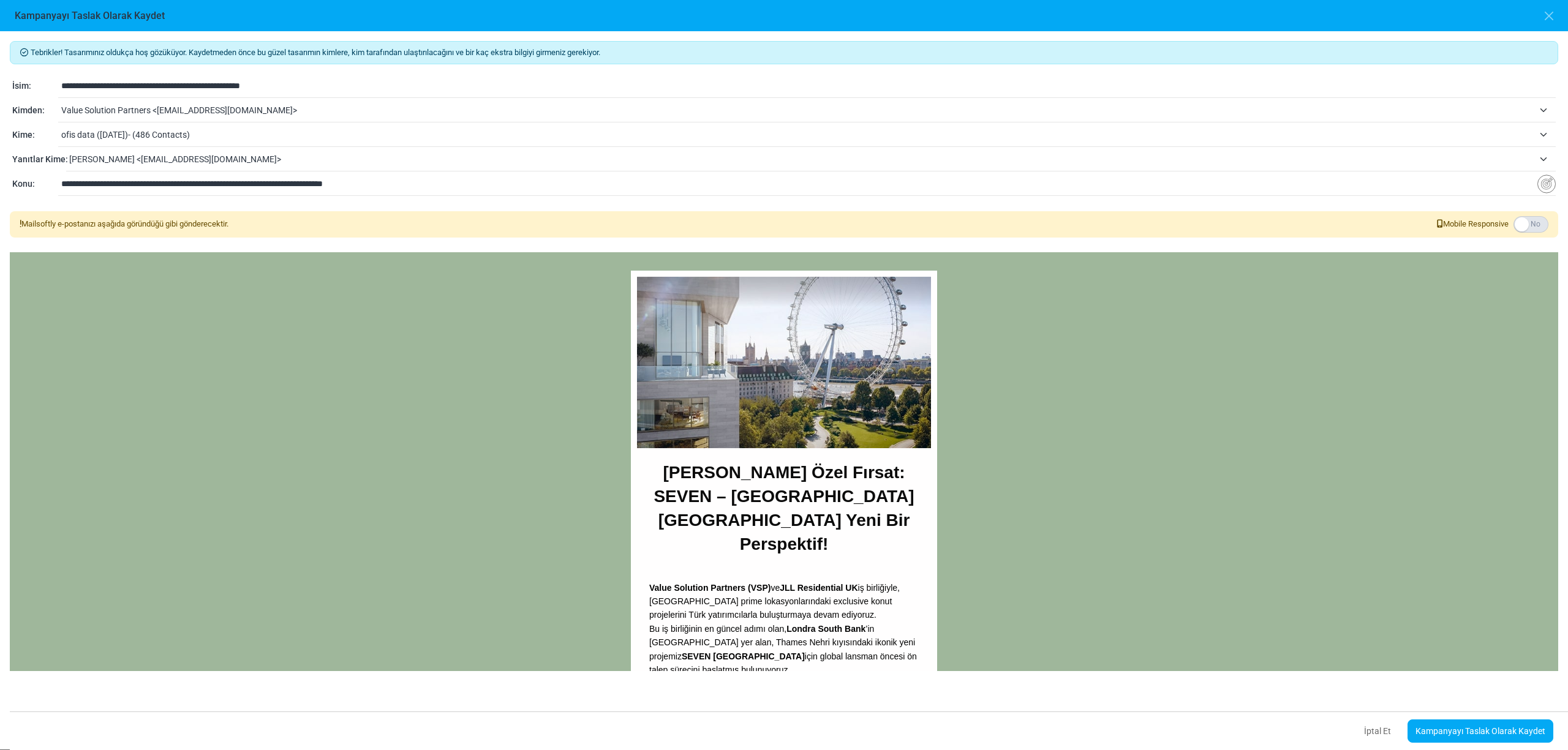
click at [185, 137] on span "ofis data (9/26/2024)- (486 Contacts)" at bounding box center [797, 134] width 1472 height 14
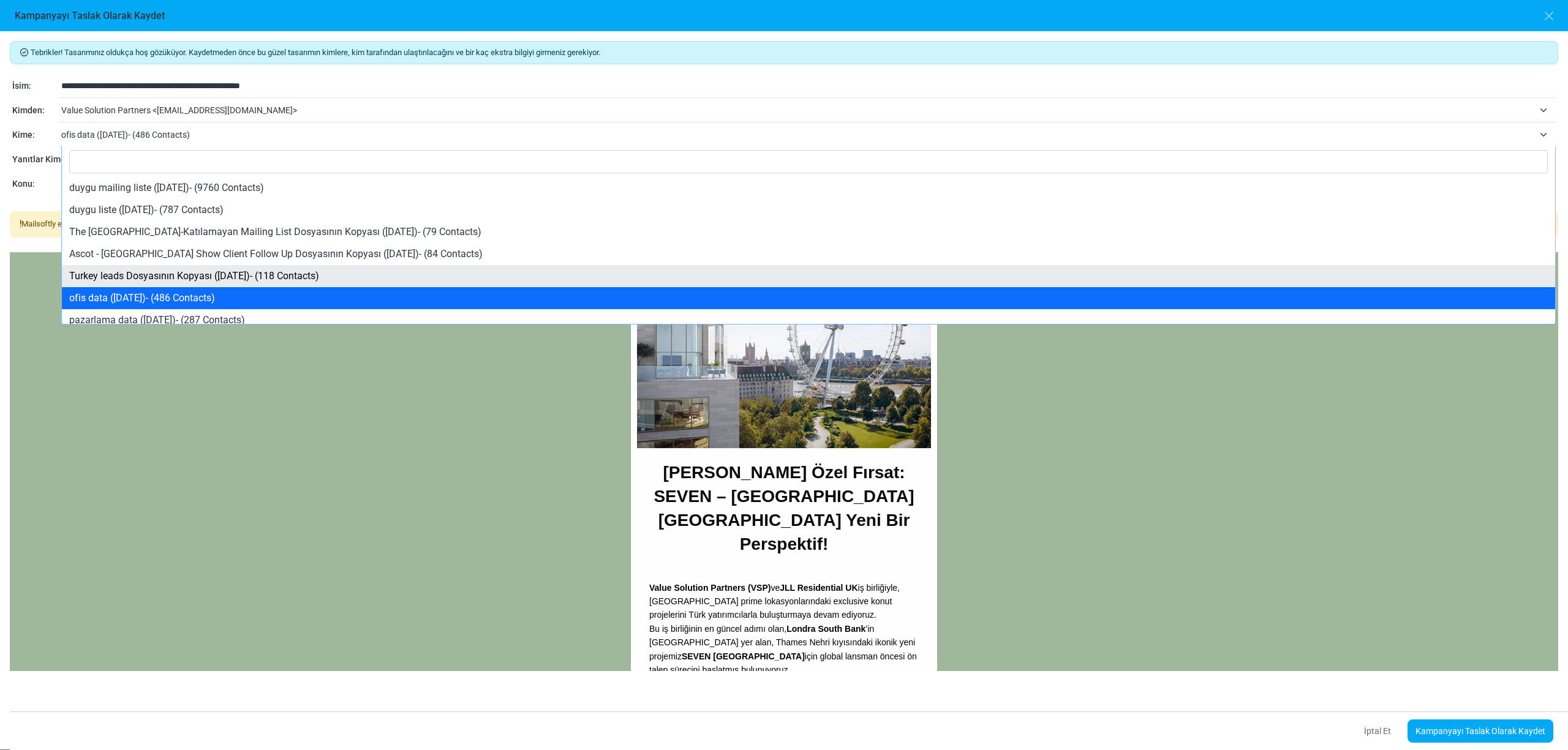
scroll to position [81, 0]
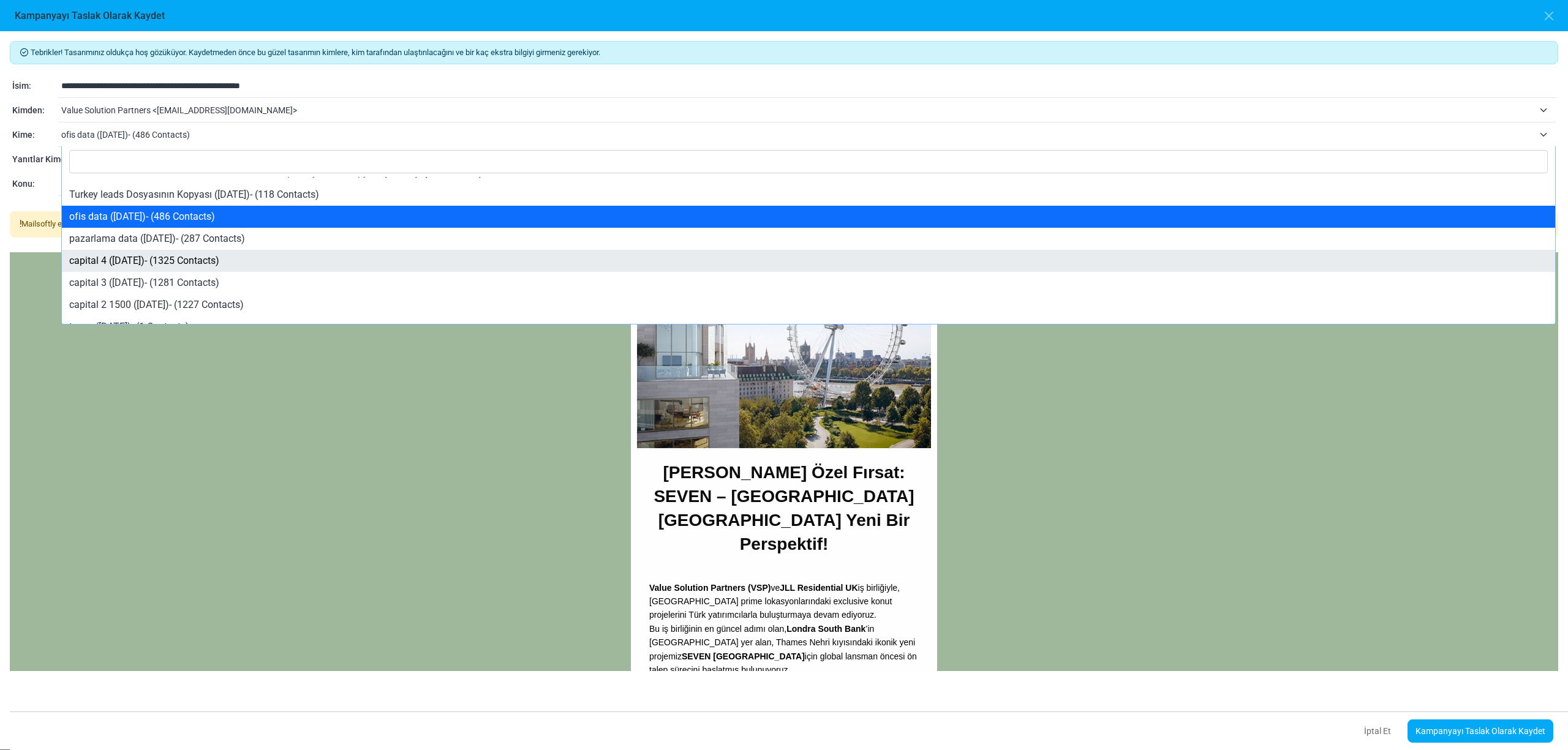
select select "****"
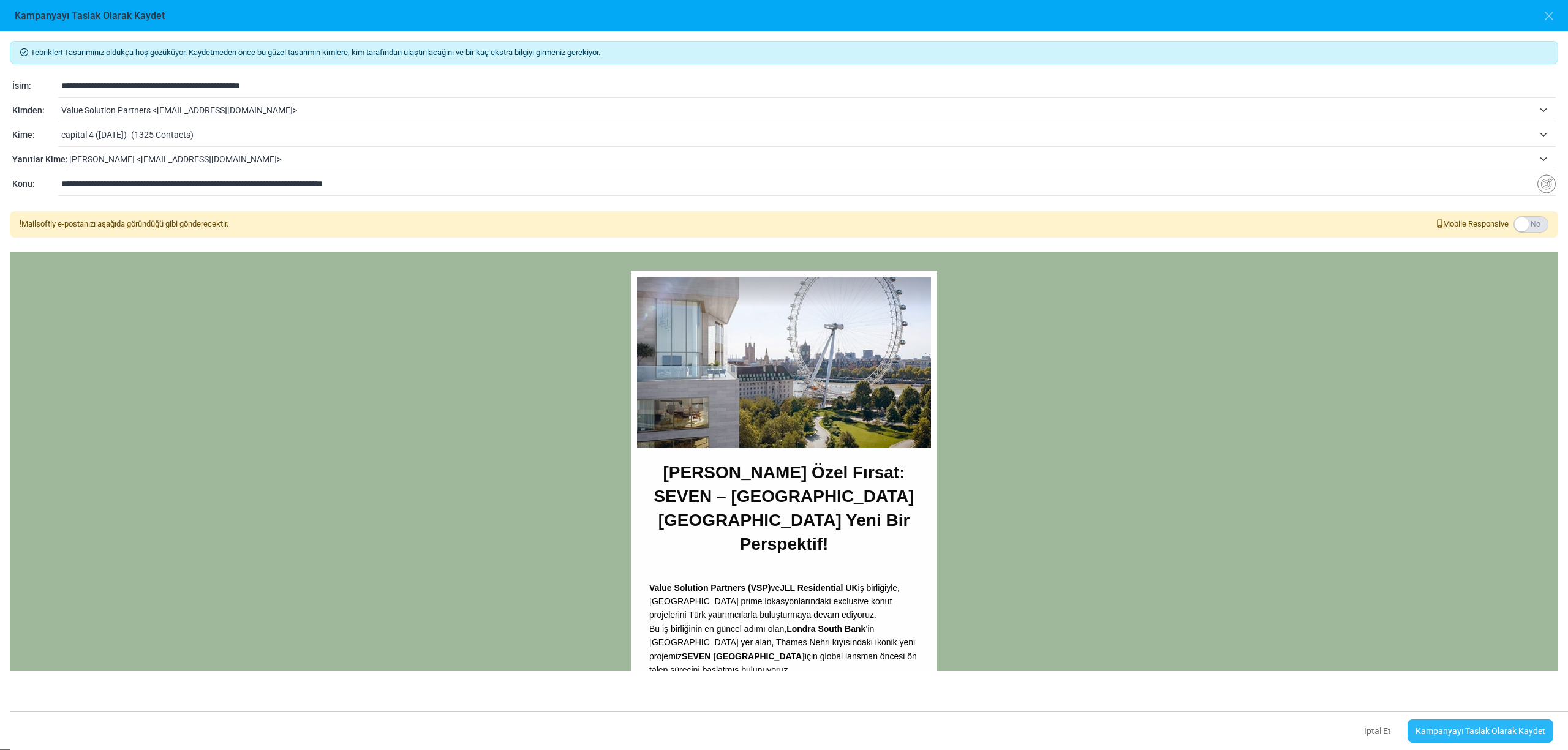
click at [1485, 733] on link "Kampanyayı Taslak Olarak Kaydet" at bounding box center [1480, 731] width 146 height 24
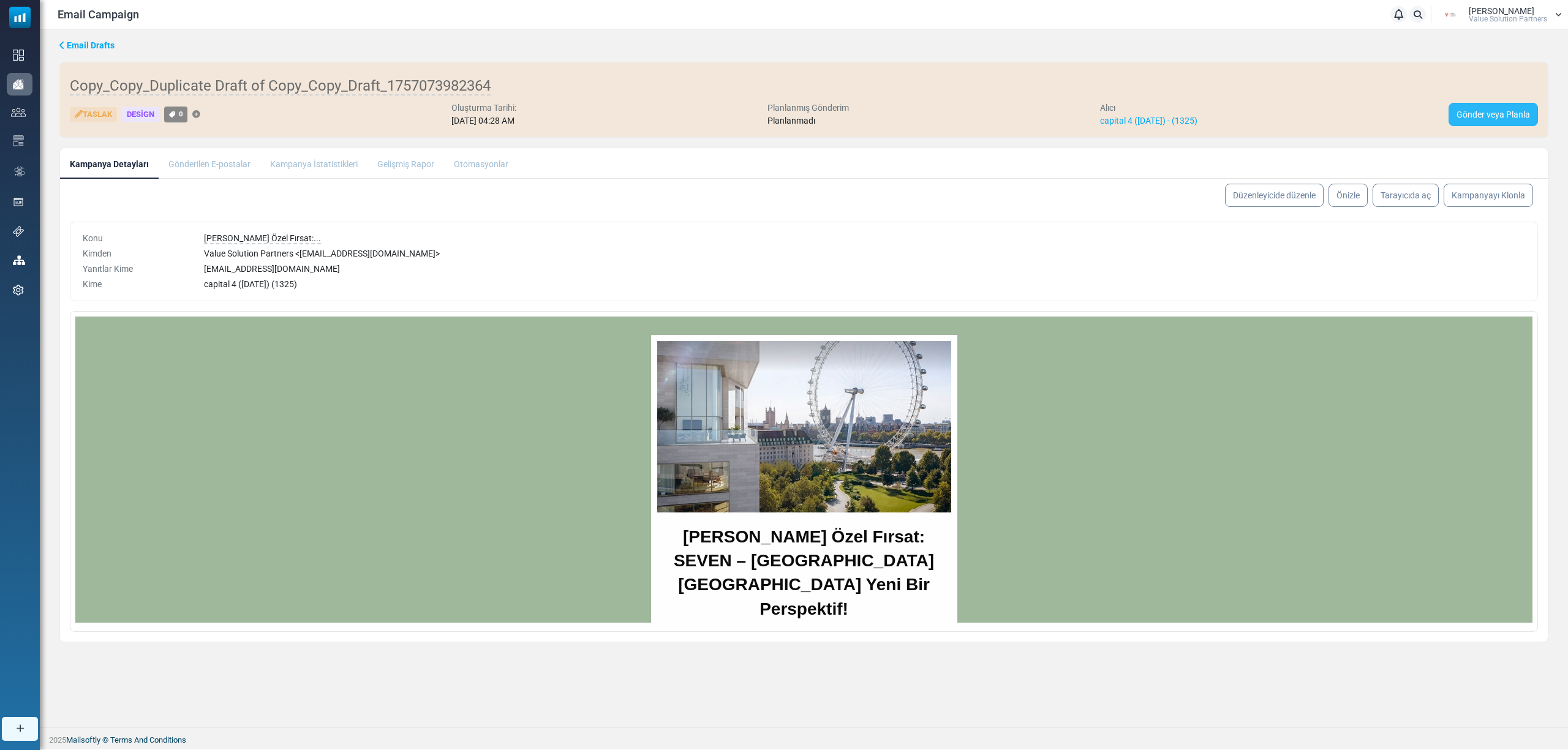
click at [1476, 113] on link "Gönder veya Planla" at bounding box center [1493, 114] width 90 height 24
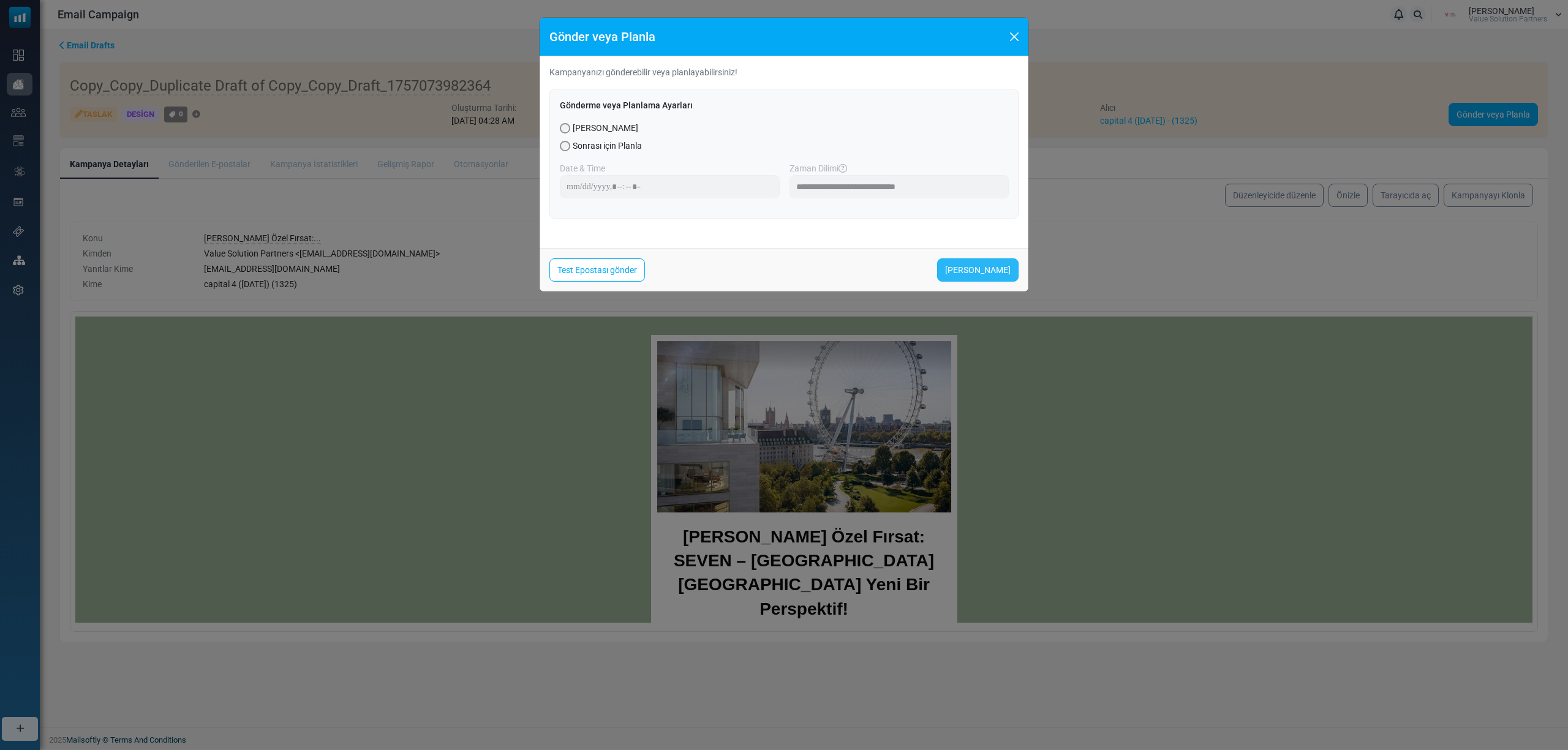
click at [989, 272] on link "[PERSON_NAME]" at bounding box center [977, 269] width 81 height 24
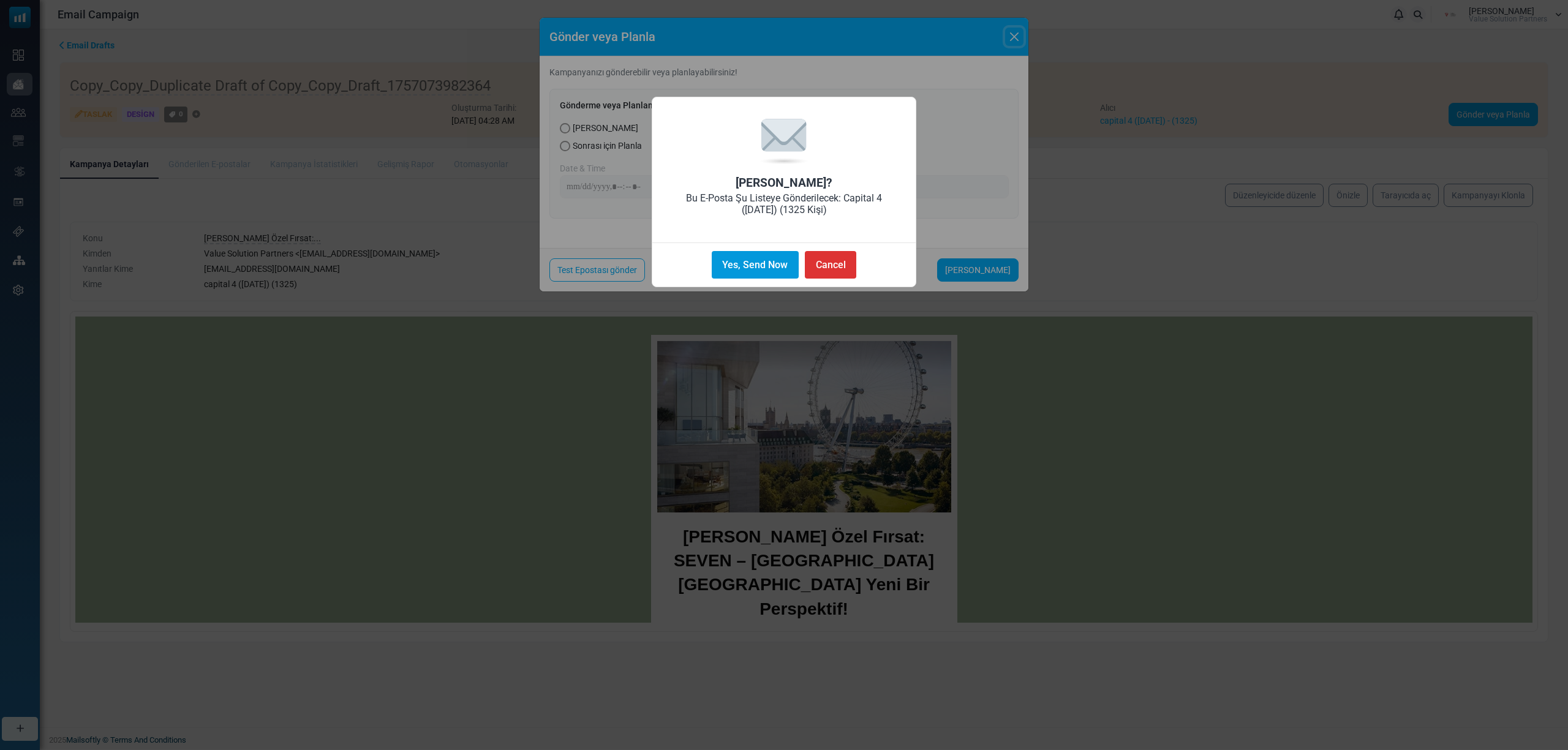
click at [719, 254] on button "Yes, Send Now" at bounding box center [755, 265] width 87 height 27
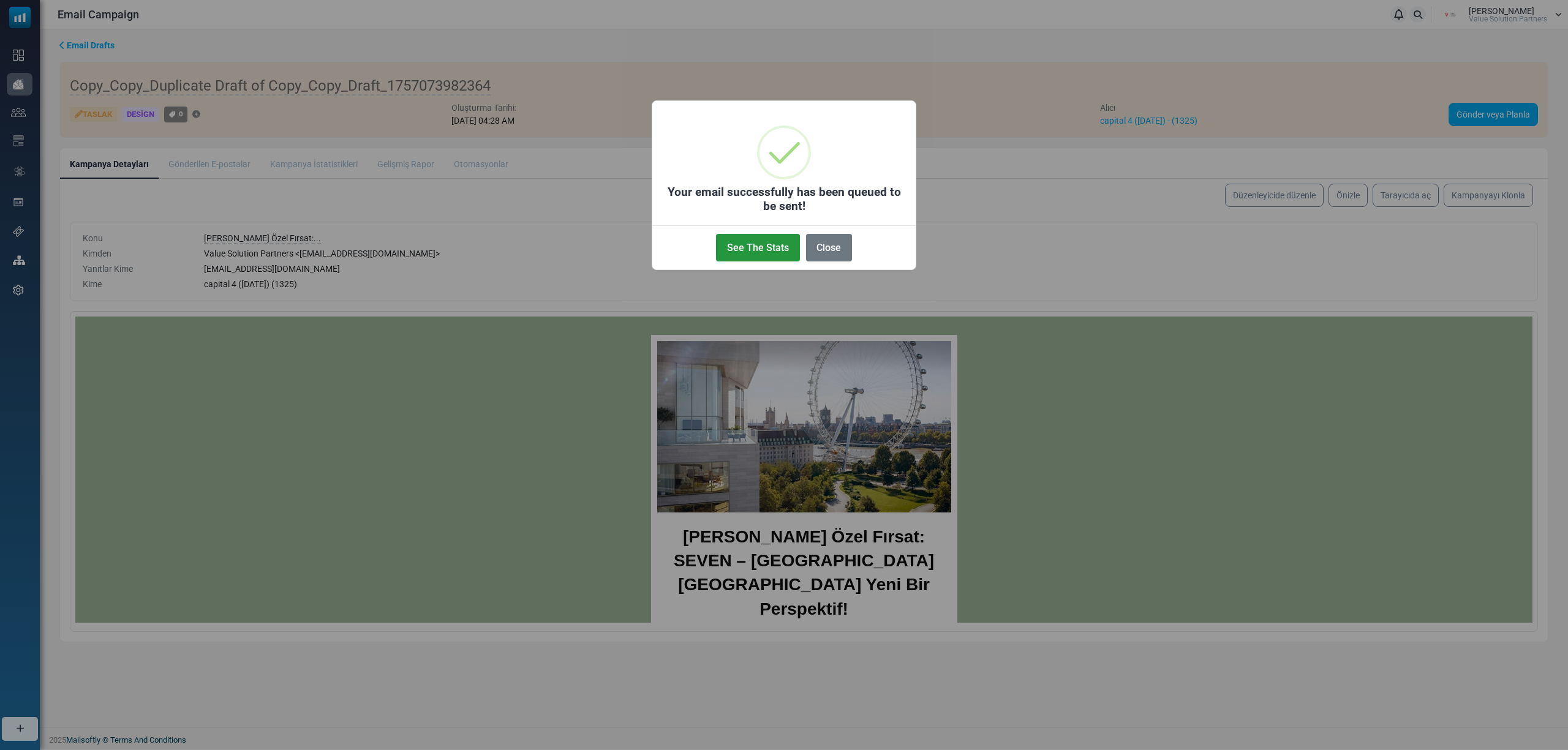
click at [774, 260] on button "See The Stats" at bounding box center [758, 247] width 84 height 27
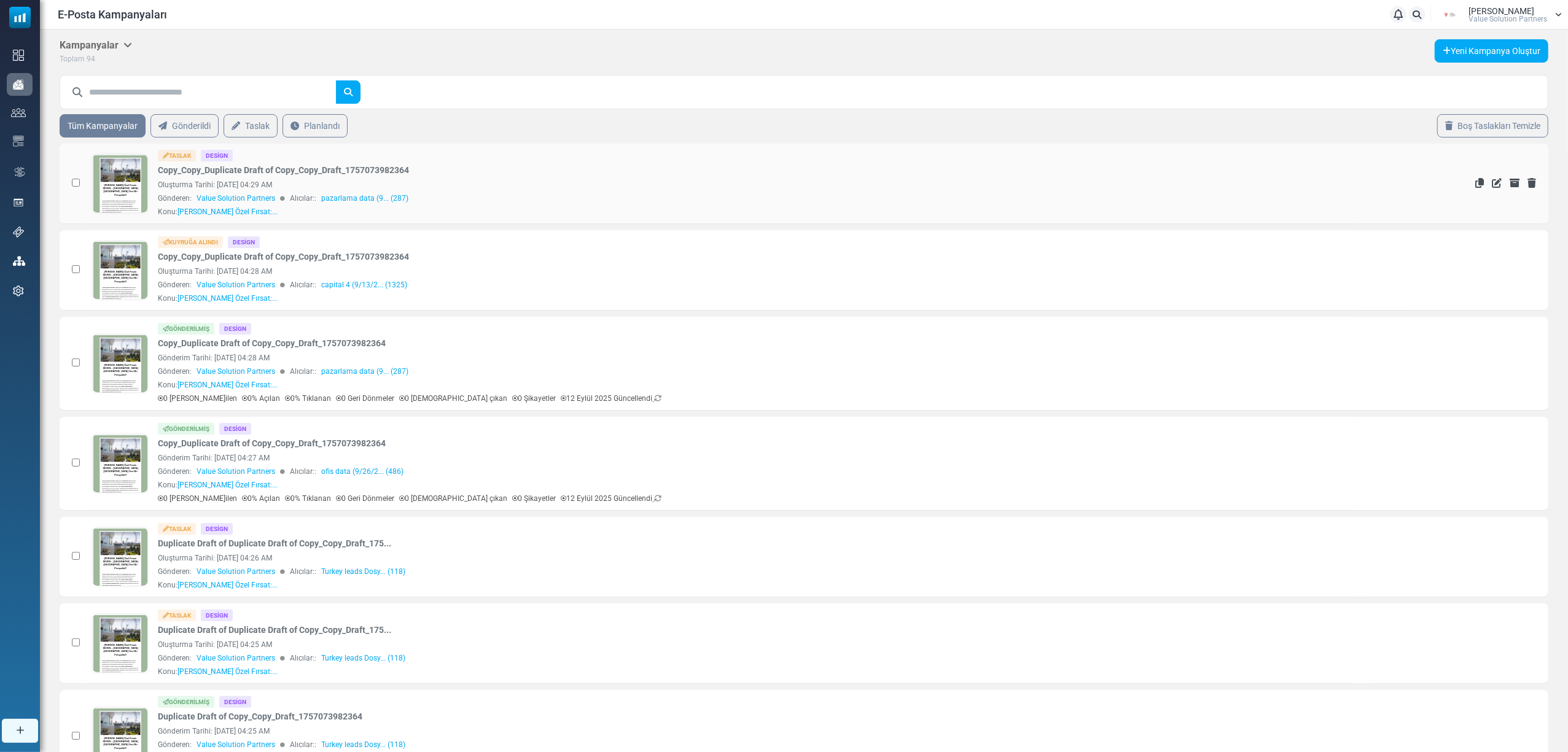
click at [107, 184] on link at bounding box center [120, 218] width 56 height 126
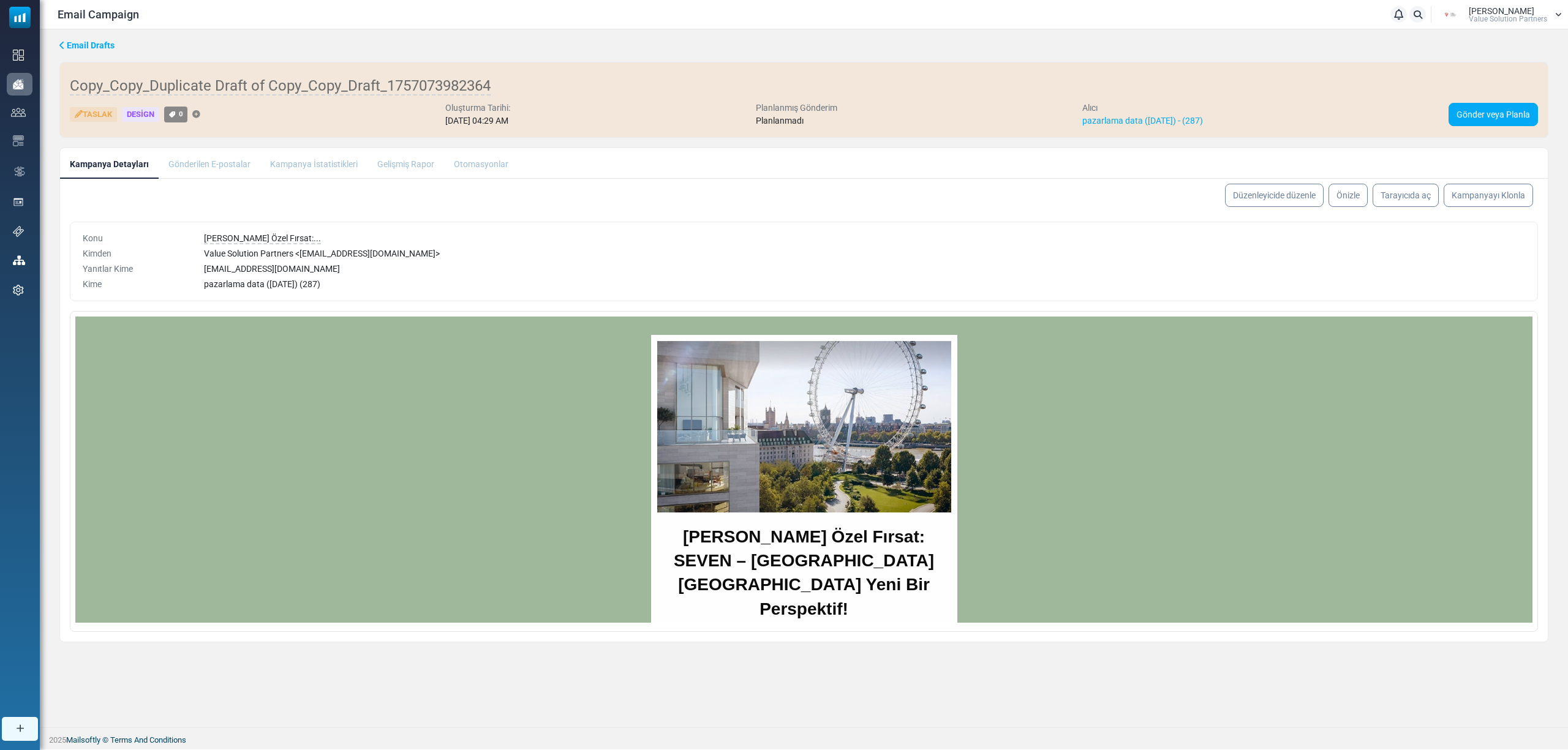
click at [1270, 194] on link "Düzenleyicide düzenle" at bounding box center [1274, 195] width 99 height 24
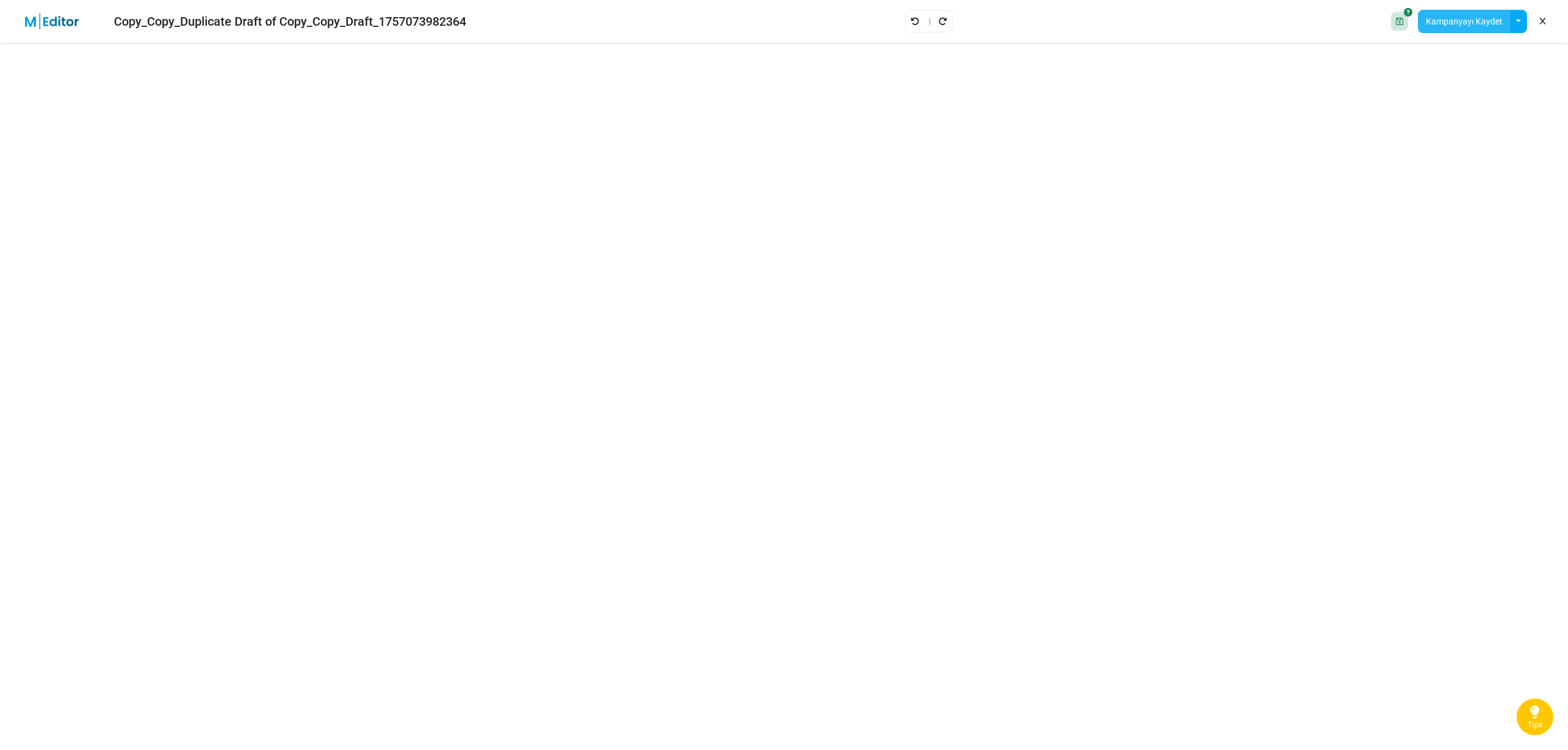
click at [1428, 22] on button "Kampanyayı Kaydet" at bounding box center [1464, 21] width 93 height 24
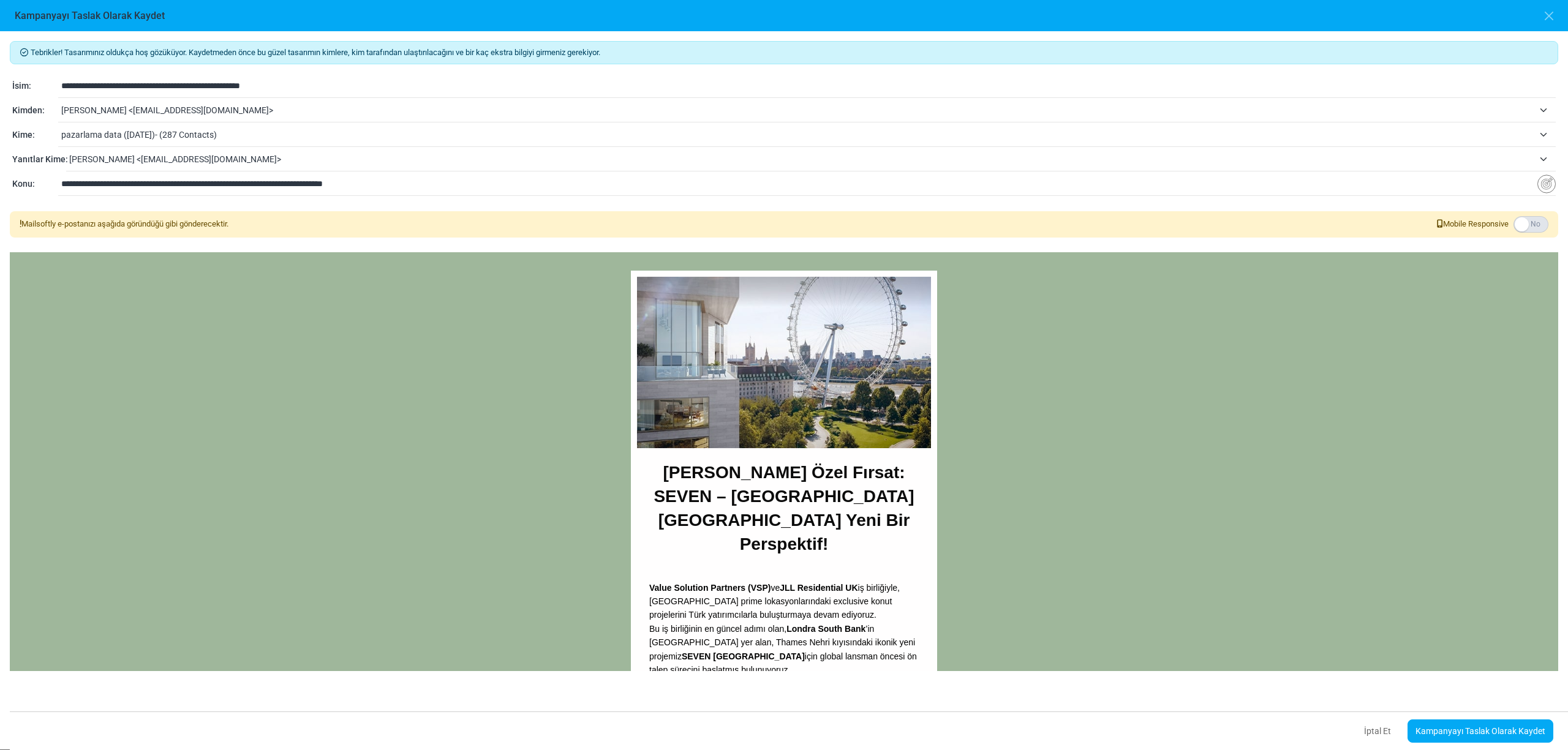
click at [140, 112] on span "tuğçe özdoğan <tugce.ozdogan@vspartners.com.tr>" at bounding box center [797, 109] width 1472 height 14
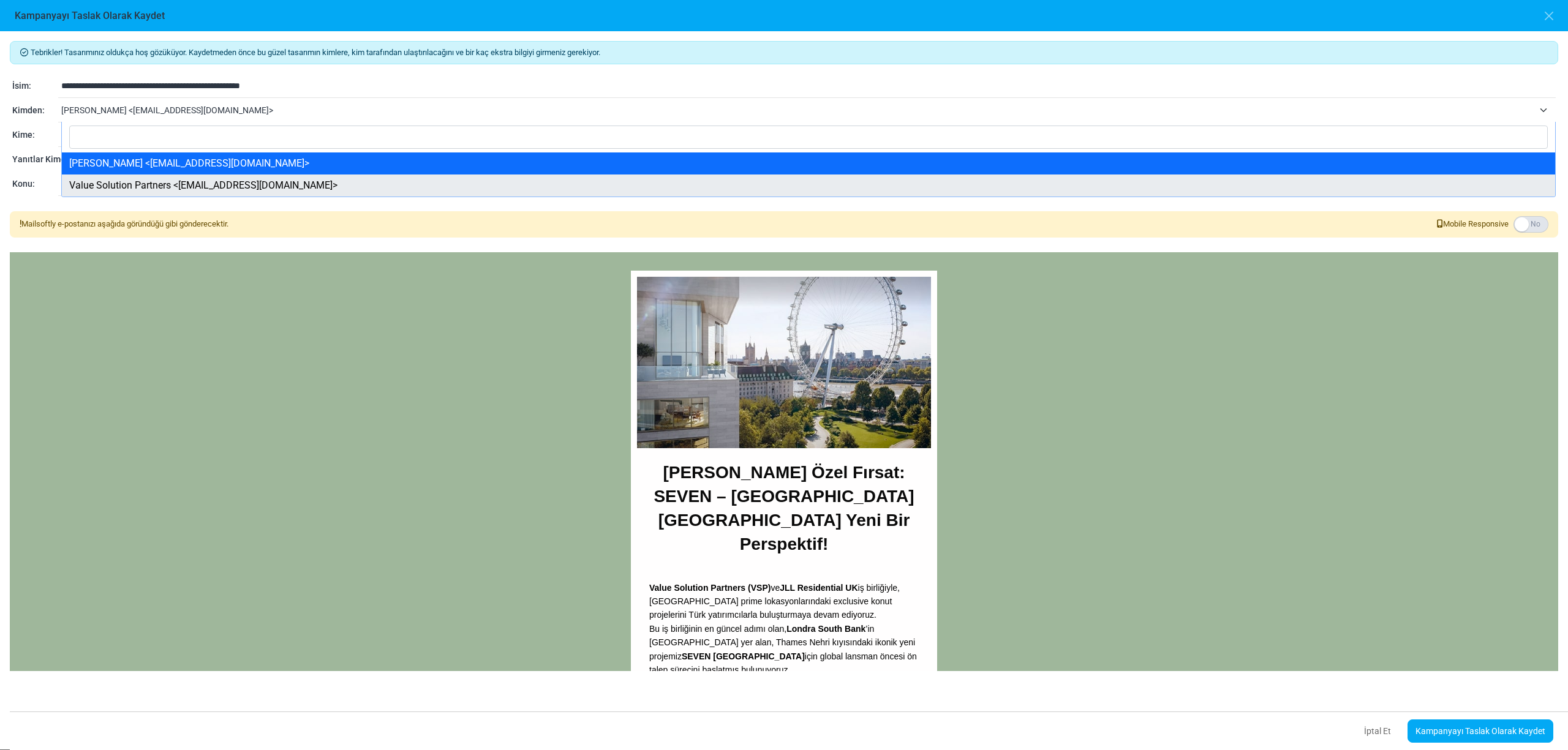
select select "****"
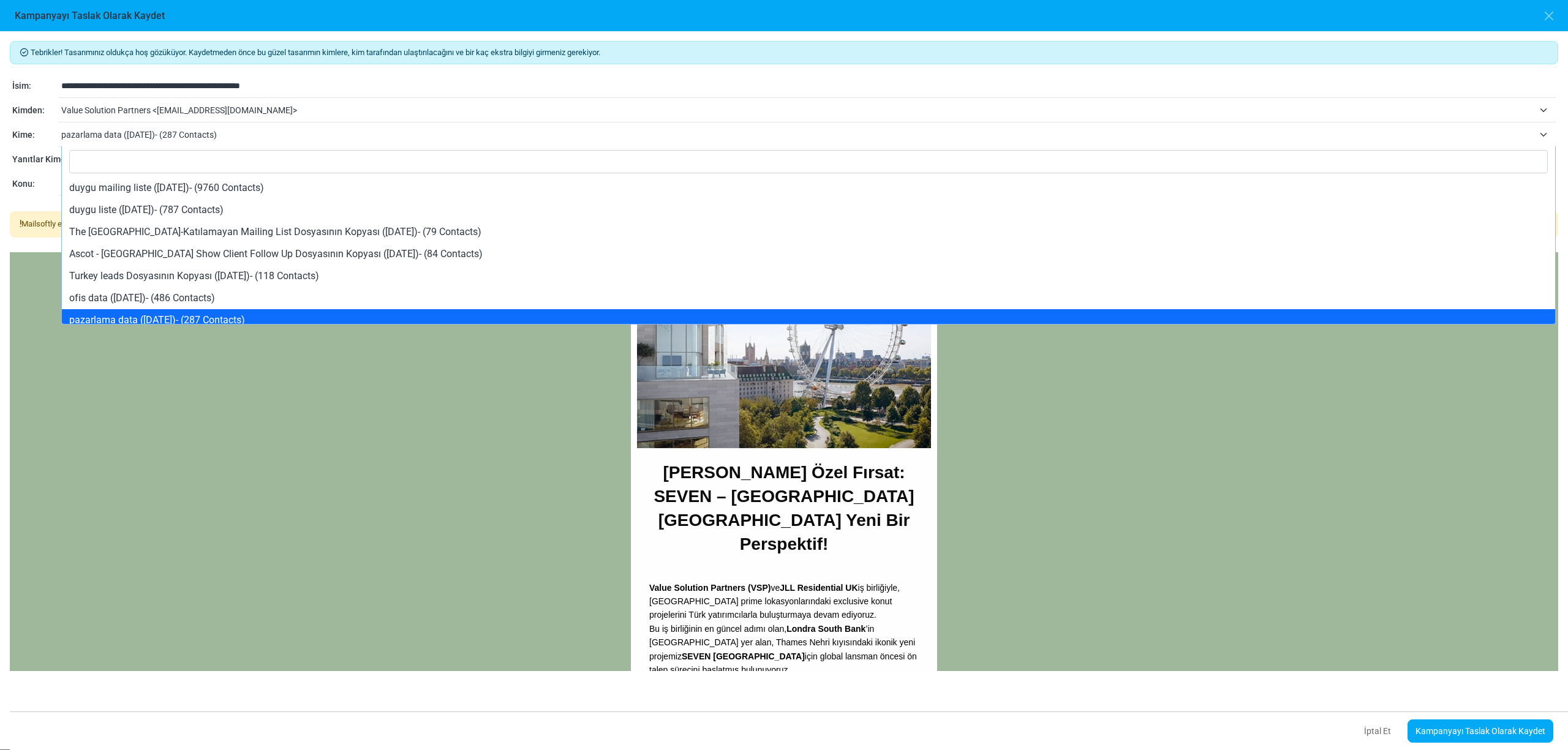
click at [118, 132] on span "pazarlama data (9/13/2024)- (287 Contacts)" at bounding box center [797, 134] width 1472 height 14
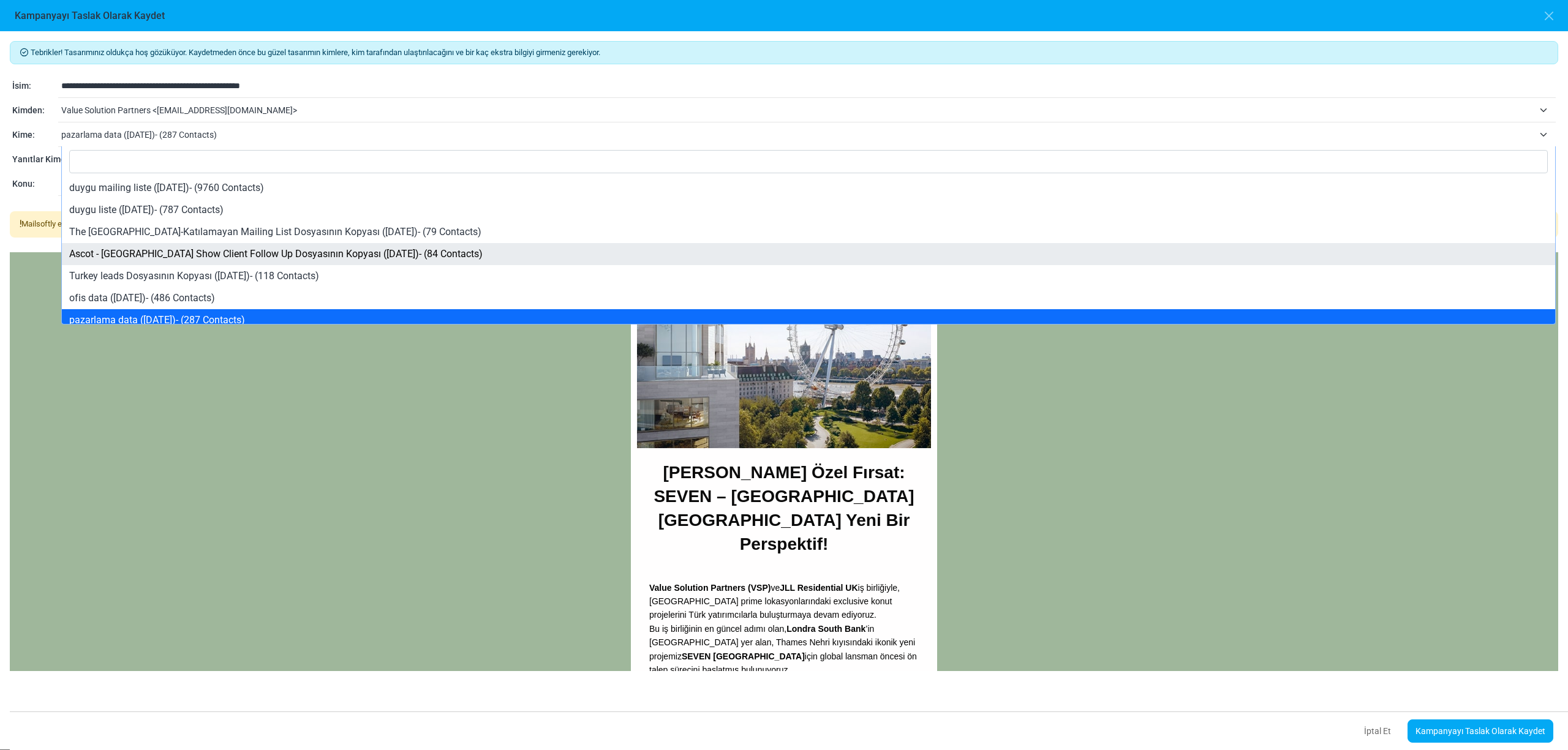
scroll to position [81, 0]
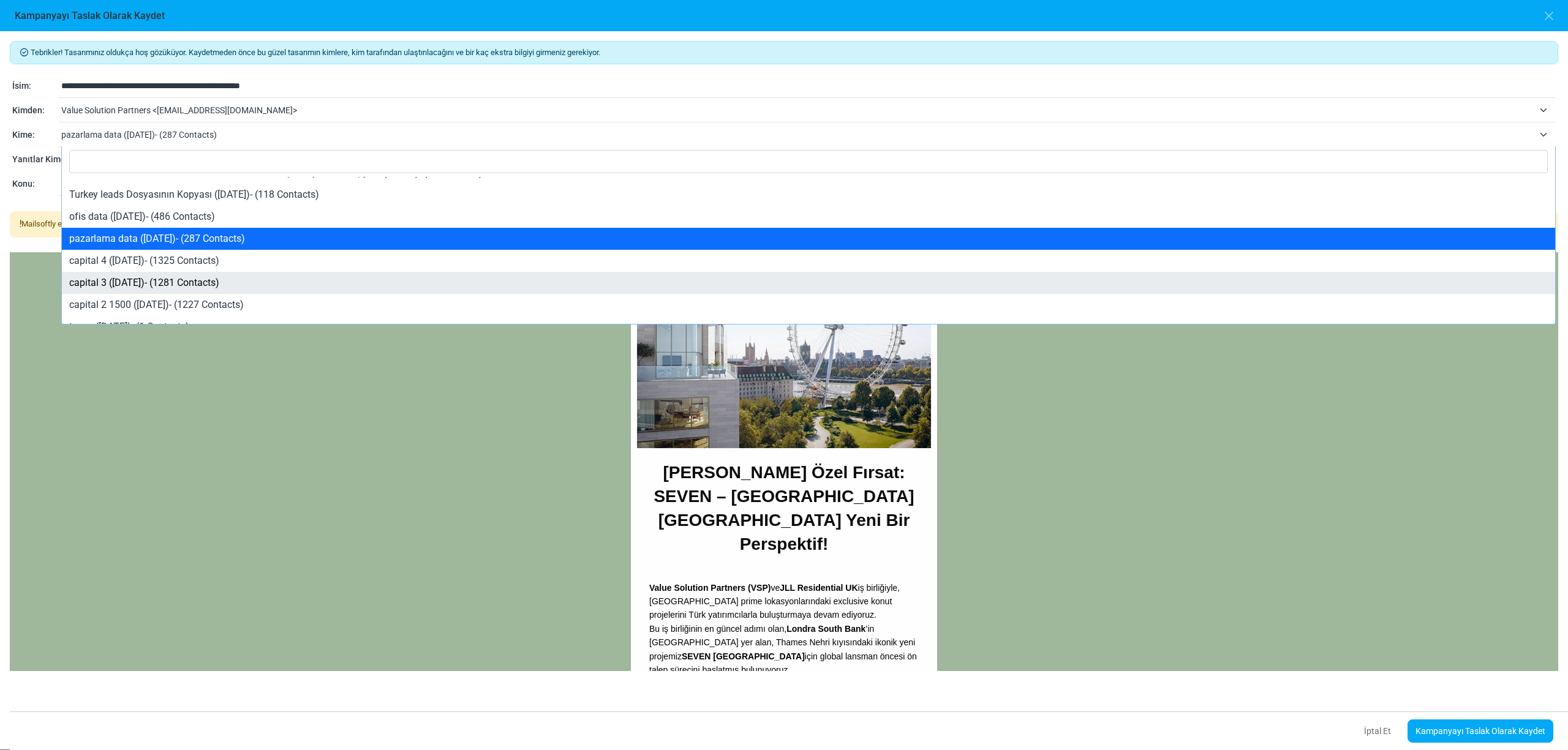
select select "****"
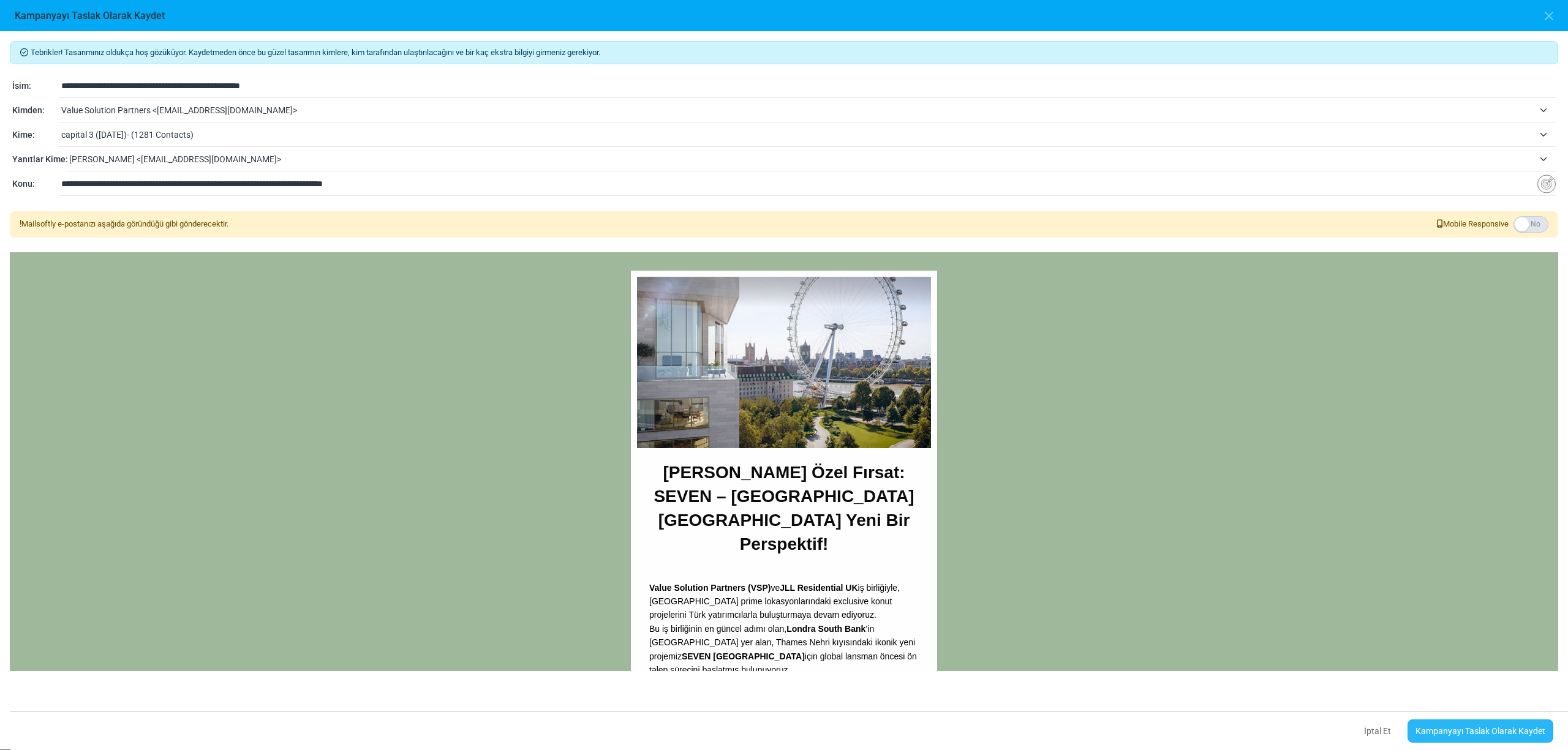
click at [1443, 733] on link "Kampanyayı Taslak Olarak Kaydet" at bounding box center [1480, 731] width 146 height 24
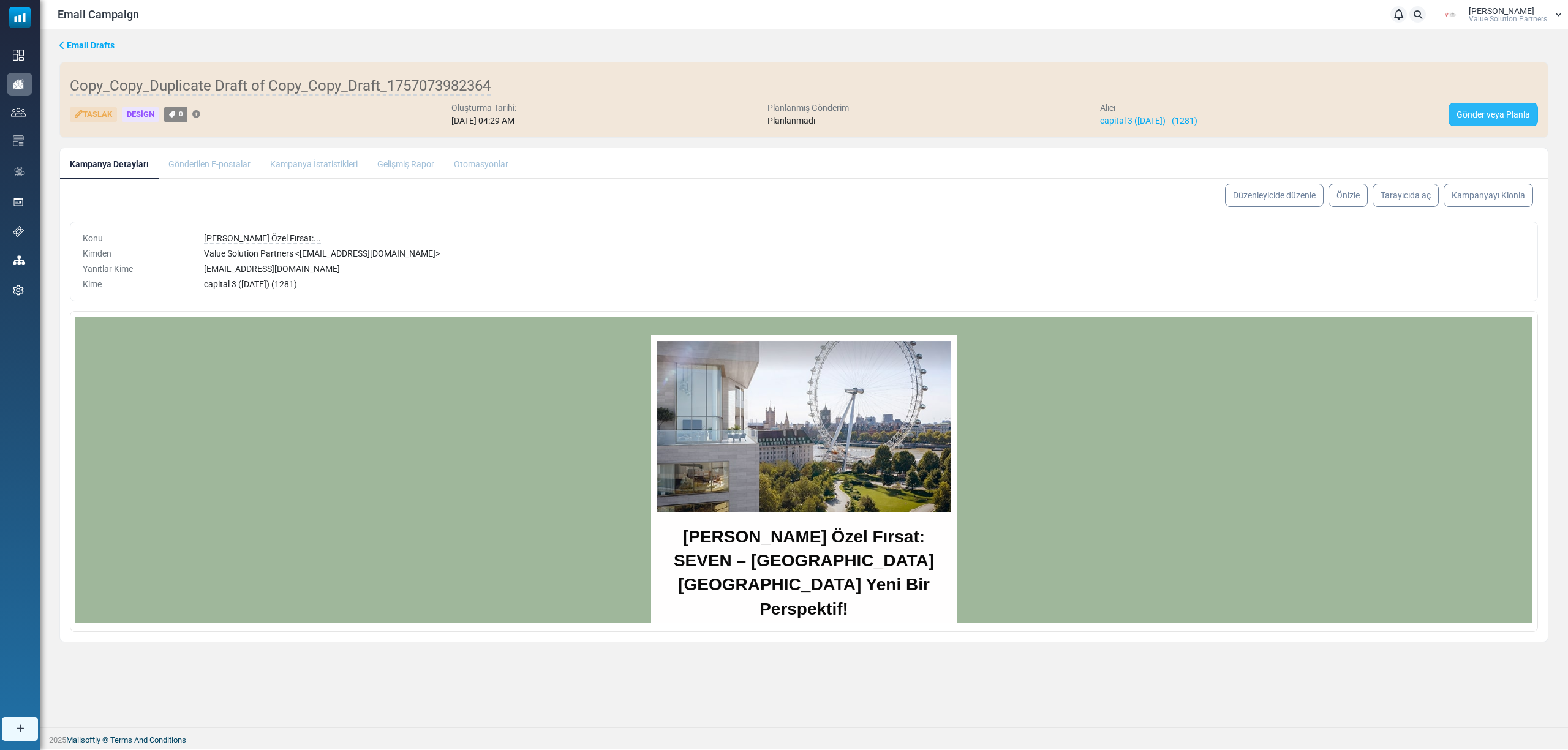
click at [1492, 115] on link "Gönder veya Planla" at bounding box center [1493, 114] width 90 height 24
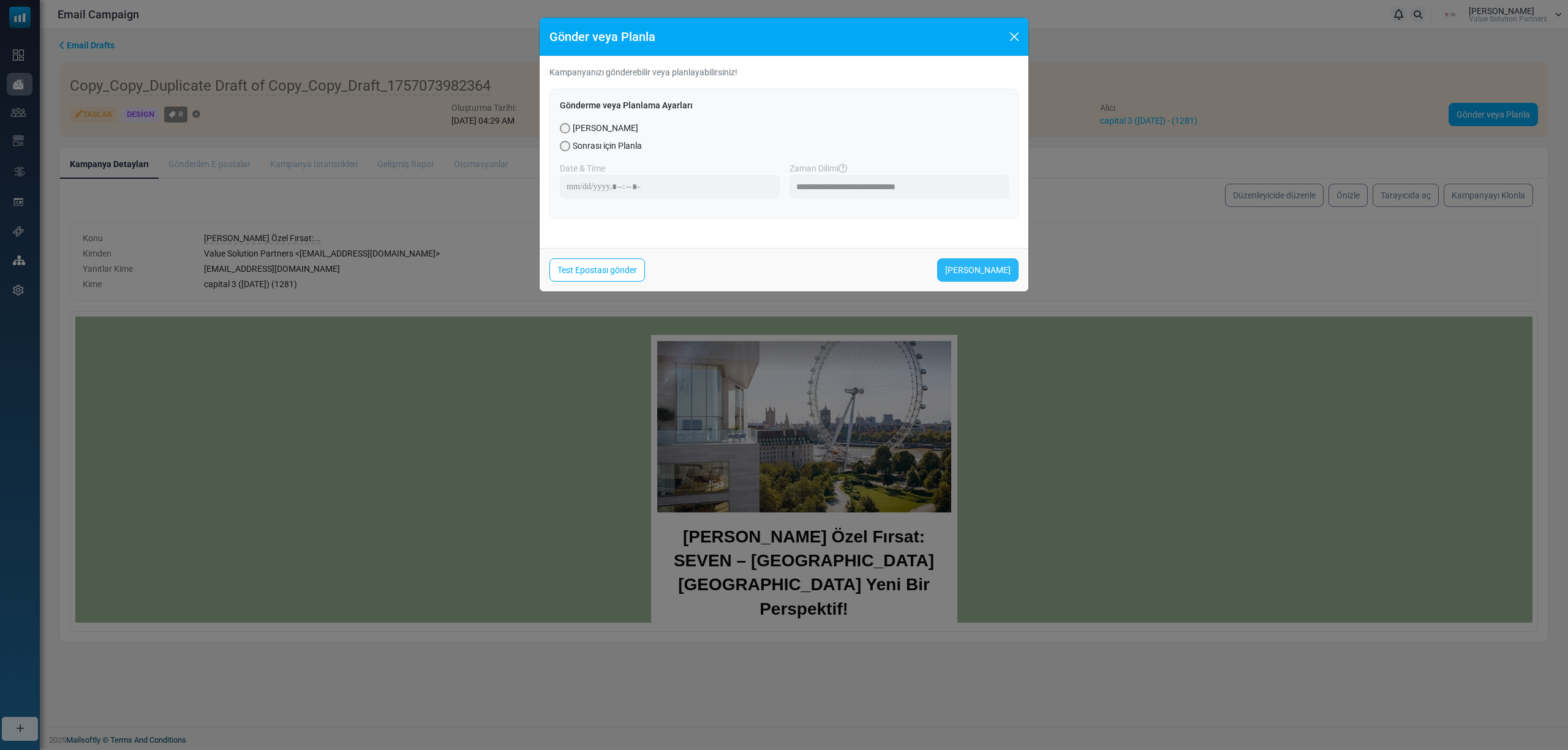
click at [980, 272] on link "[PERSON_NAME]" at bounding box center [977, 269] width 81 height 24
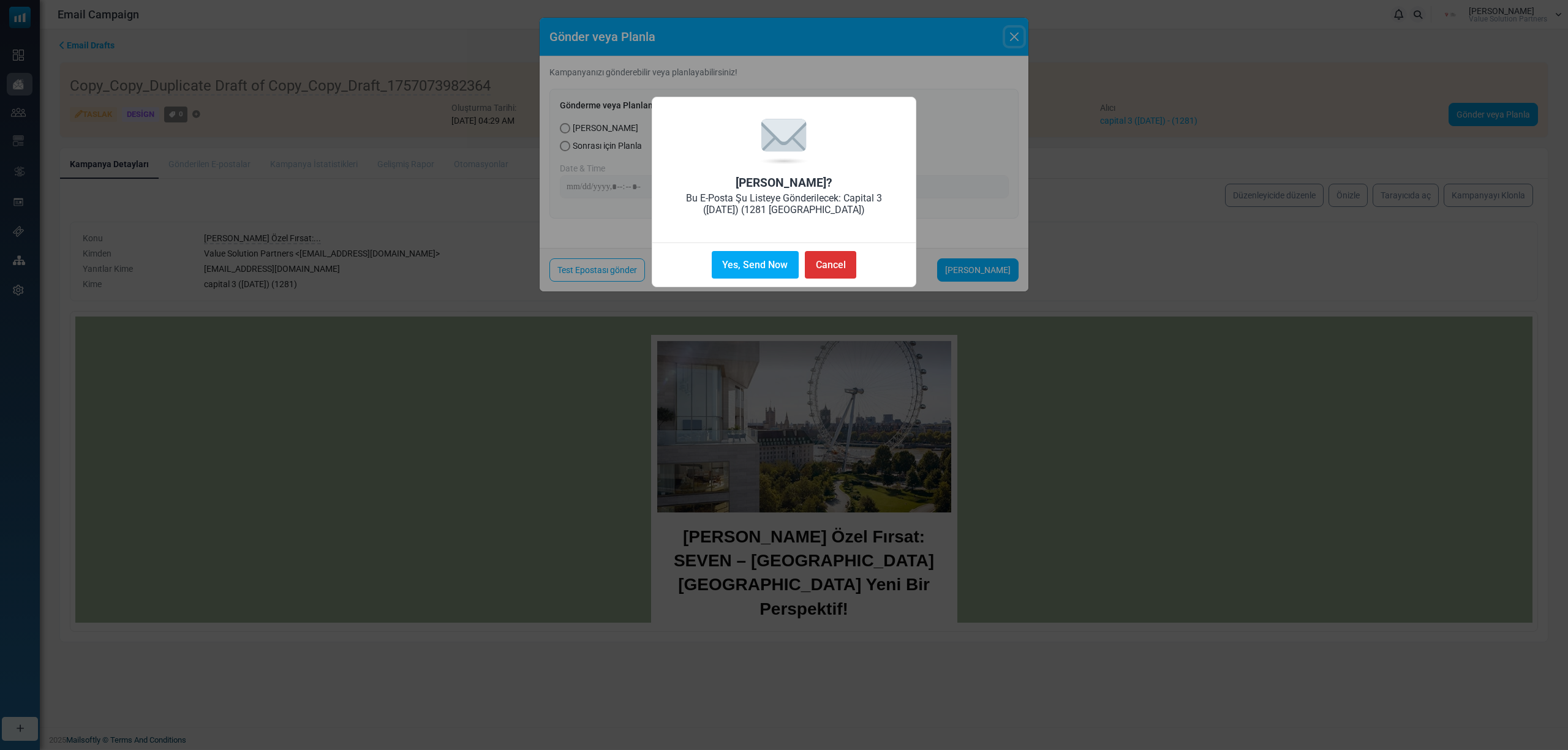
click at [737, 263] on button "Yes, Send Now" at bounding box center [755, 265] width 87 height 27
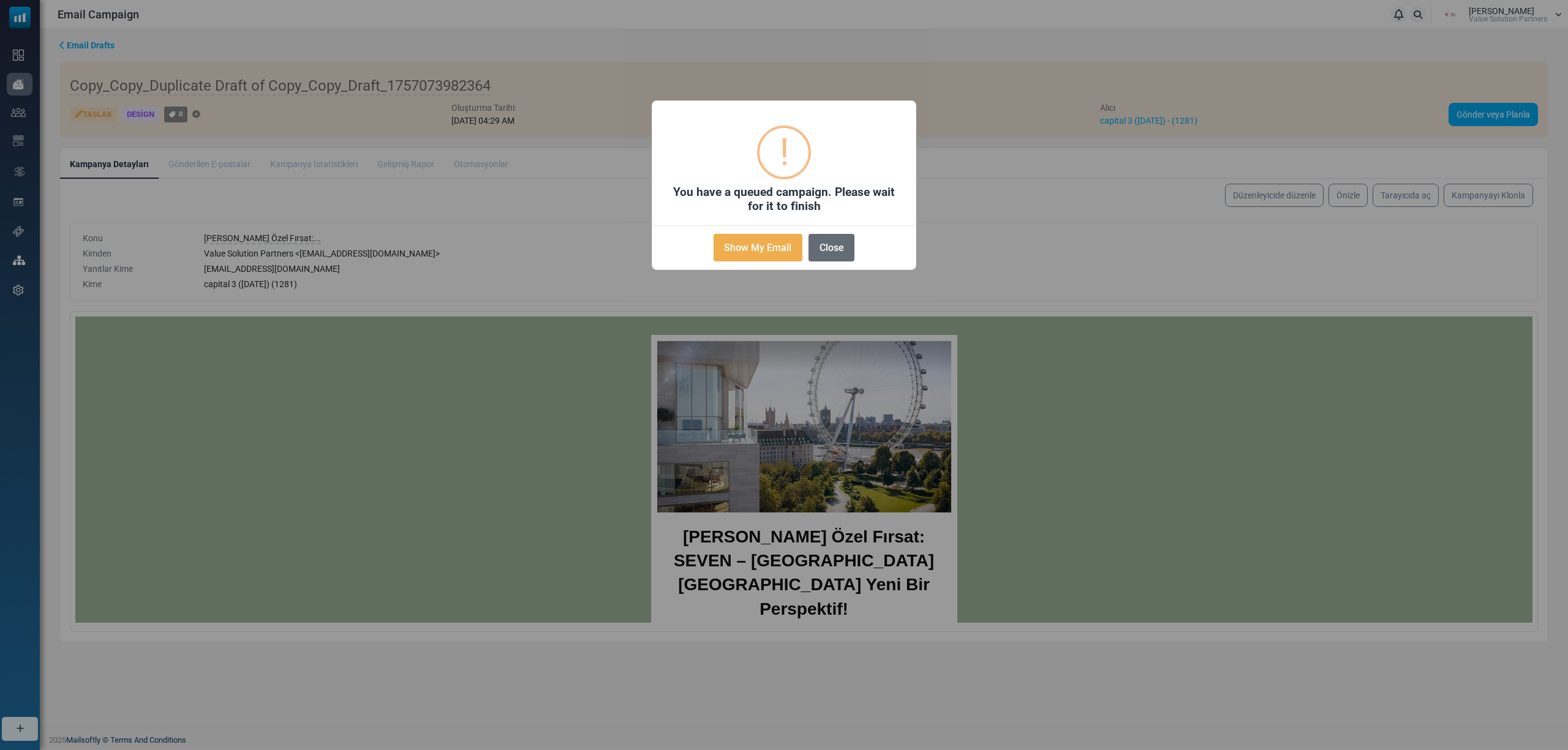
click at [844, 256] on button "Close" at bounding box center [831, 247] width 46 height 27
